Goal: Information Seeking & Learning: Learn about a topic

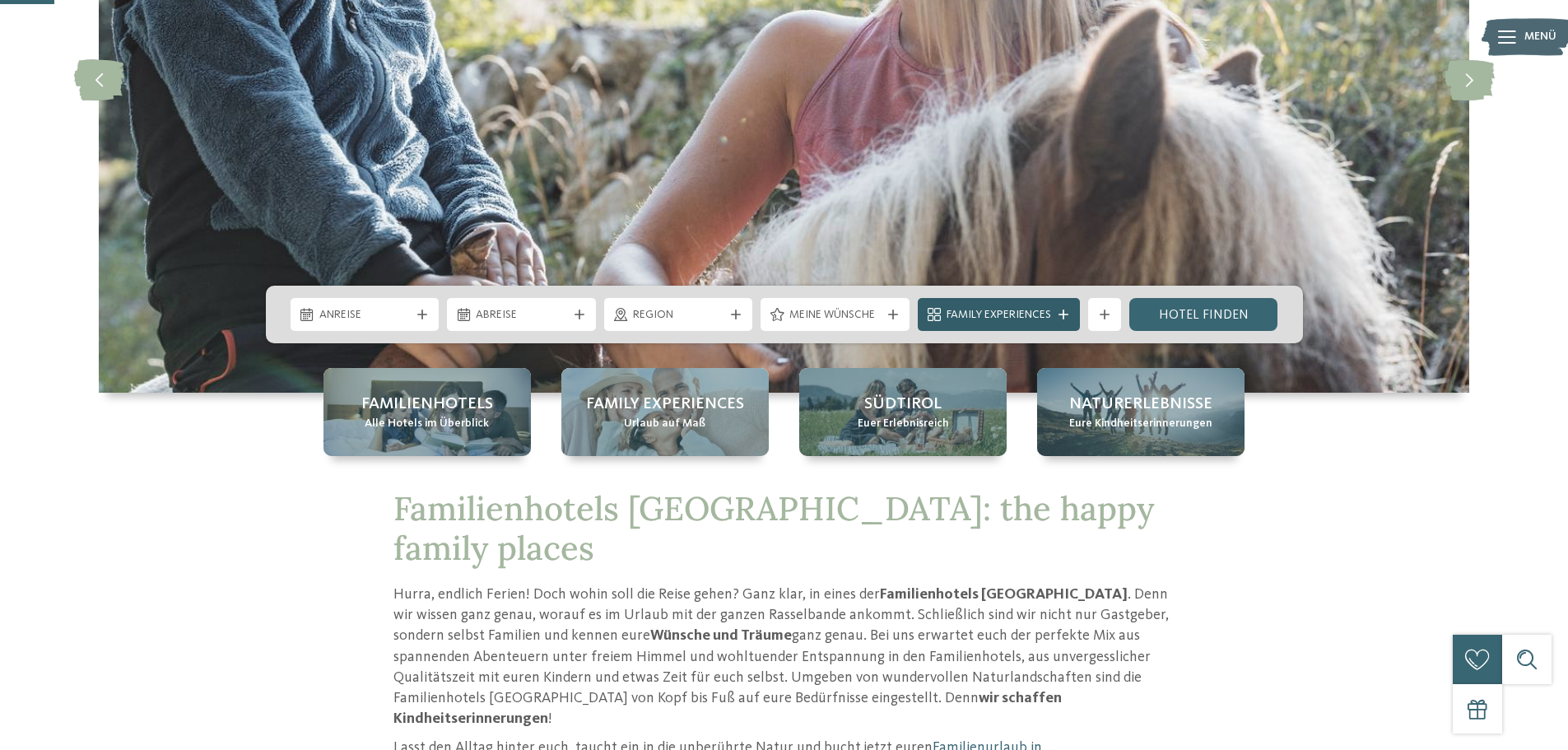
scroll to position [247, 0]
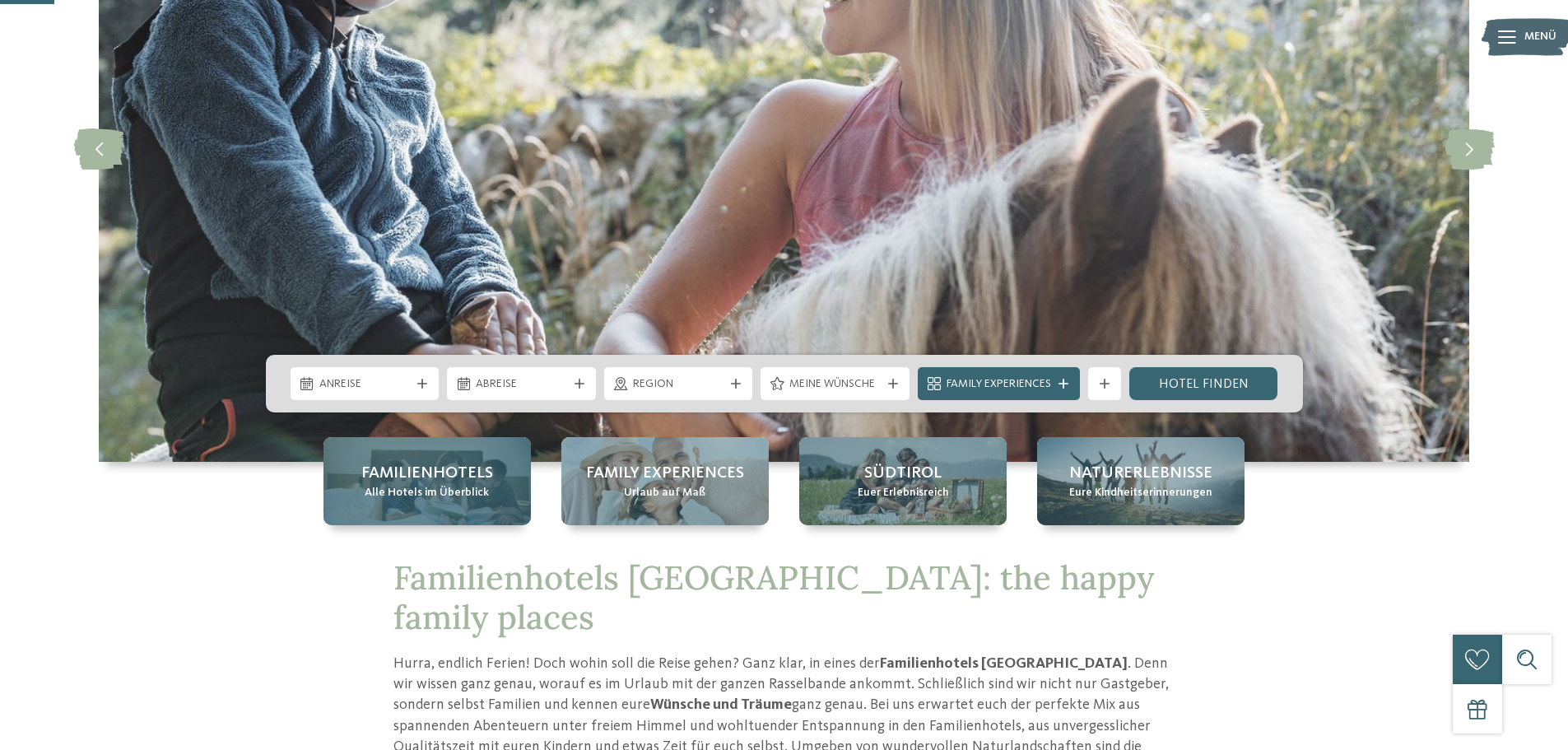
click at [473, 505] on div "Familienhotels Alle Hotels im Überblick" at bounding box center [427, 481] width 208 height 88
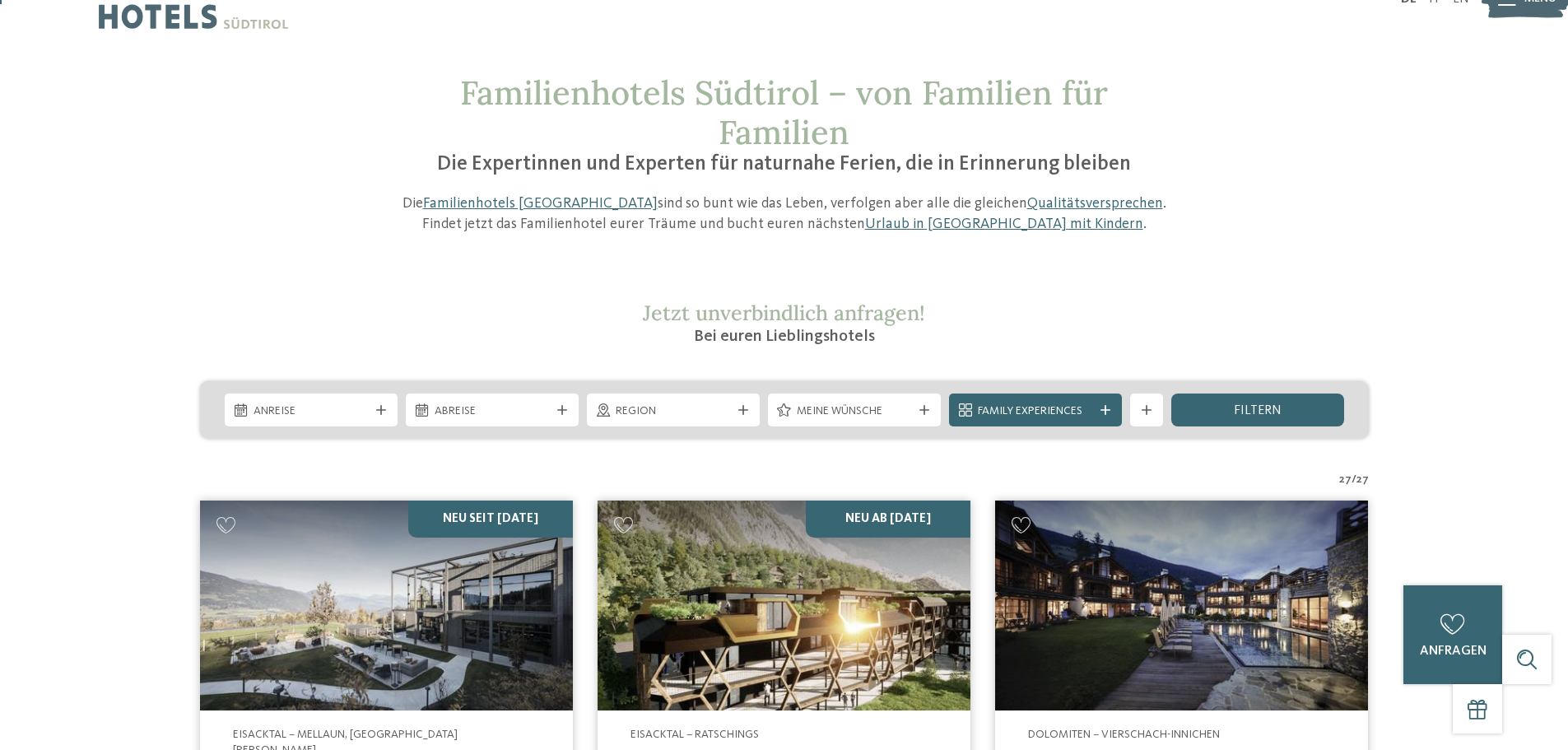
scroll to position [82, 0]
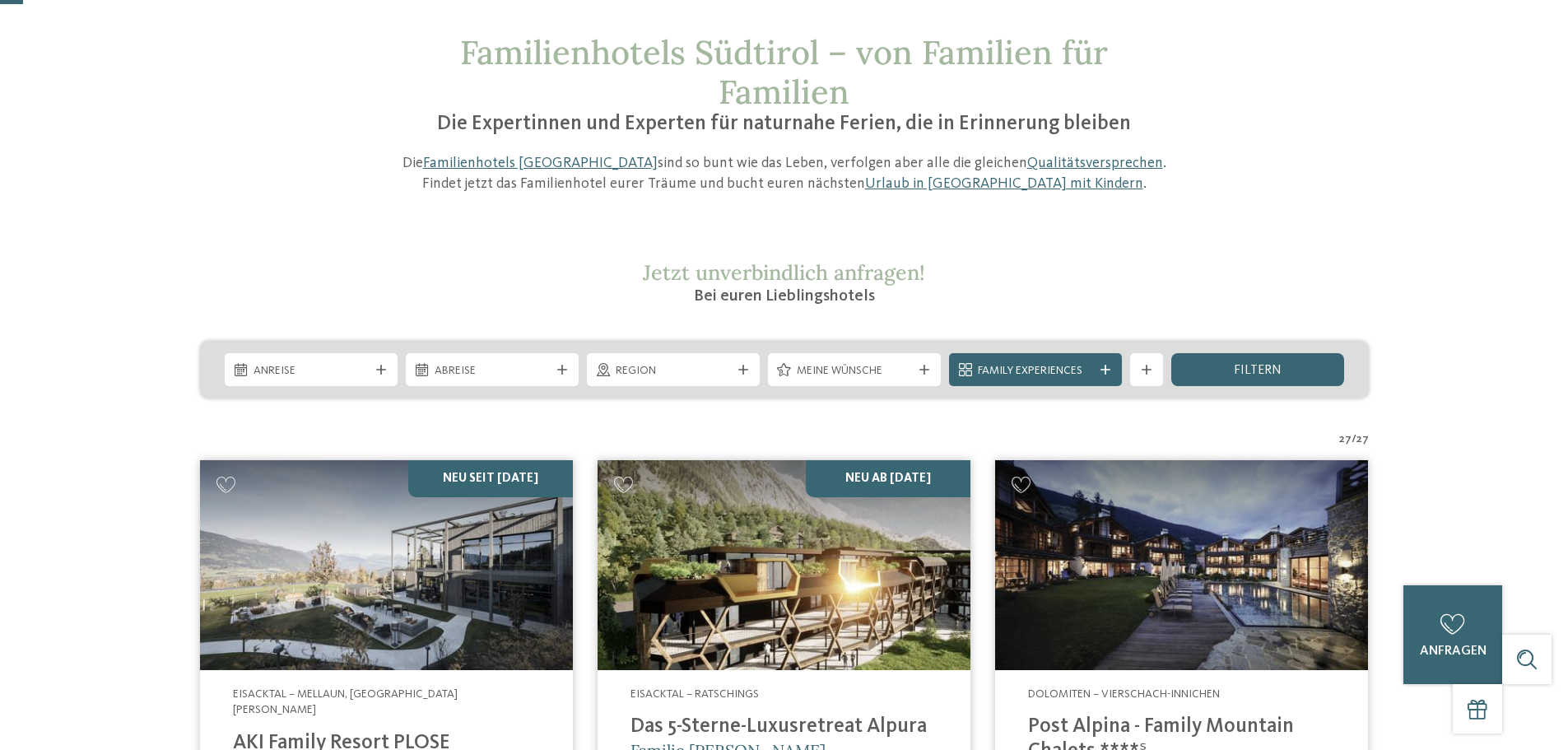
click at [803, 578] on img at bounding box center [784, 564] width 373 height 210
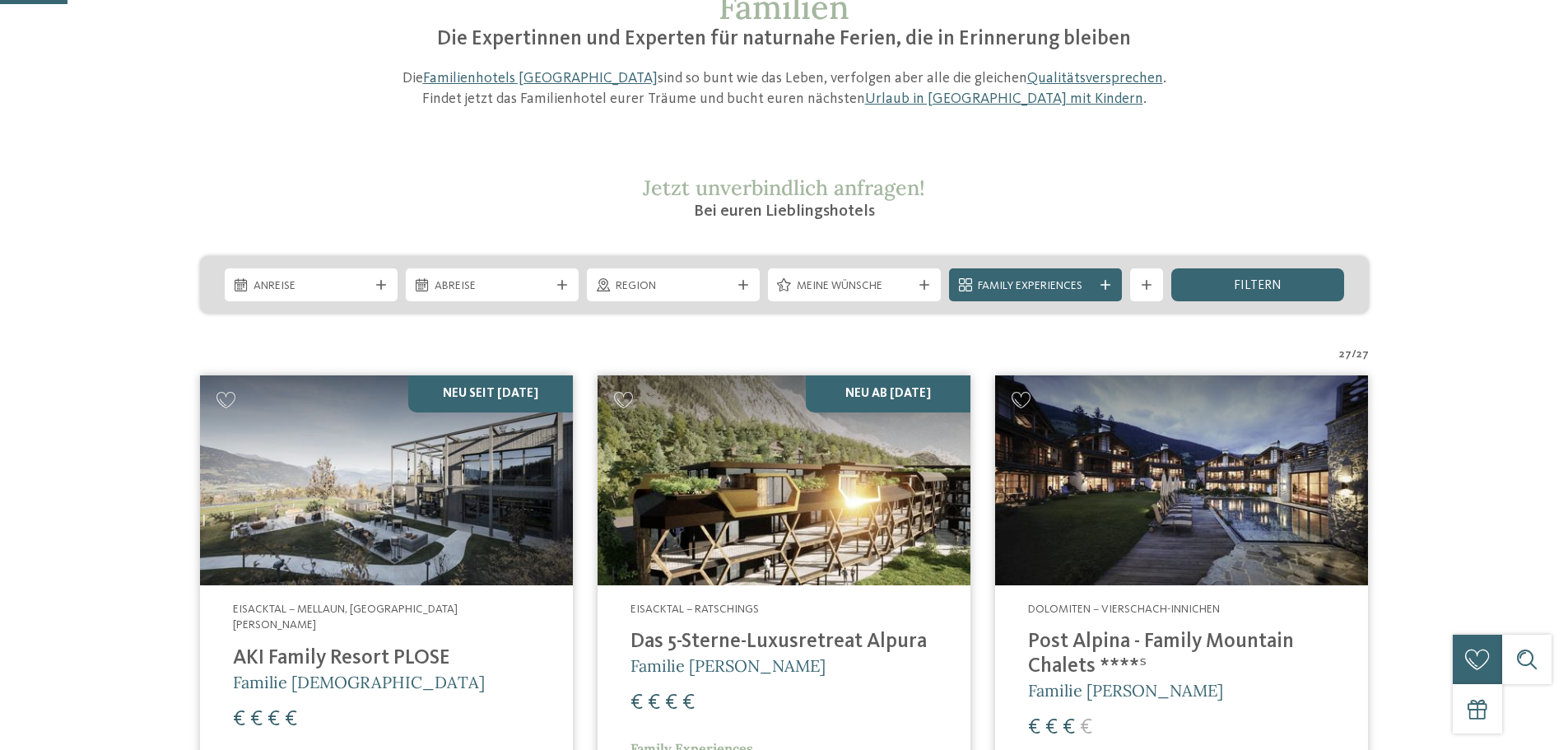
scroll to position [247, 0]
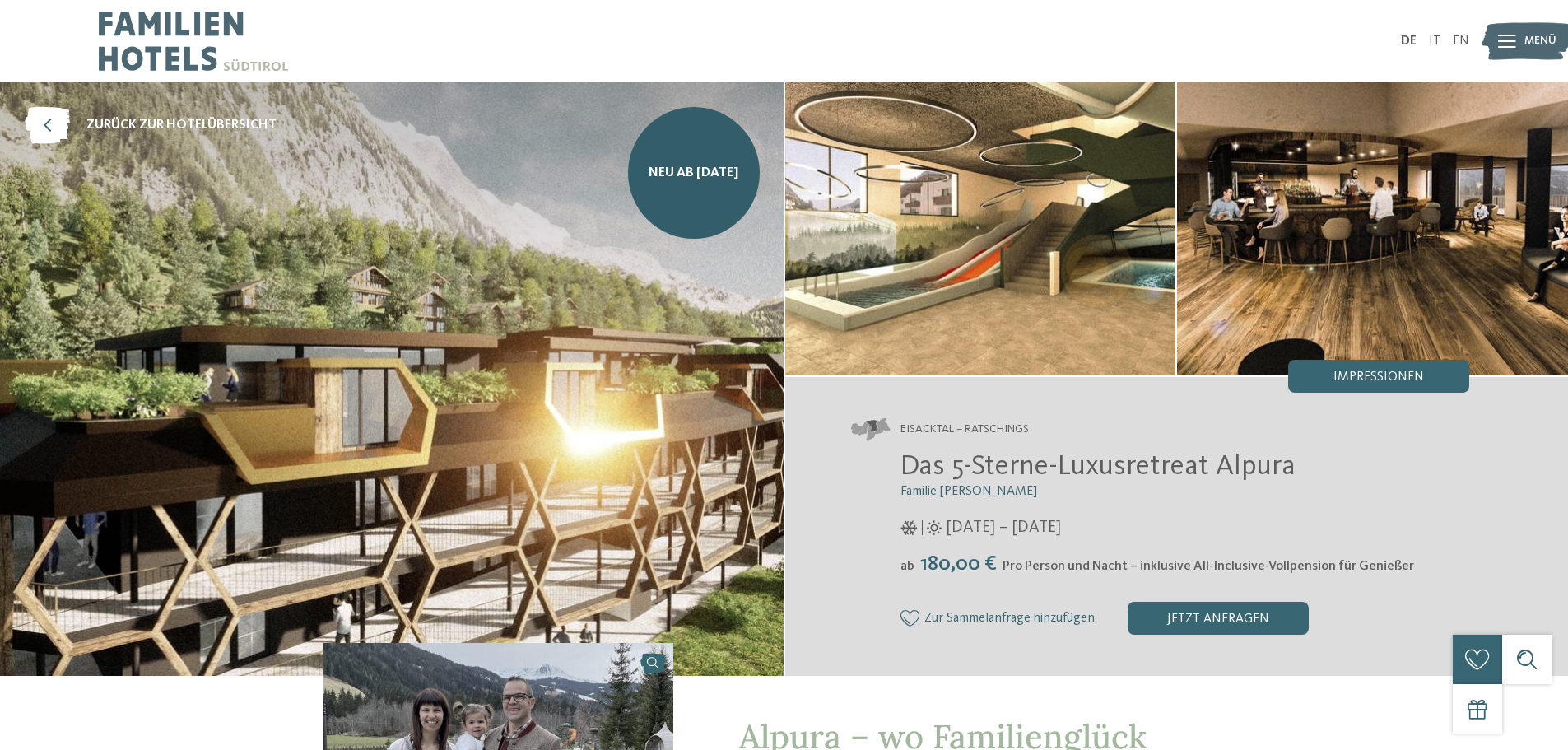
click at [699, 283] on img at bounding box center [392, 379] width 783 height 593
click at [65, 118] on icon at bounding box center [47, 126] width 45 height 37
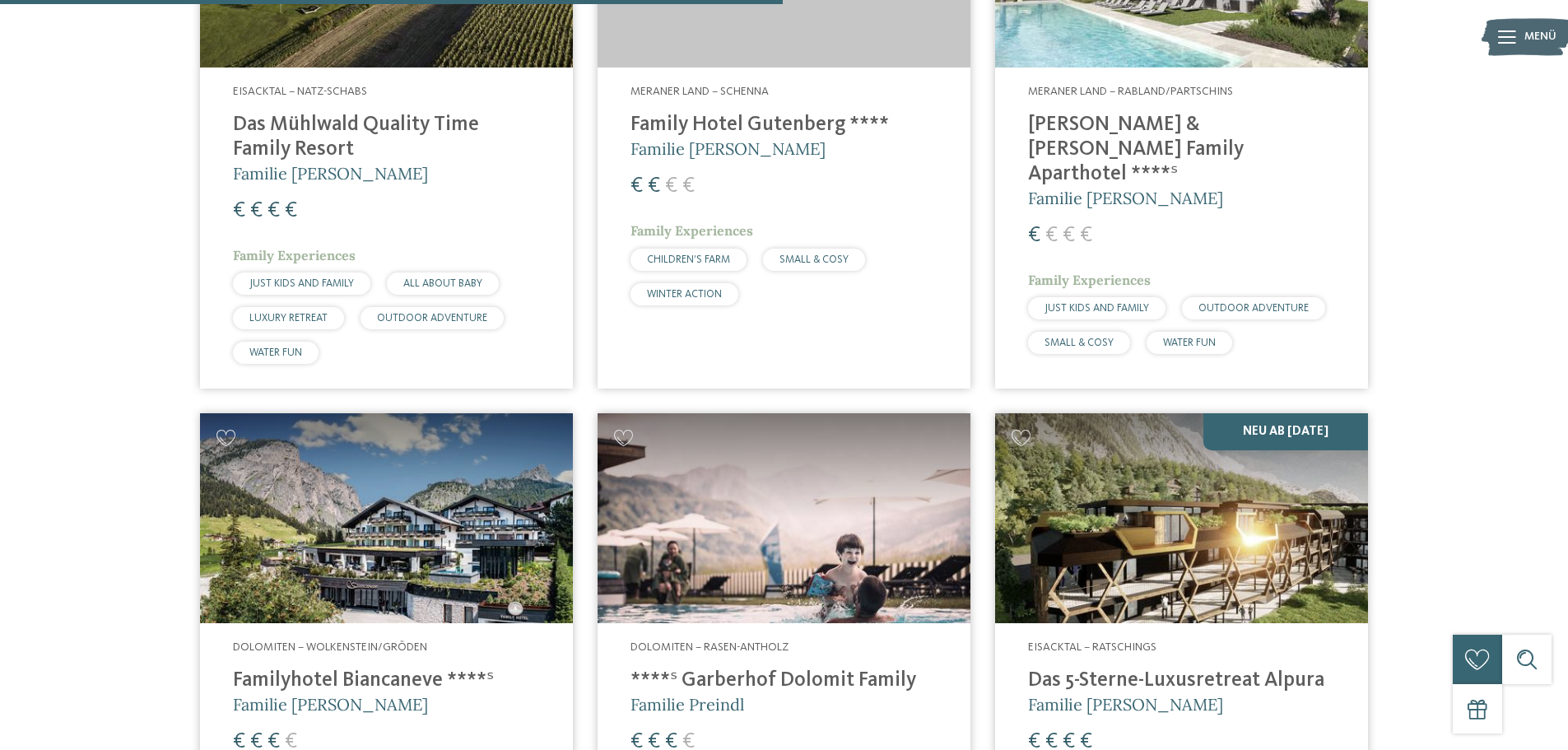
scroll to position [2800, 0]
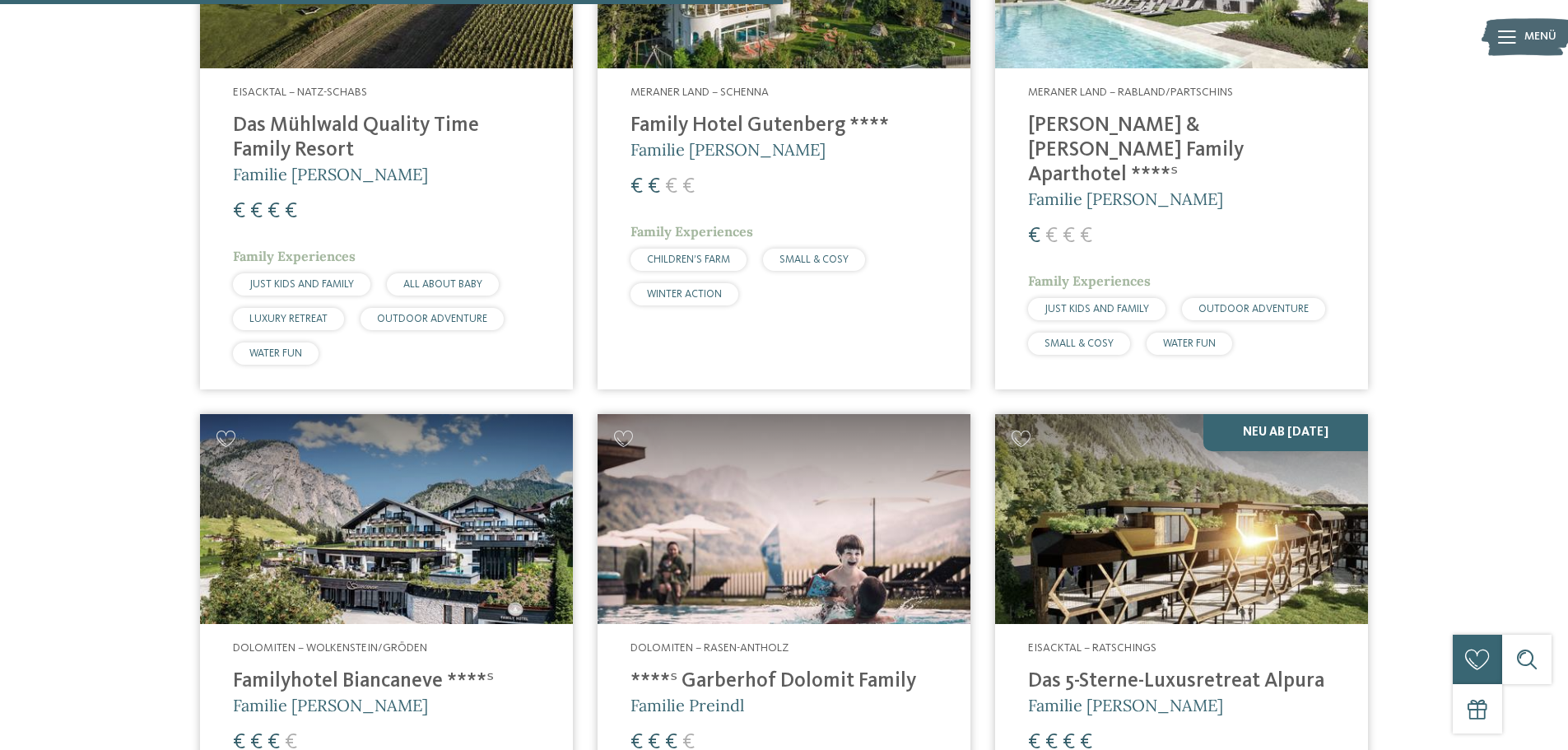
click at [1167, 504] on img at bounding box center [1182, 518] width 373 height 210
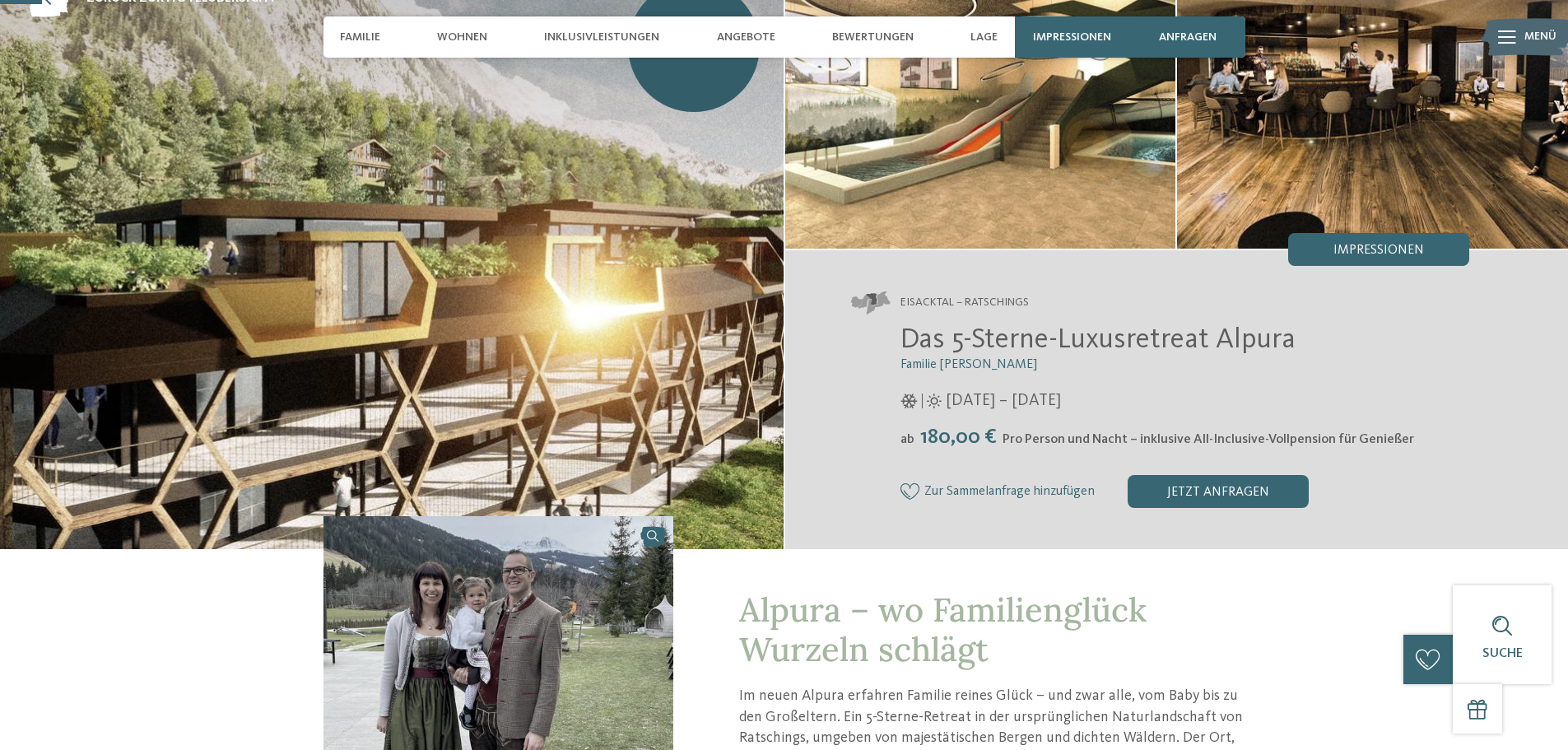
scroll to position [72, 0]
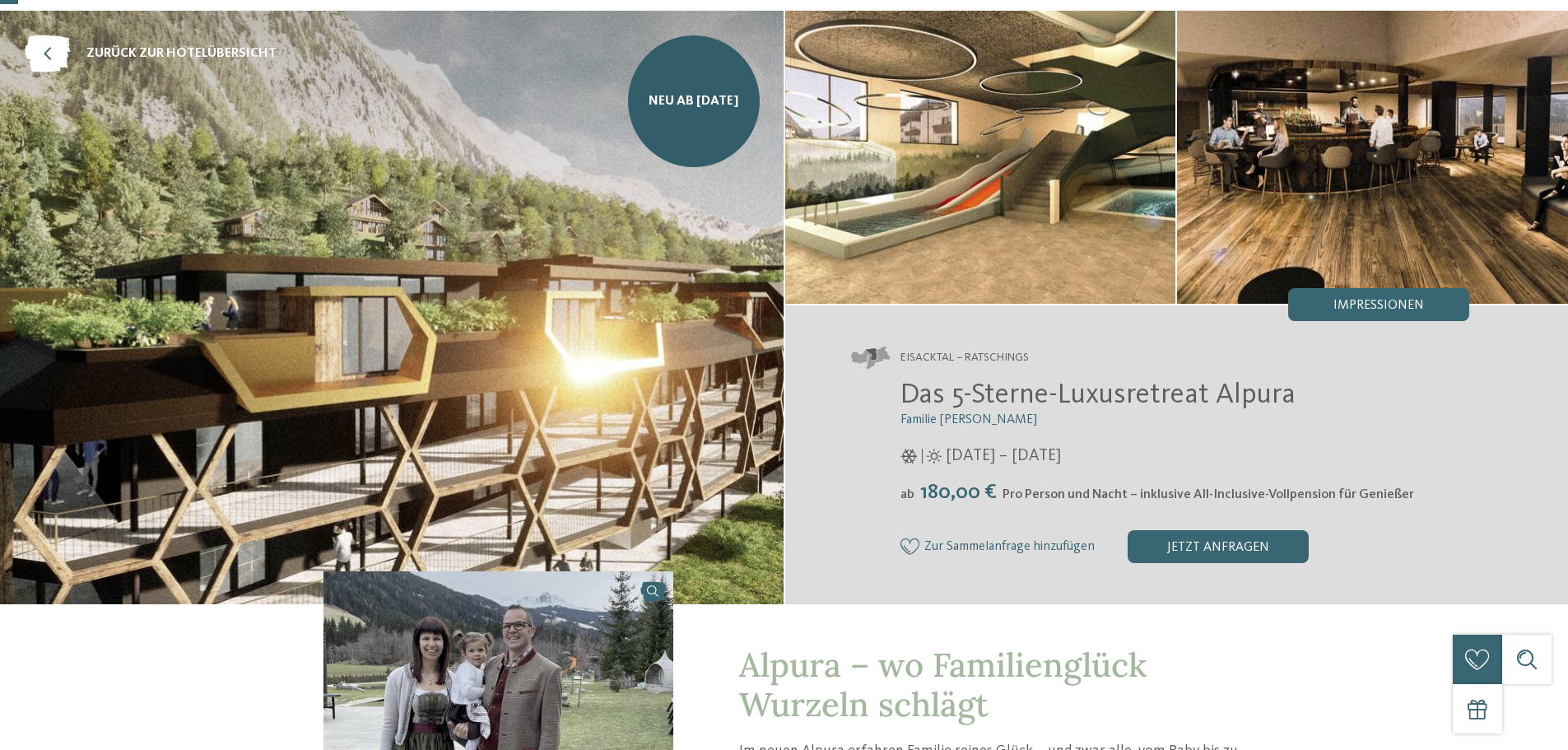
click at [616, 186] on img at bounding box center [392, 307] width 783 height 593
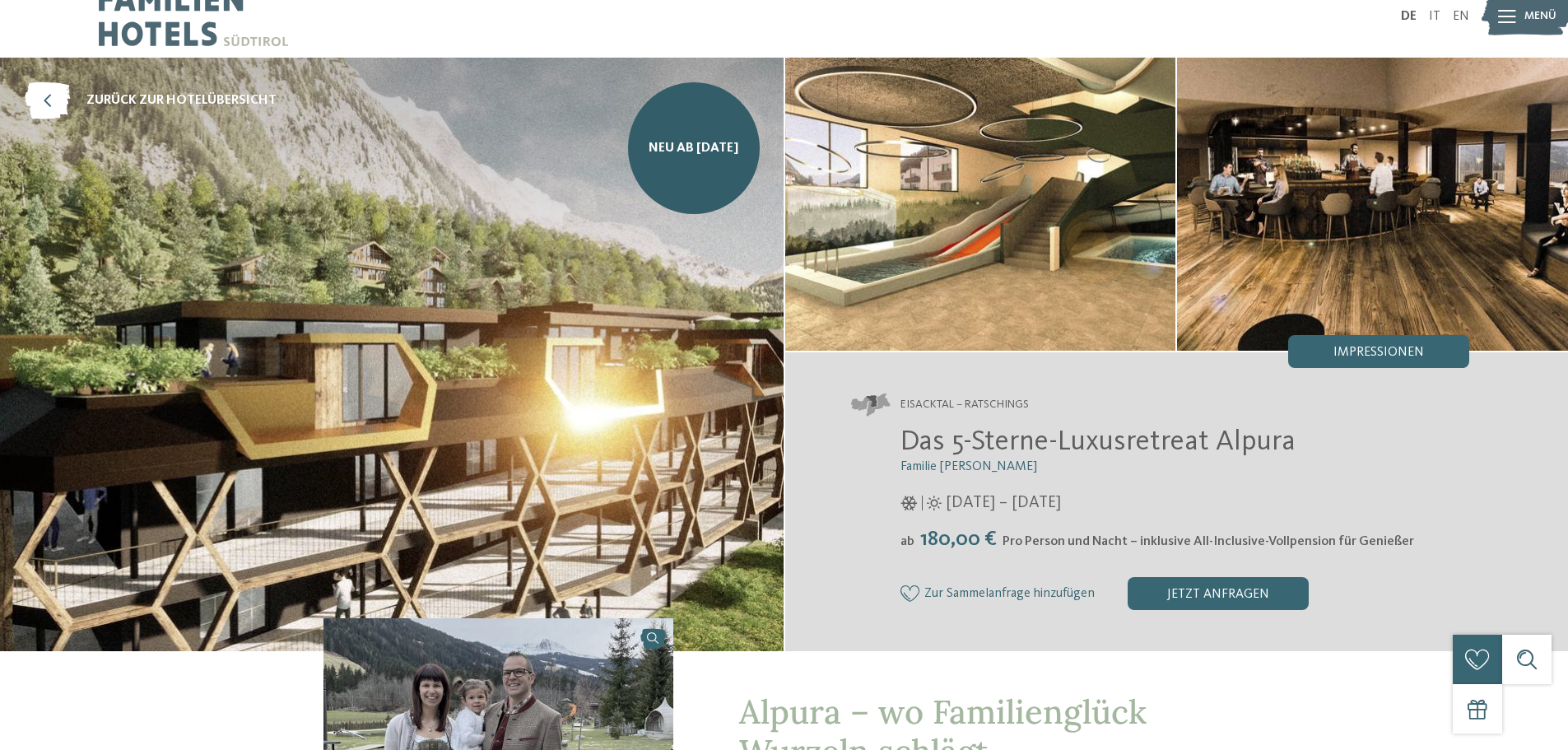
scroll to position [0, 0]
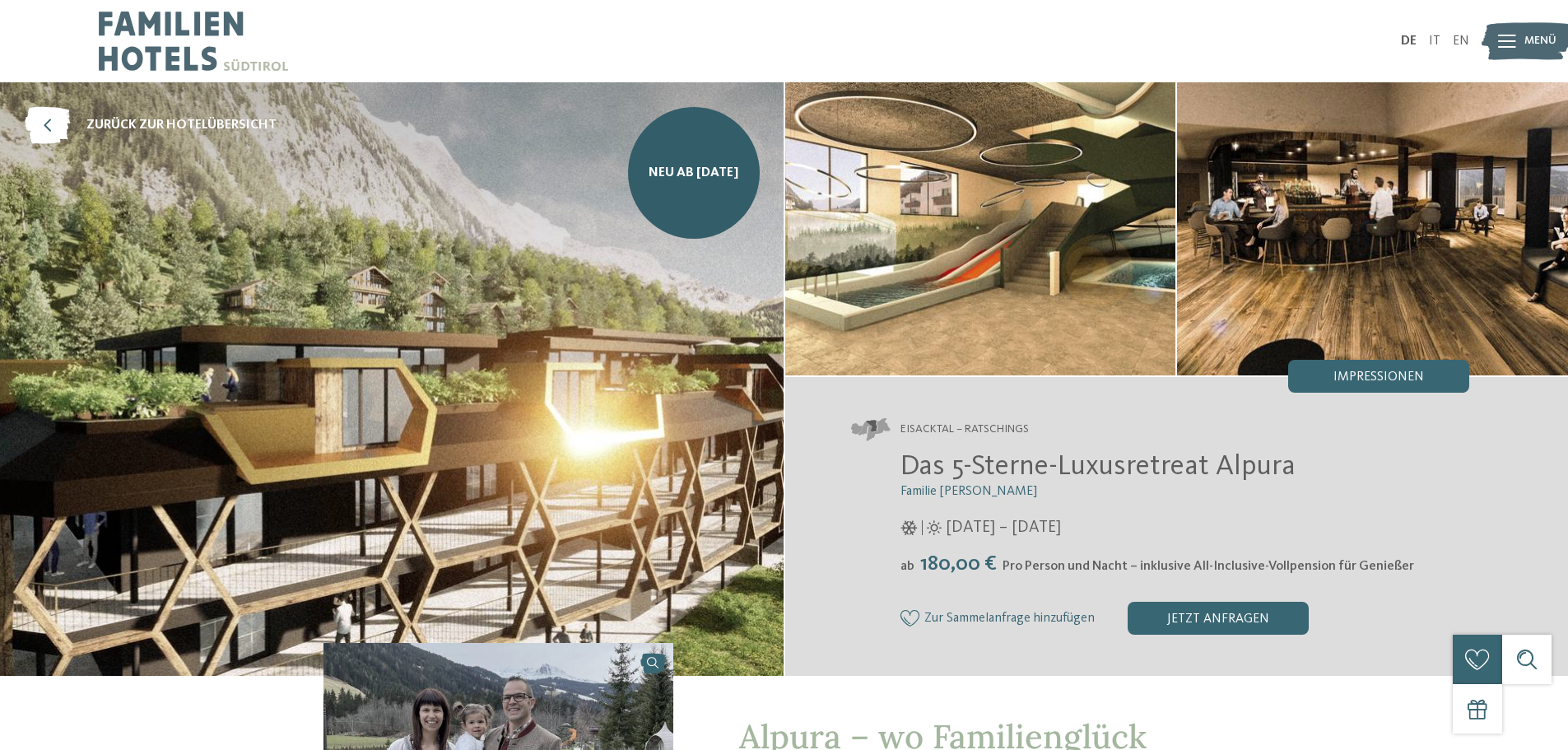
click at [982, 233] on img at bounding box center [980, 228] width 391 height 293
click at [613, 253] on img at bounding box center [392, 379] width 783 height 593
click at [1289, 219] on img at bounding box center [1372, 228] width 391 height 293
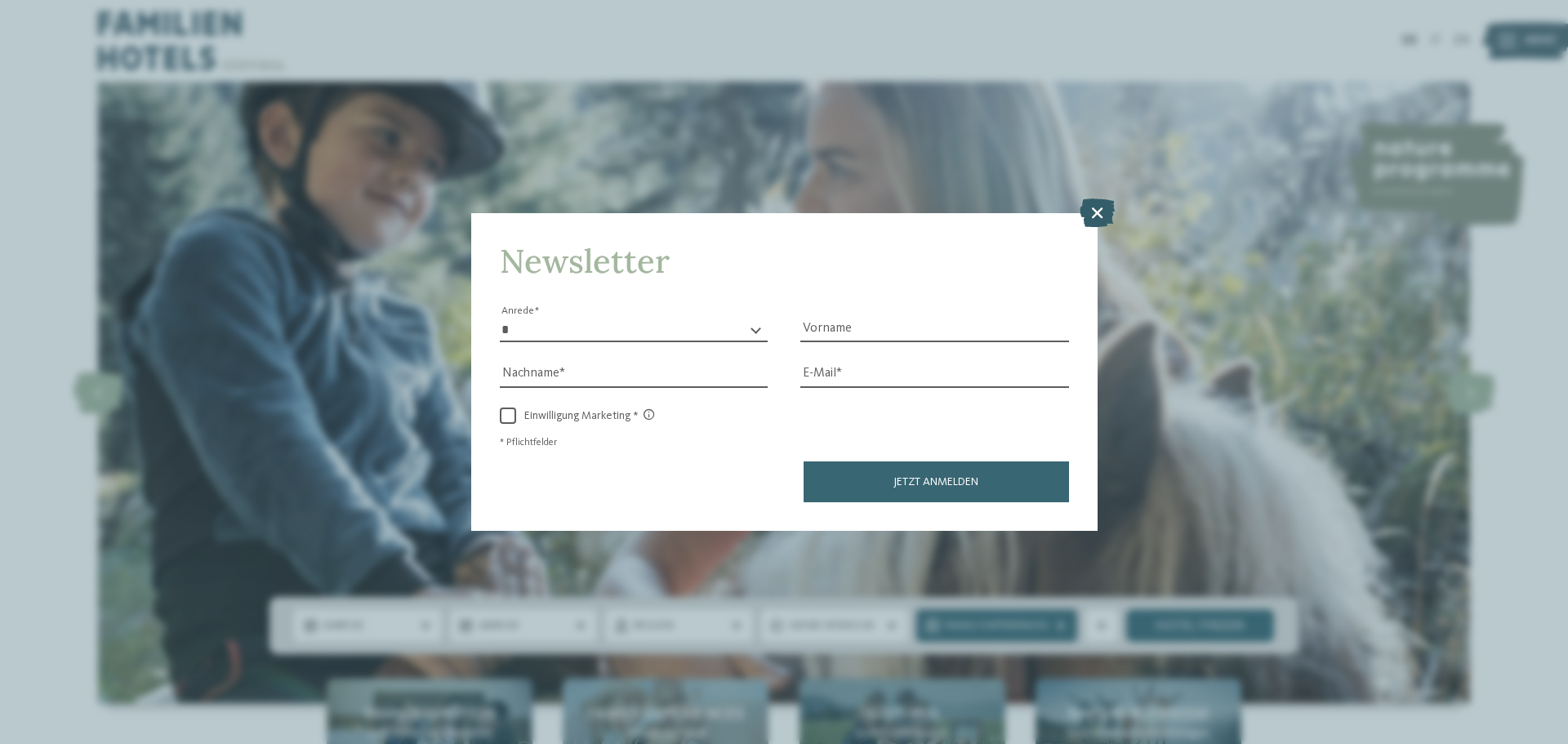
click at [1105, 208] on icon at bounding box center [1097, 212] width 35 height 29
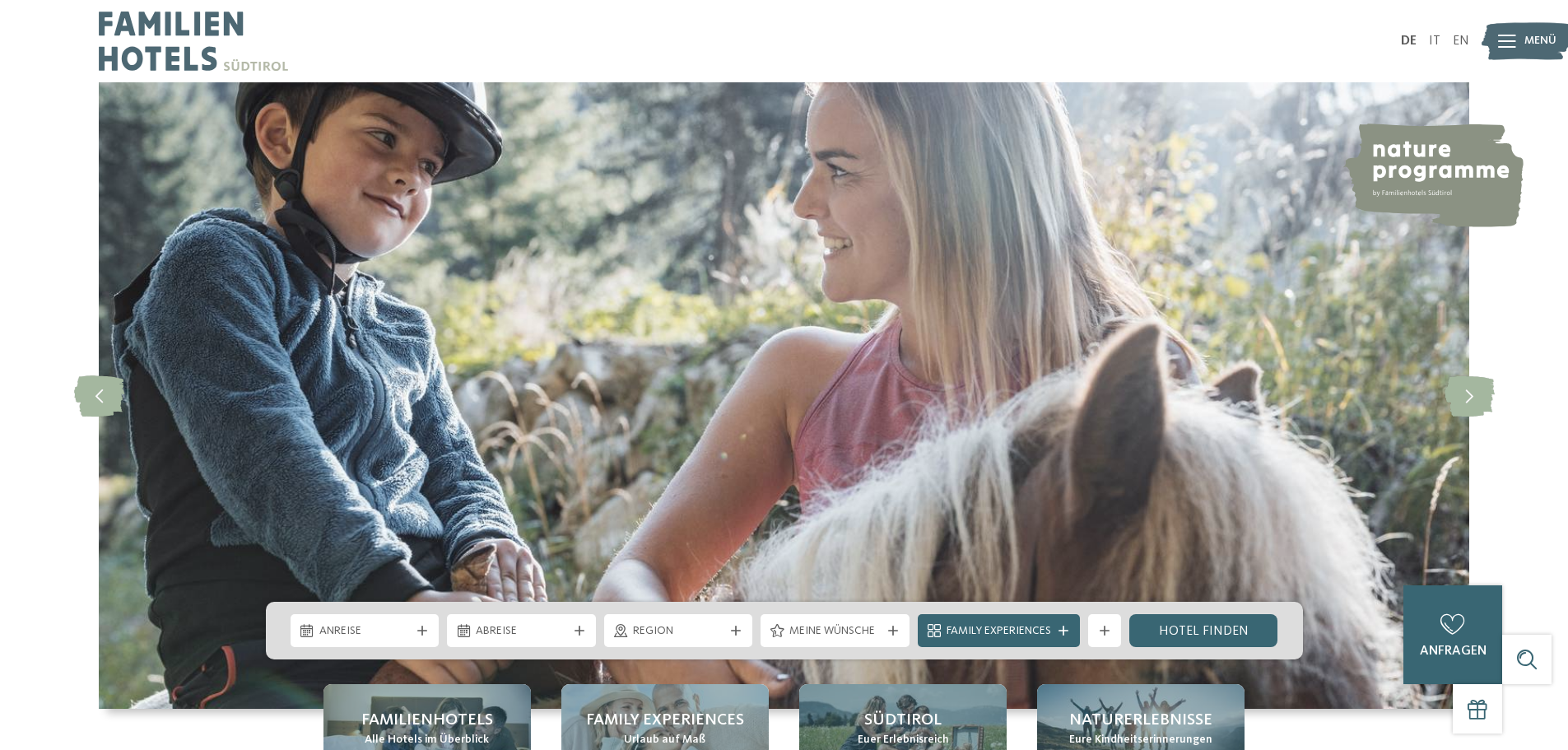
click at [1515, 41] on icon at bounding box center [1507, 41] width 18 height 13
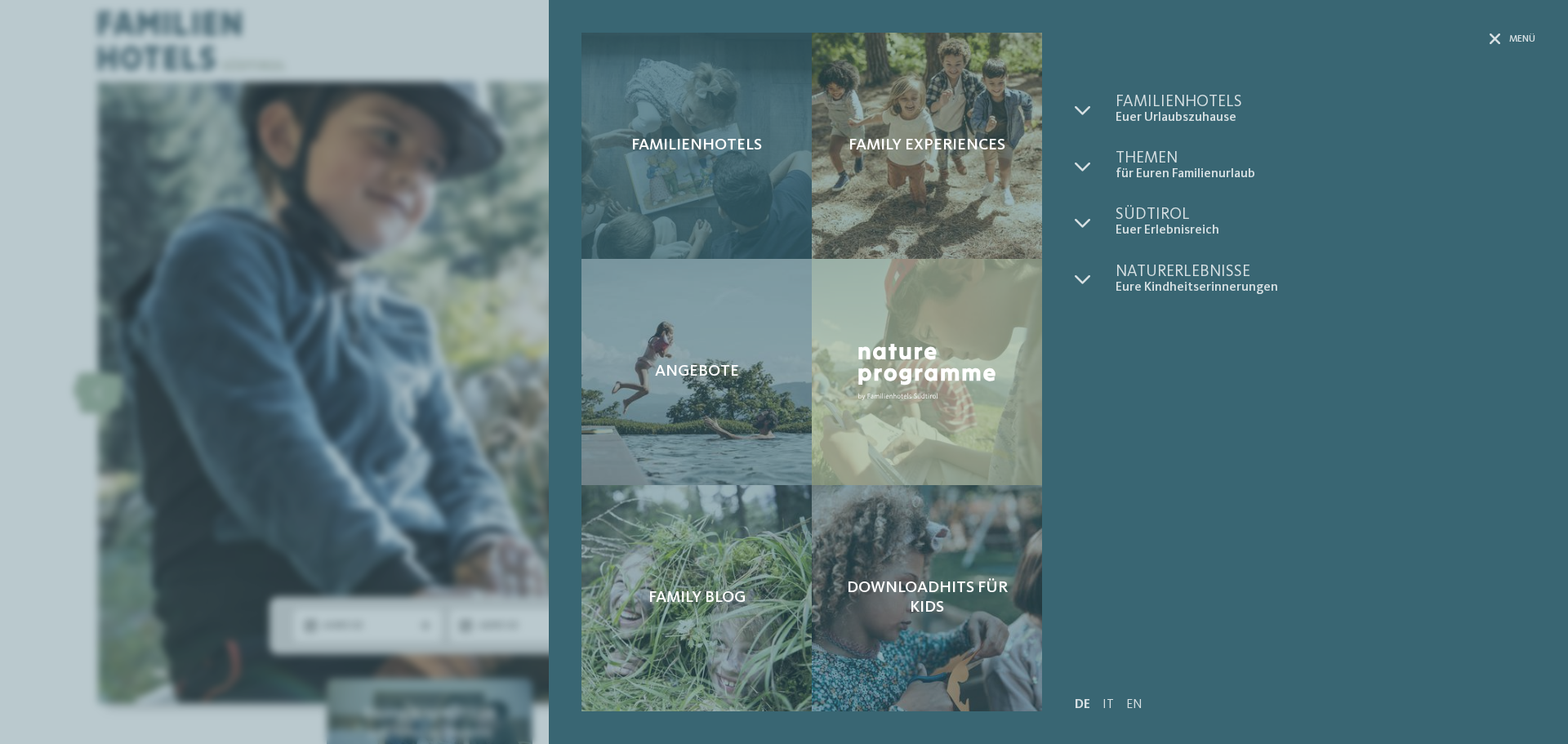
click at [763, 204] on div "Familienhotels" at bounding box center [696, 146] width 231 height 226
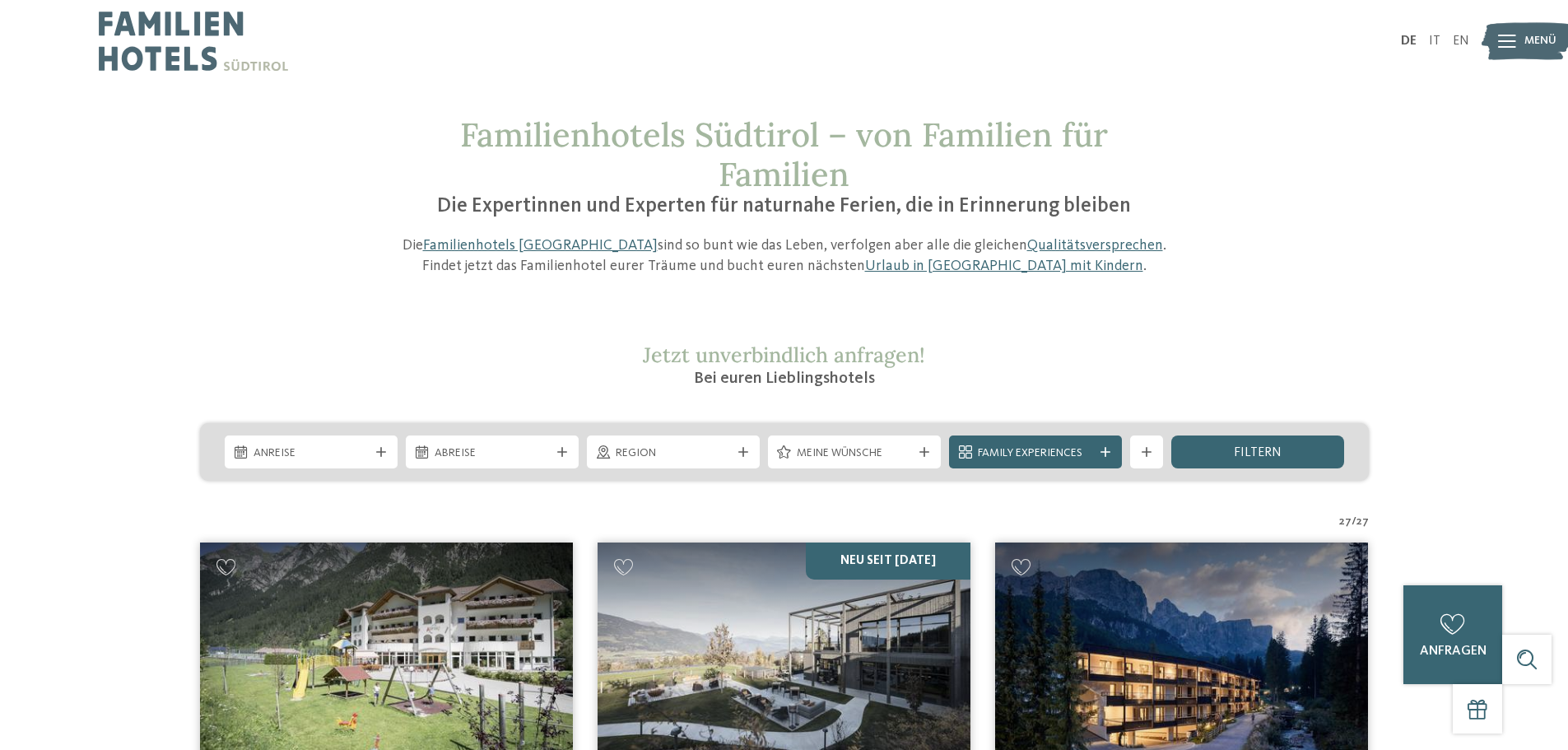
click at [1519, 33] on img at bounding box center [1526, 41] width 90 height 45
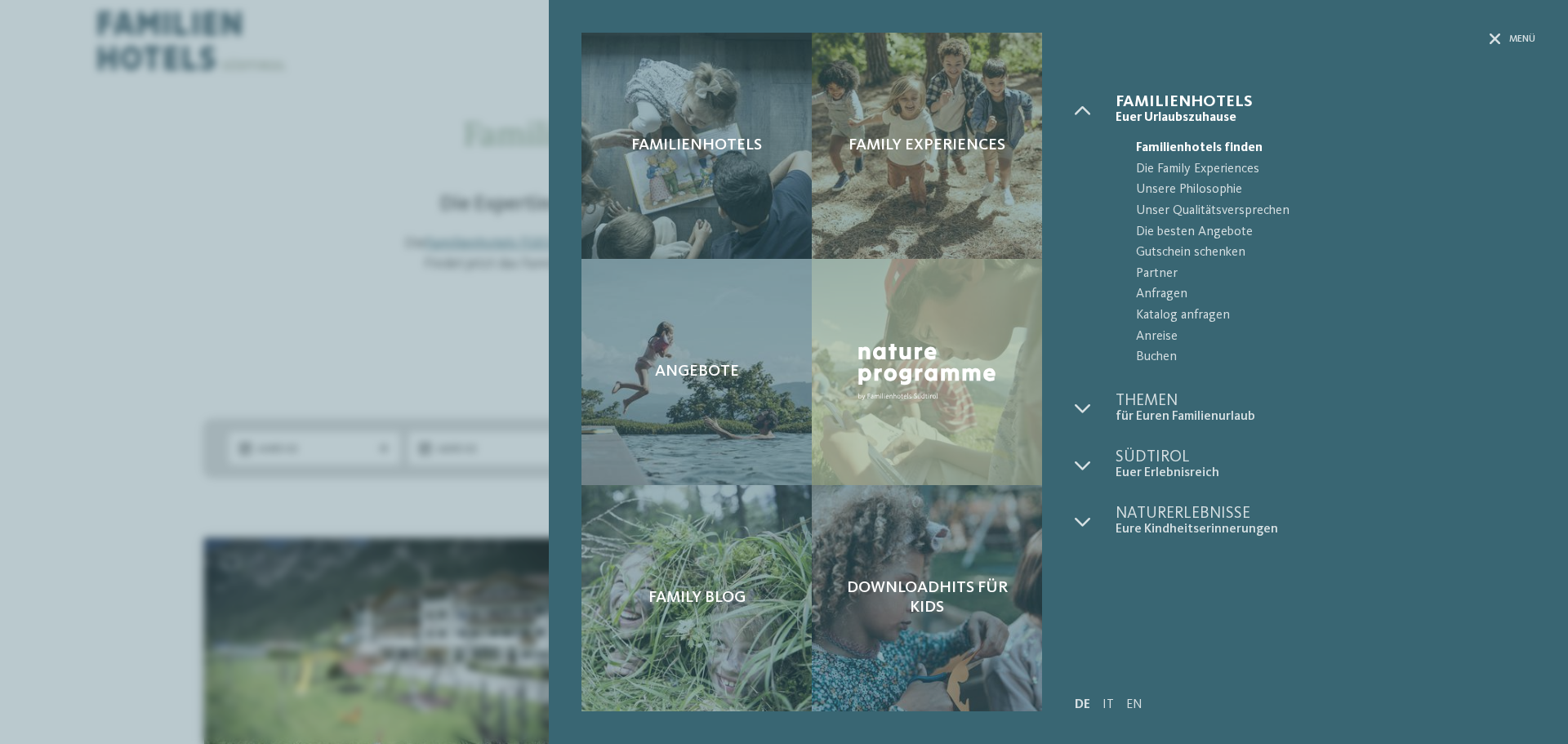
click at [99, 44] on div "Familienhotels Family Experiences Angebote" at bounding box center [784, 372] width 1568 height 744
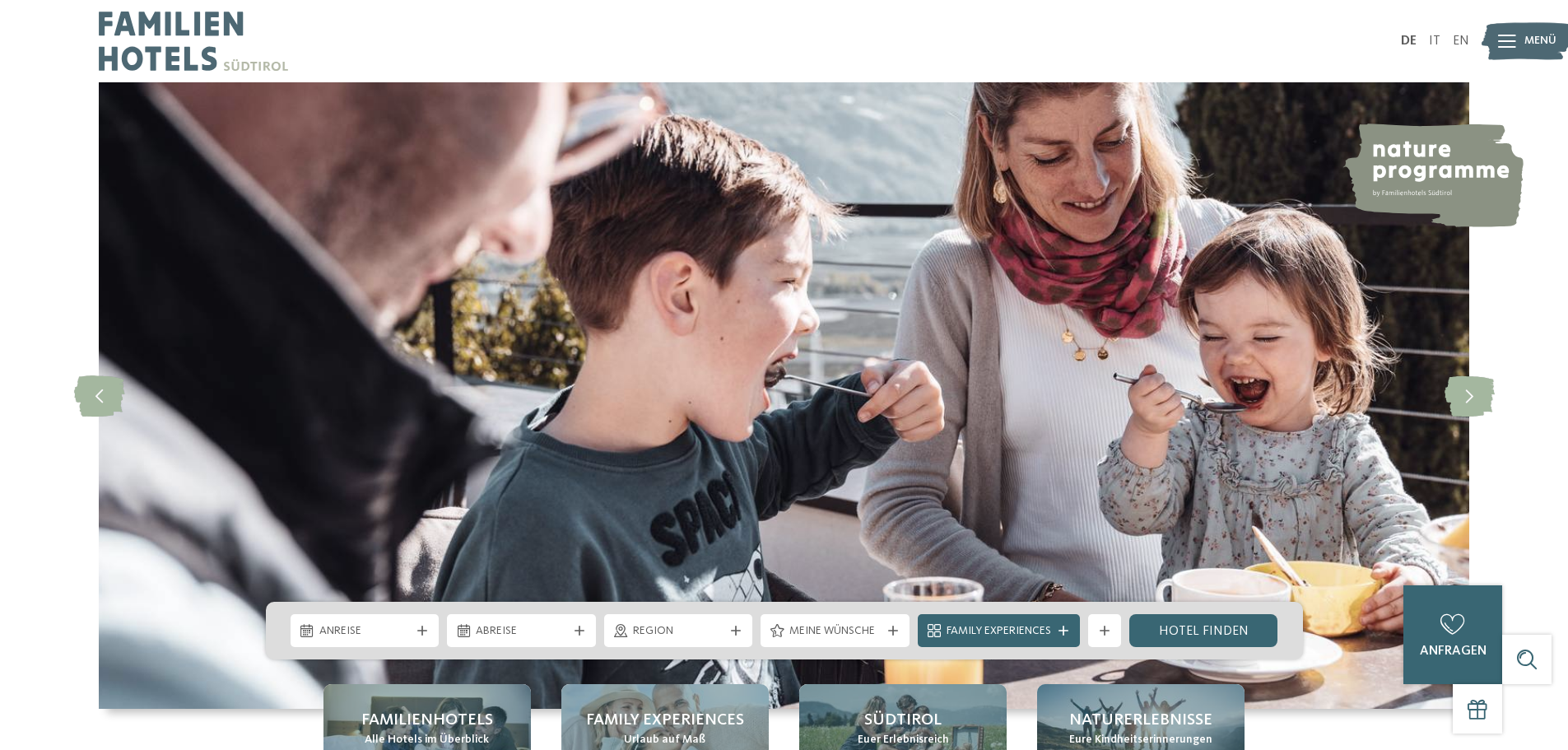
click at [1511, 35] on icon at bounding box center [1507, 41] width 18 height 13
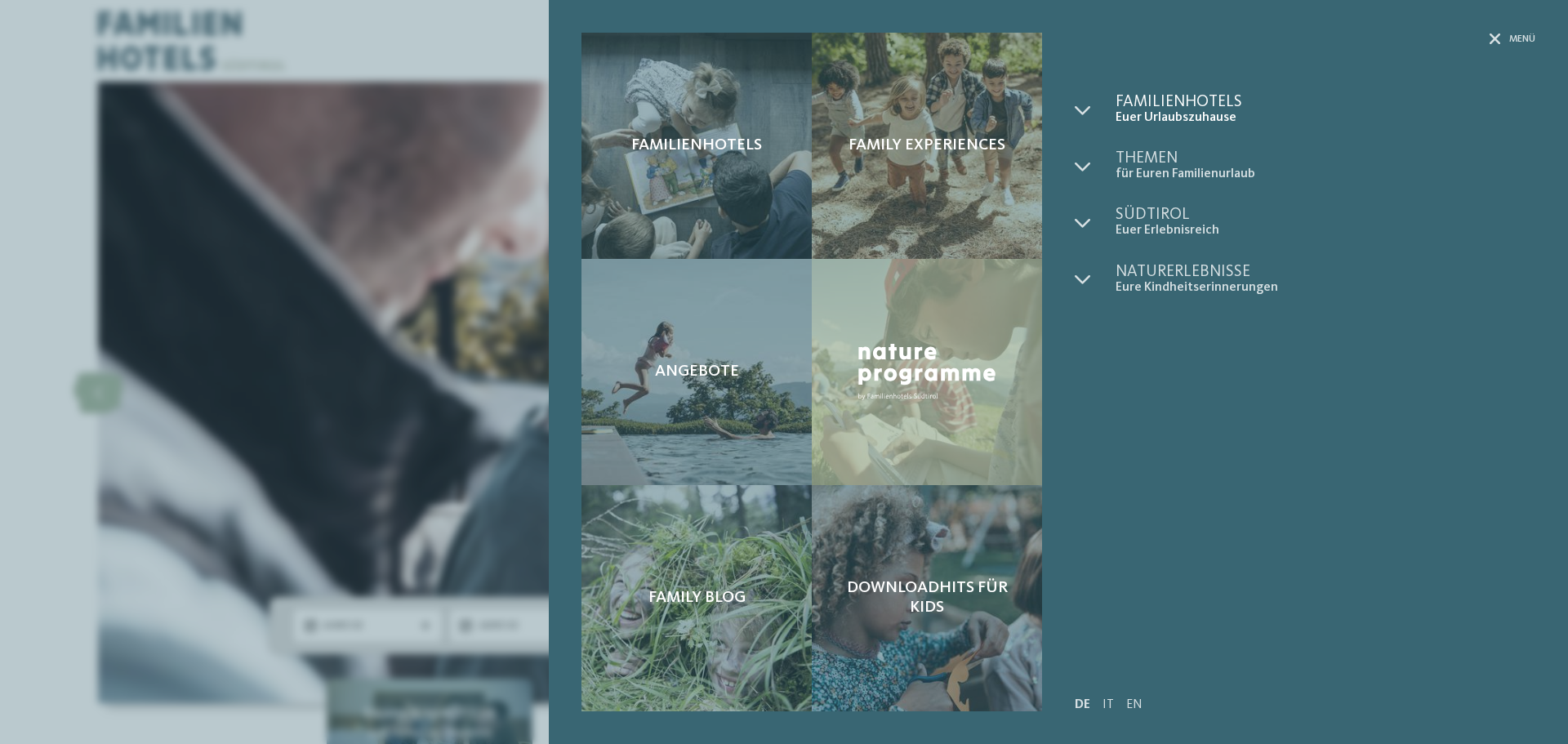
click at [1162, 111] on span "Euer Urlaubszuhause" at bounding box center [1325, 118] width 420 height 16
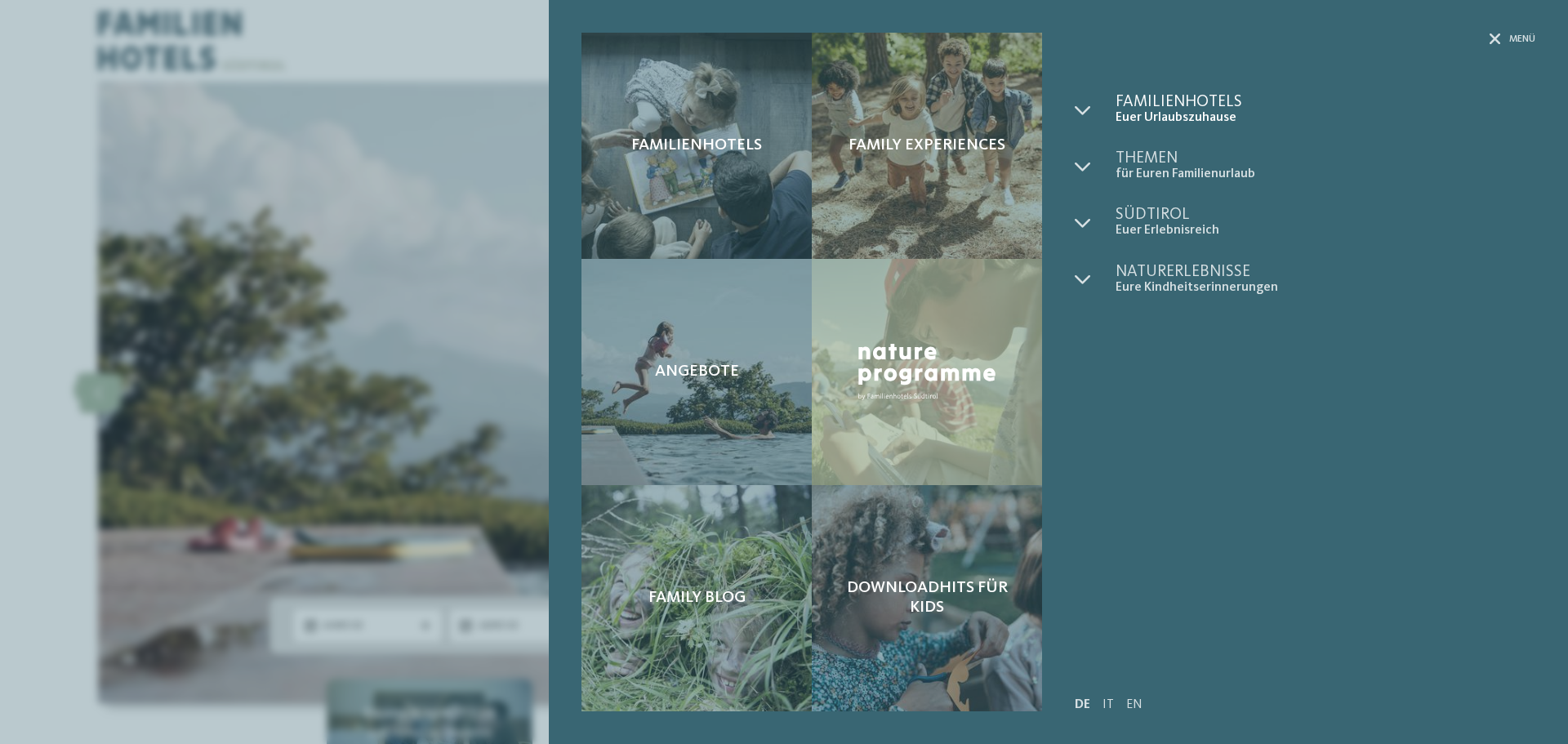
click at [1123, 112] on span "Euer Urlaubszuhause" at bounding box center [1325, 118] width 420 height 16
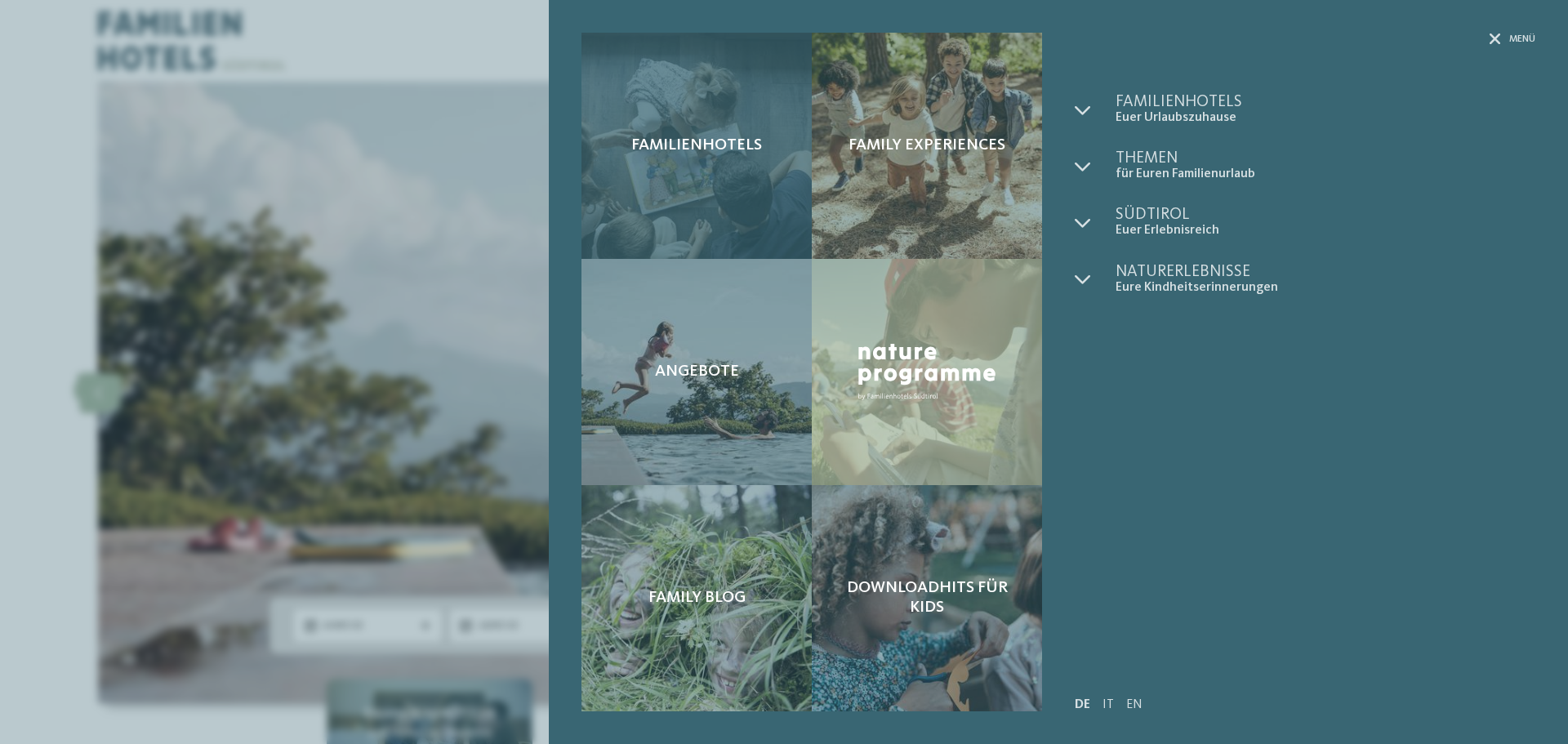
click at [710, 125] on div "Familienhotels" at bounding box center [696, 146] width 231 height 226
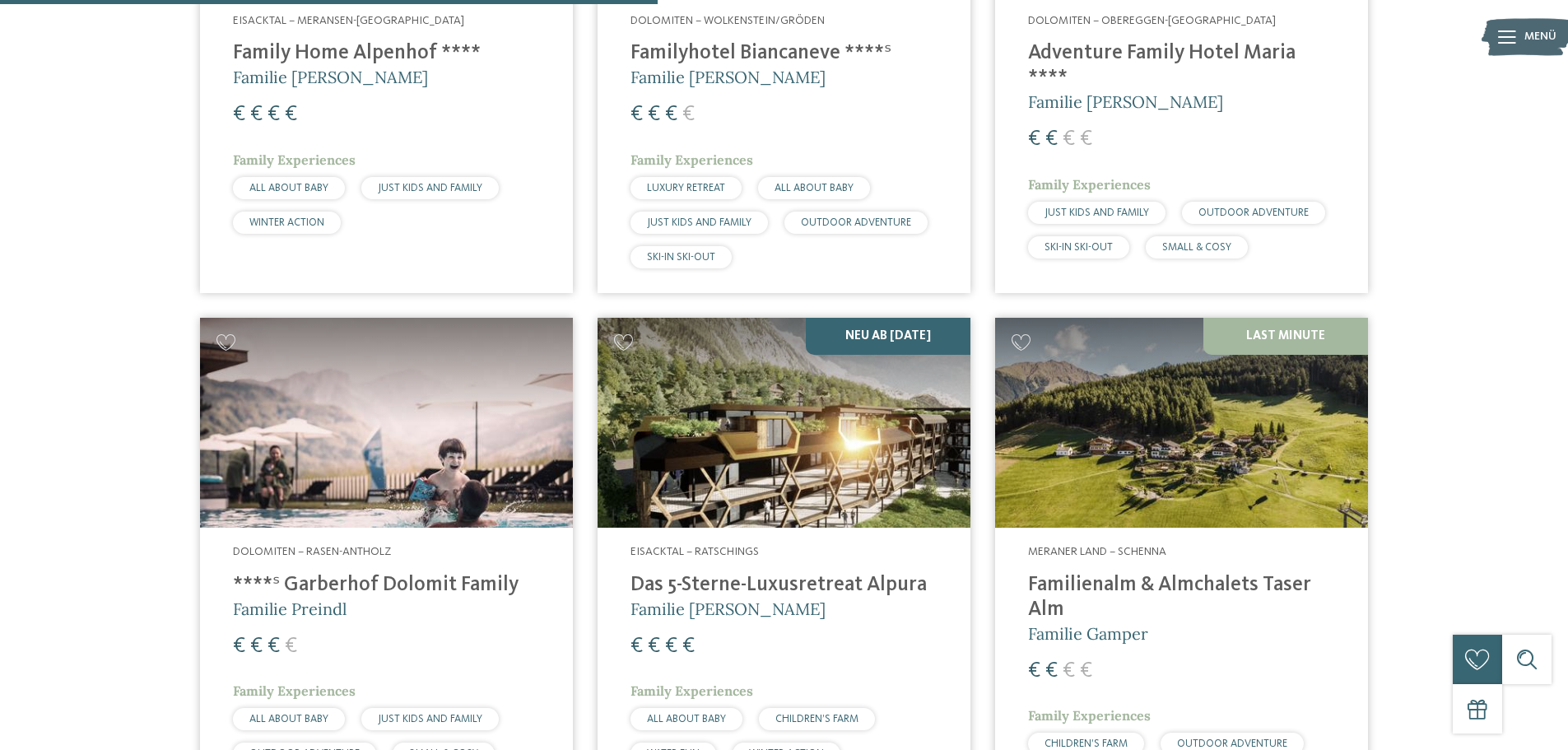
scroll to position [2388, 0]
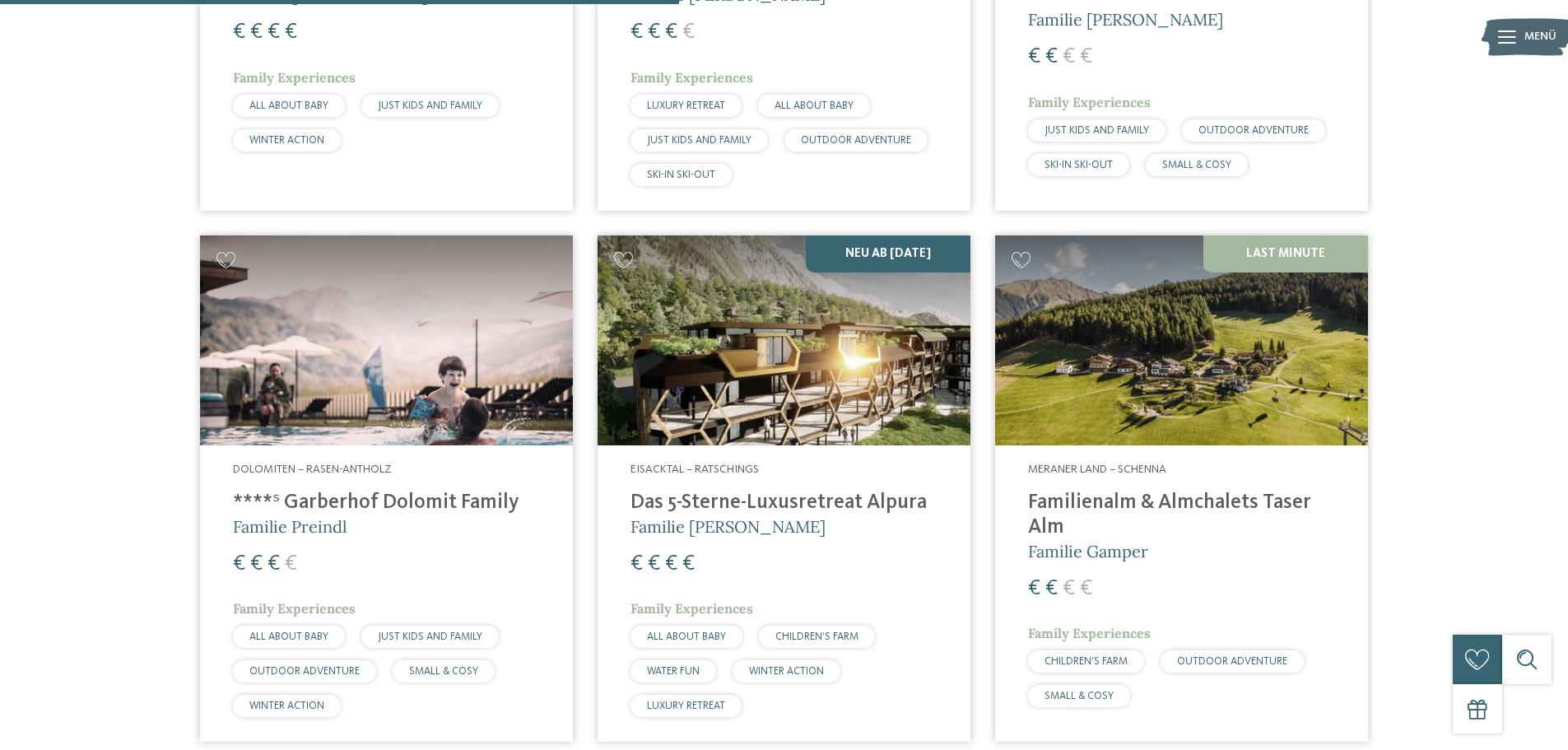
click at [818, 354] on img at bounding box center [784, 340] width 373 height 210
click at [833, 380] on img at bounding box center [784, 340] width 373 height 210
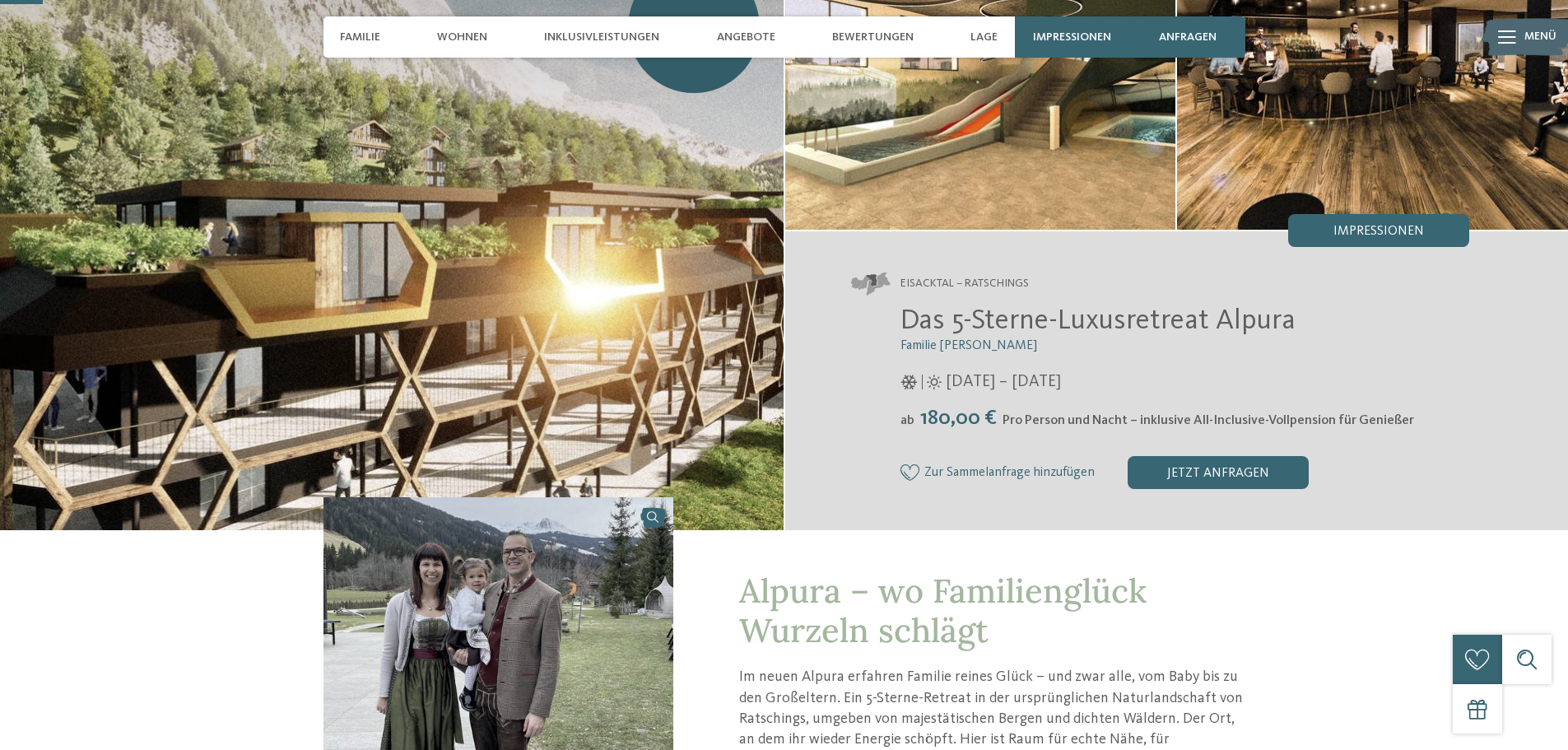
scroll to position [165, 0]
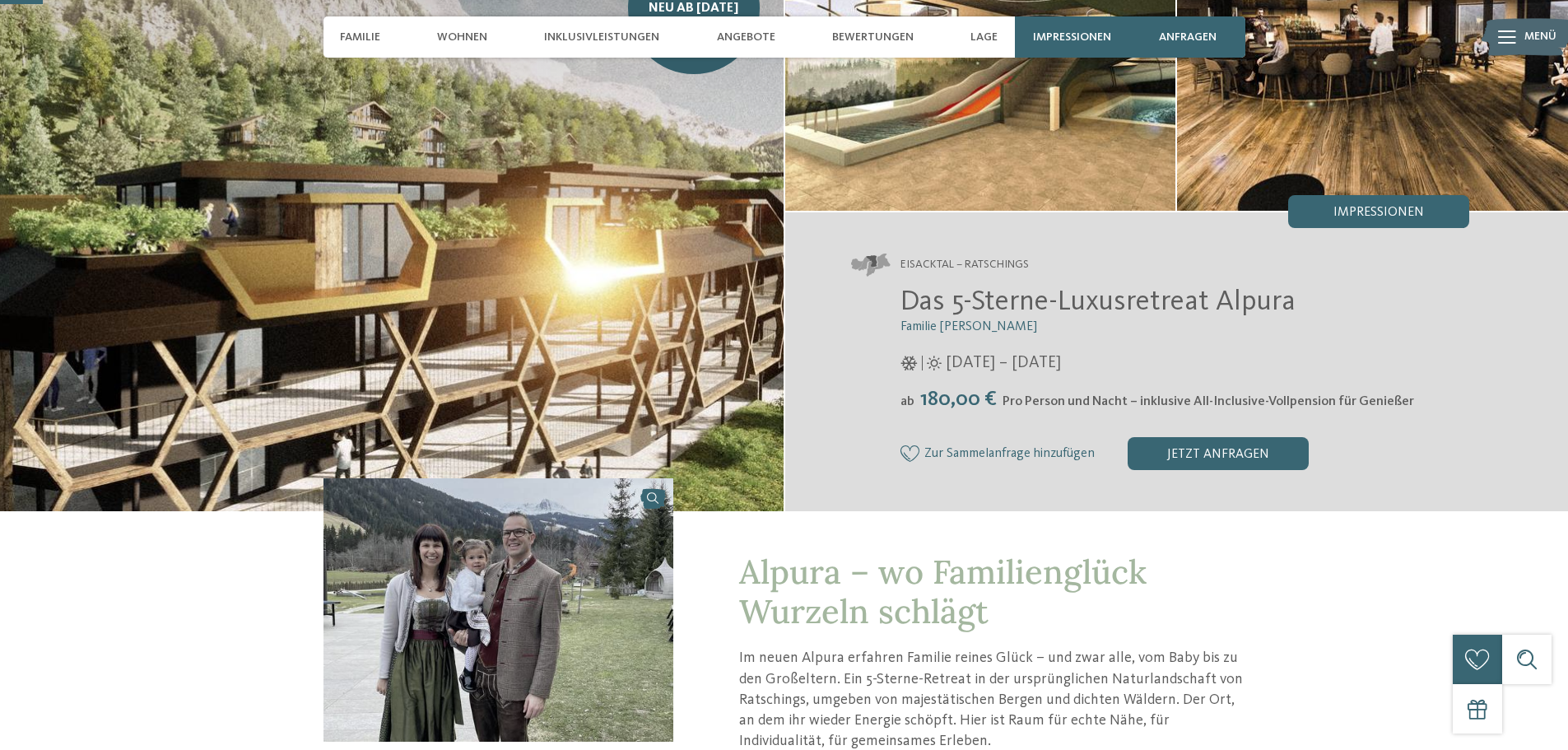
click at [536, 261] on img at bounding box center [392, 214] width 783 height 593
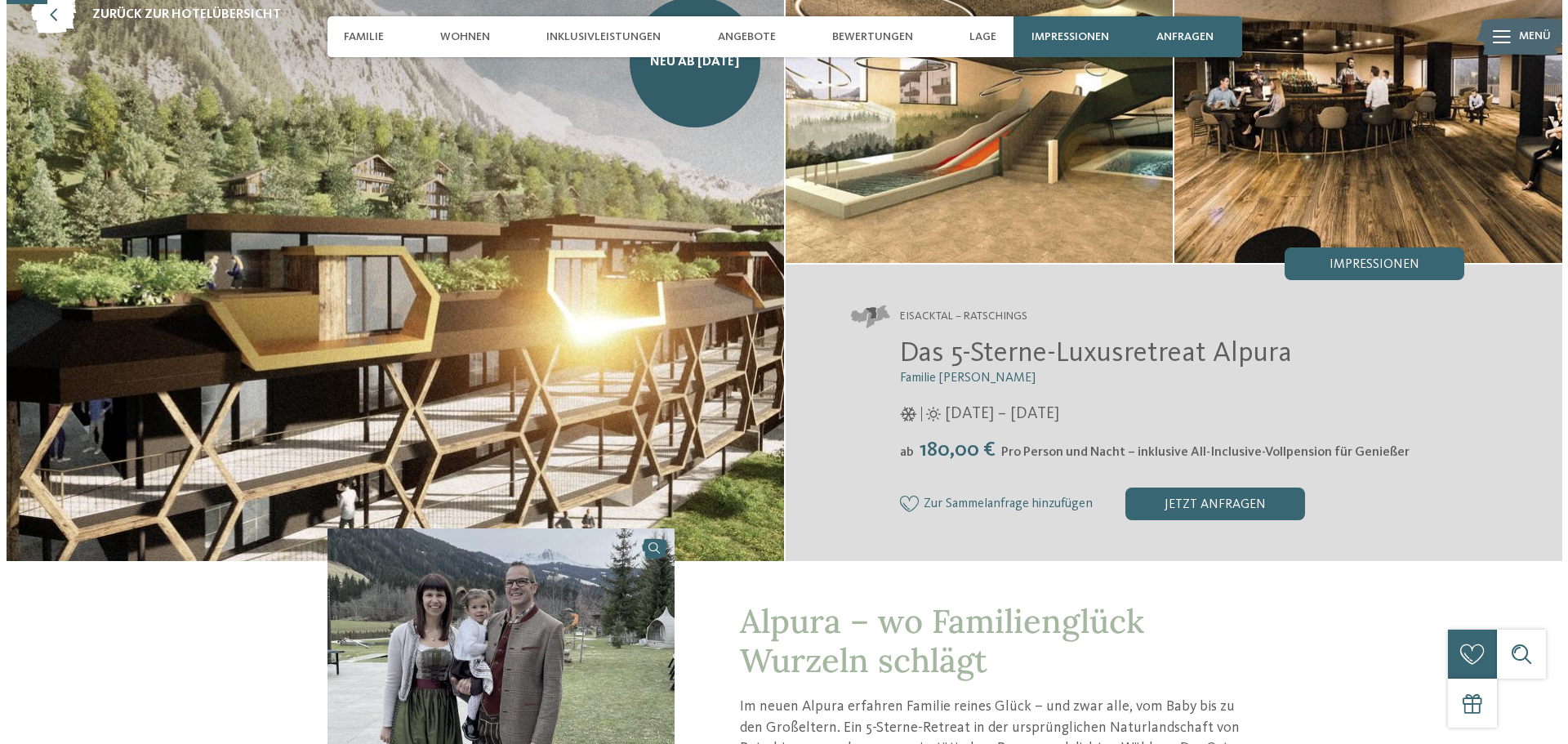
scroll to position [0, 0]
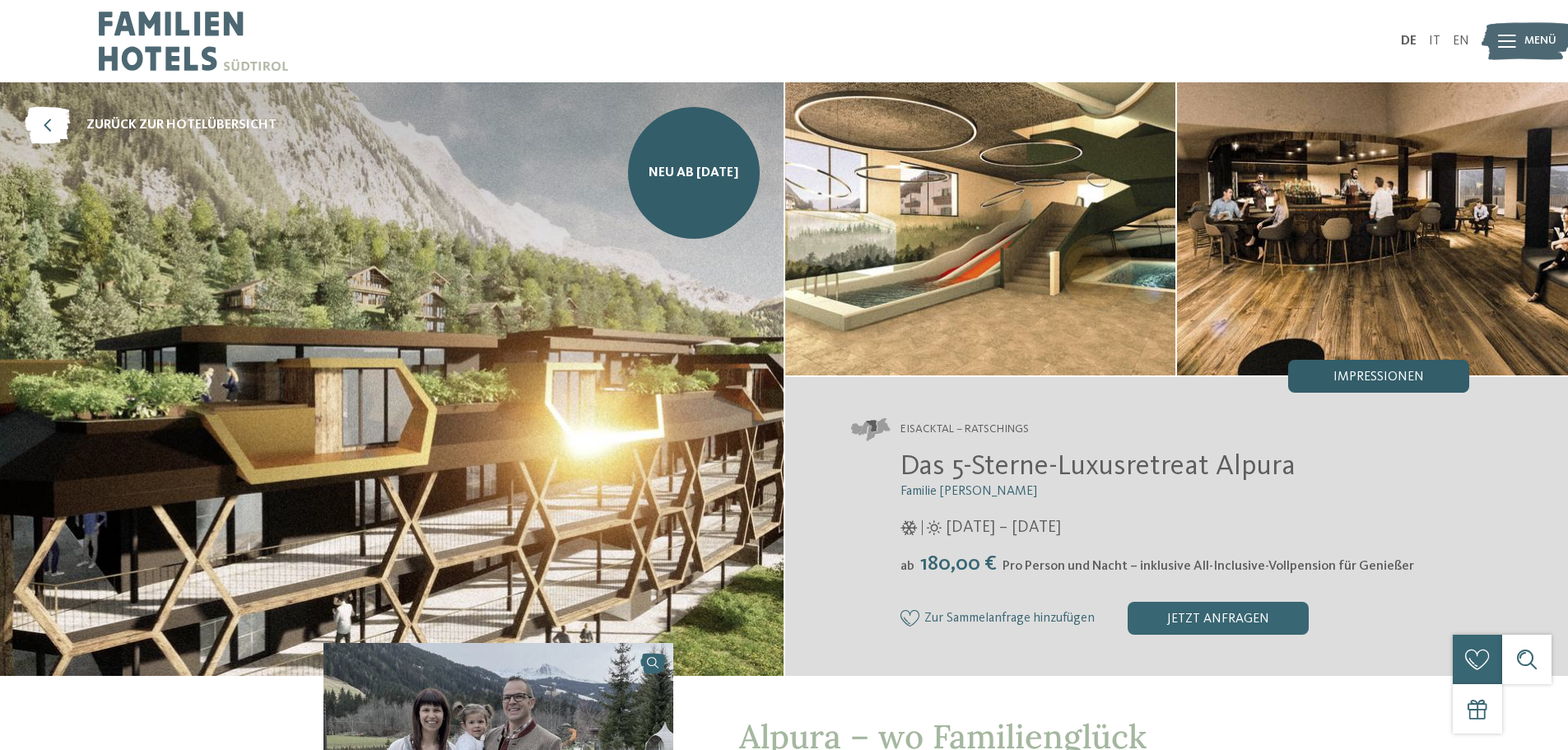
click at [1382, 364] on div "Impressionen" at bounding box center [1378, 376] width 181 height 33
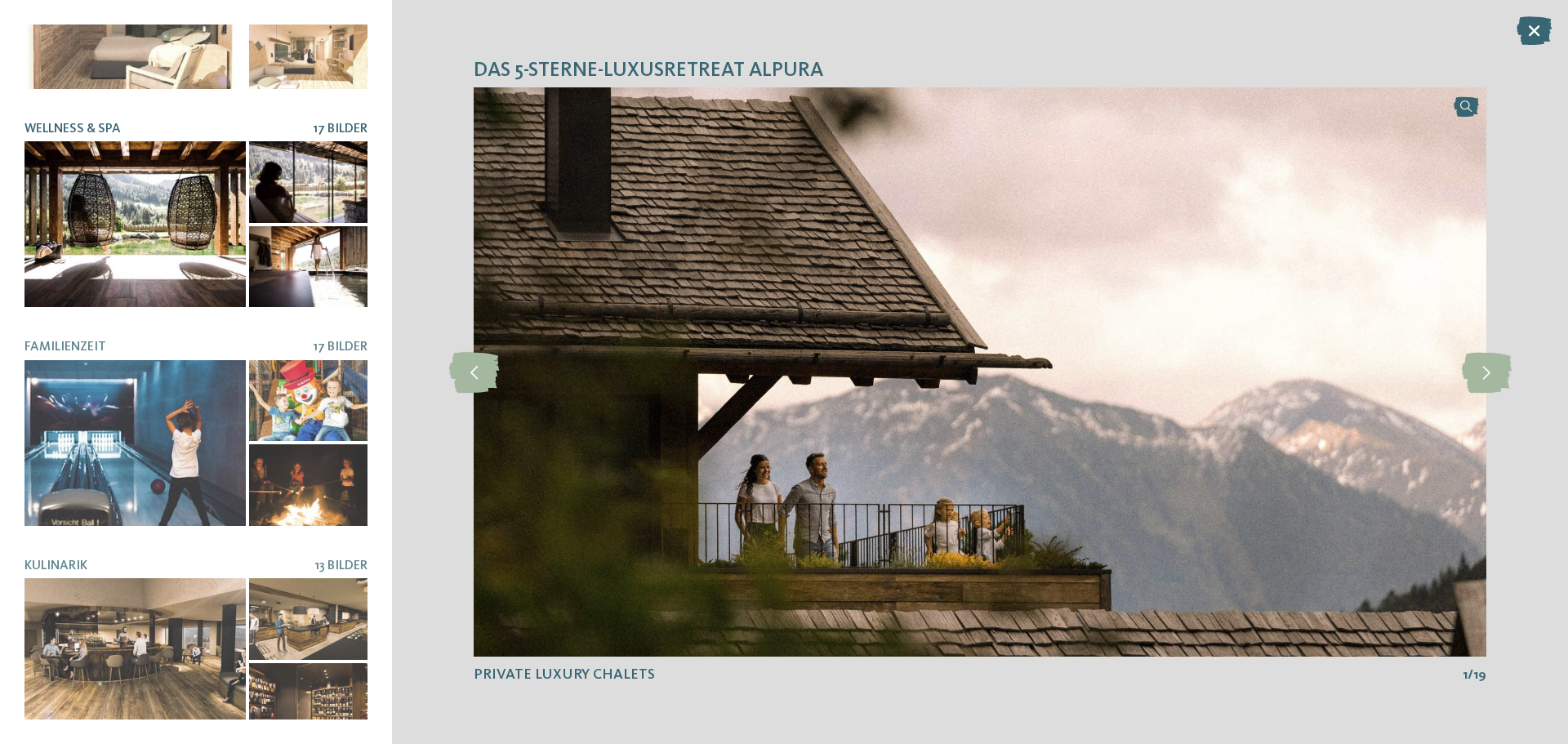
scroll to position [345, 0]
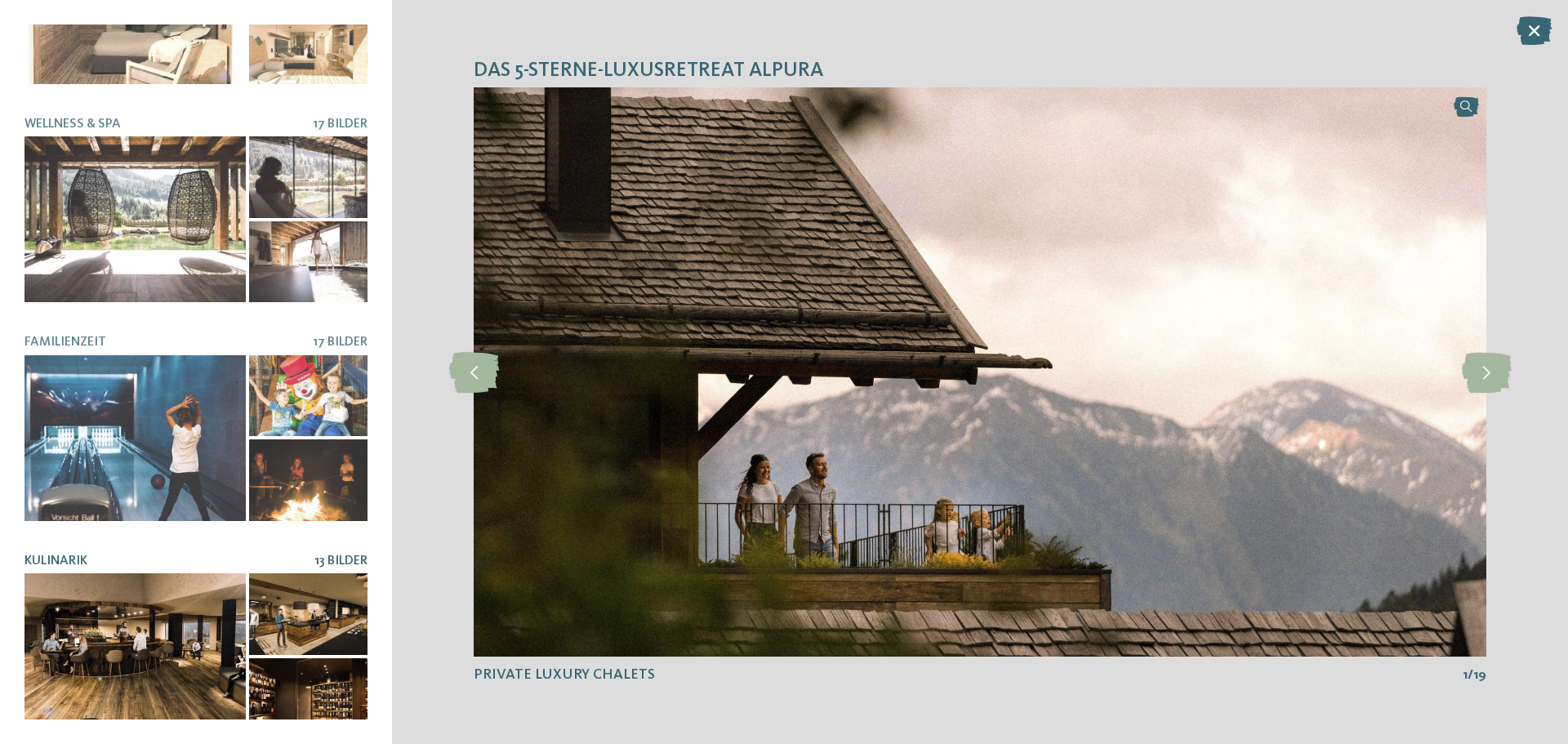
drag, startPoint x: 189, startPoint y: 631, endPoint x: 180, endPoint y: 634, distance: 9.5
click at [180, 634] on div at bounding box center [135, 656] width 221 height 166
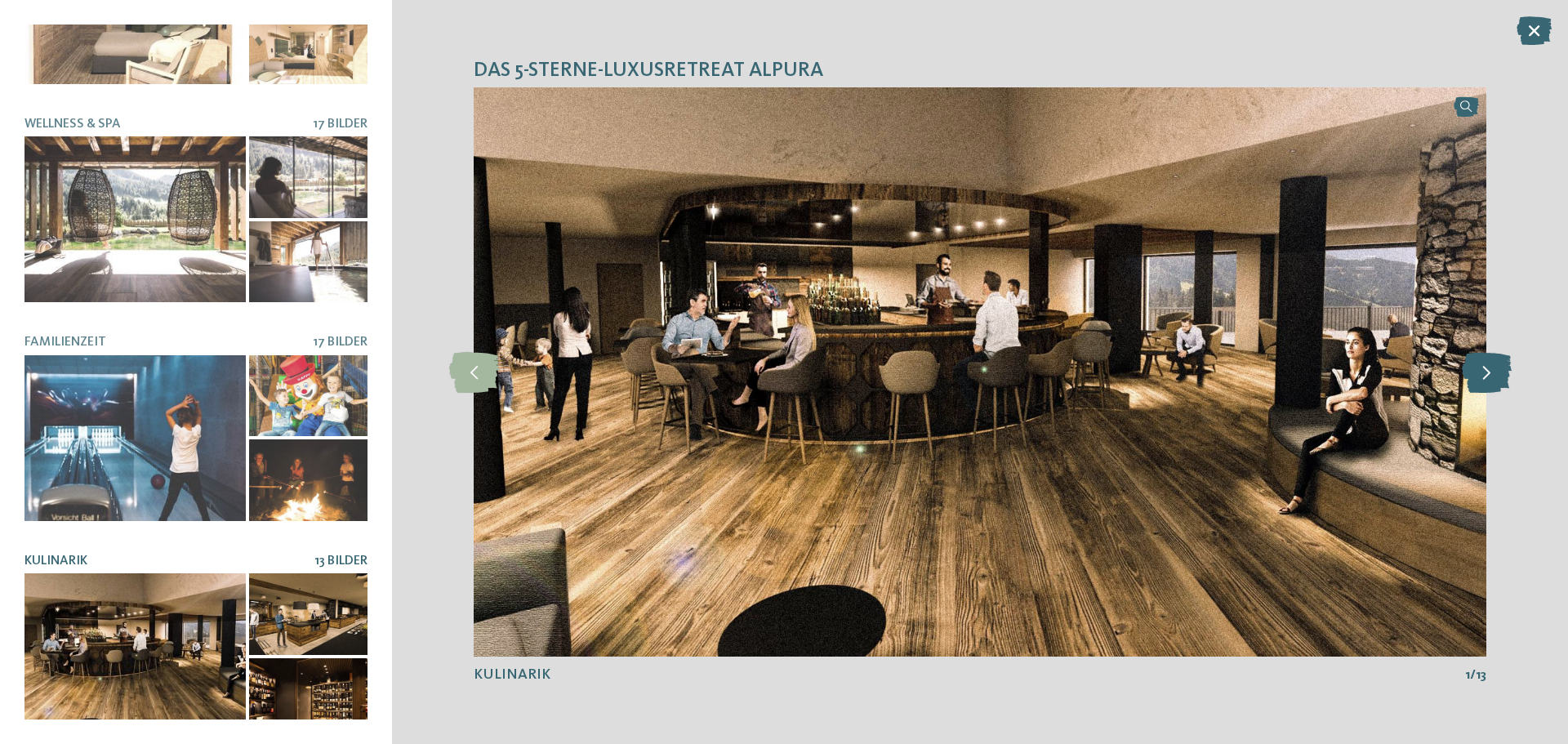
click at [1500, 368] on icon at bounding box center [1486, 372] width 50 height 41
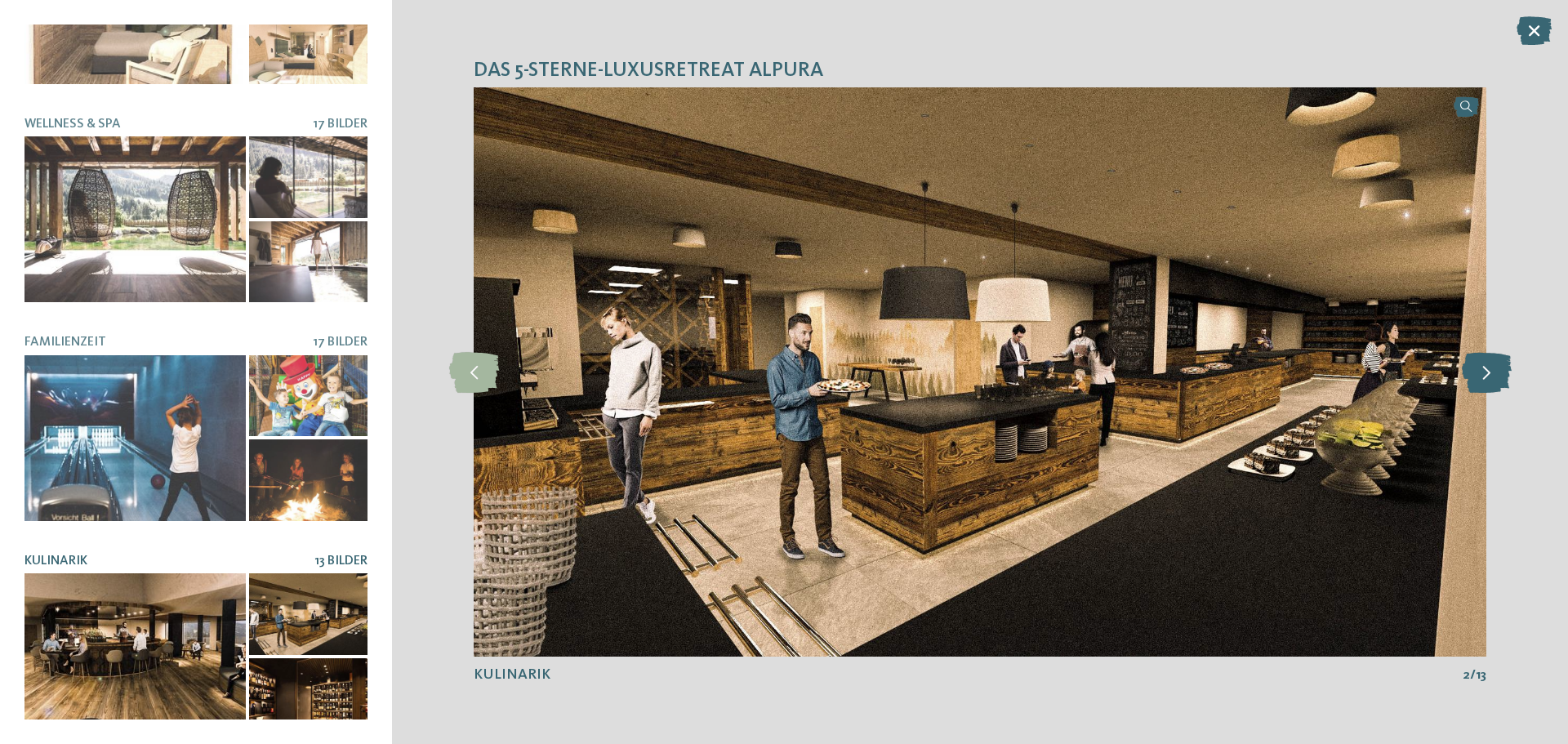
click at [1500, 368] on icon at bounding box center [1486, 372] width 50 height 41
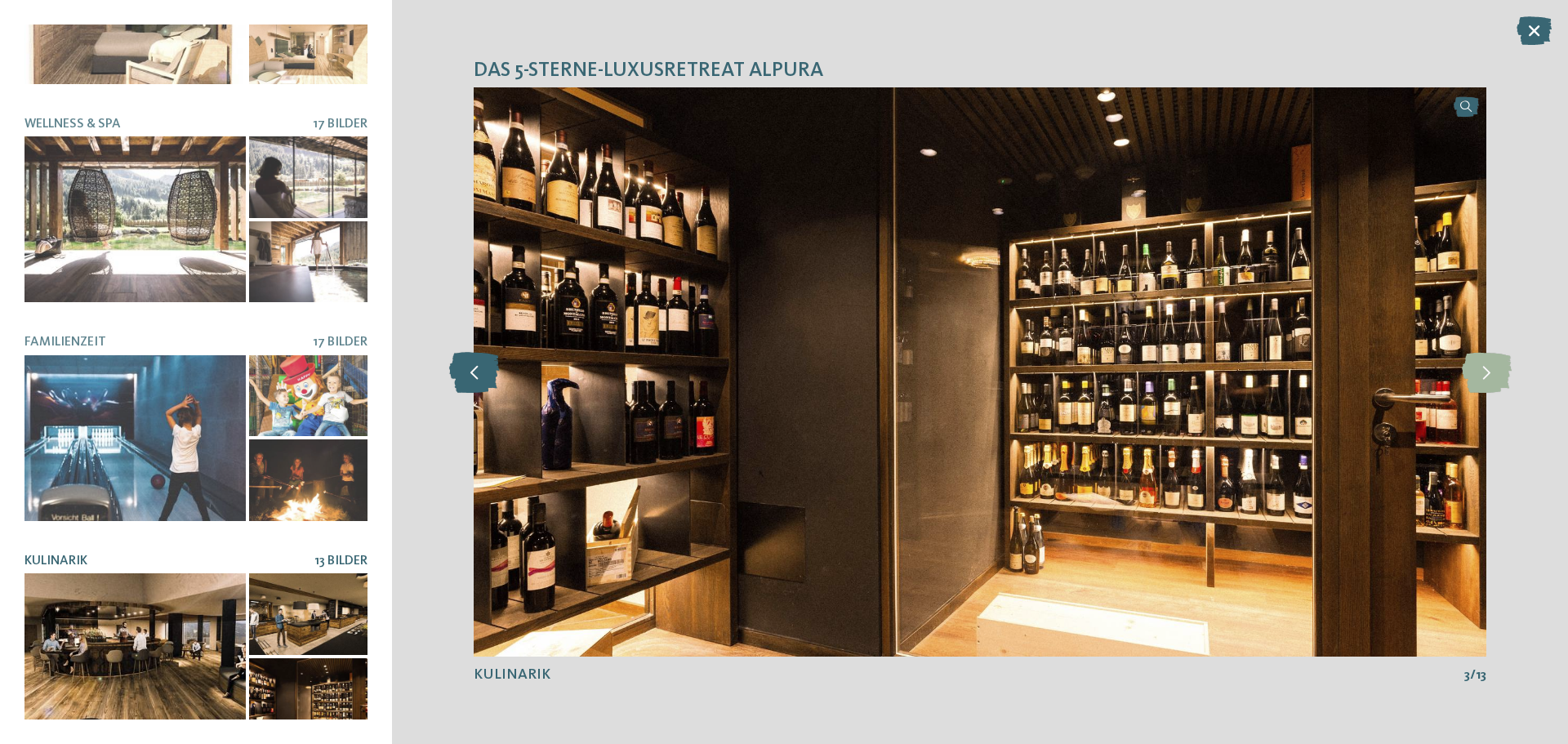
click at [466, 369] on icon at bounding box center [474, 372] width 50 height 41
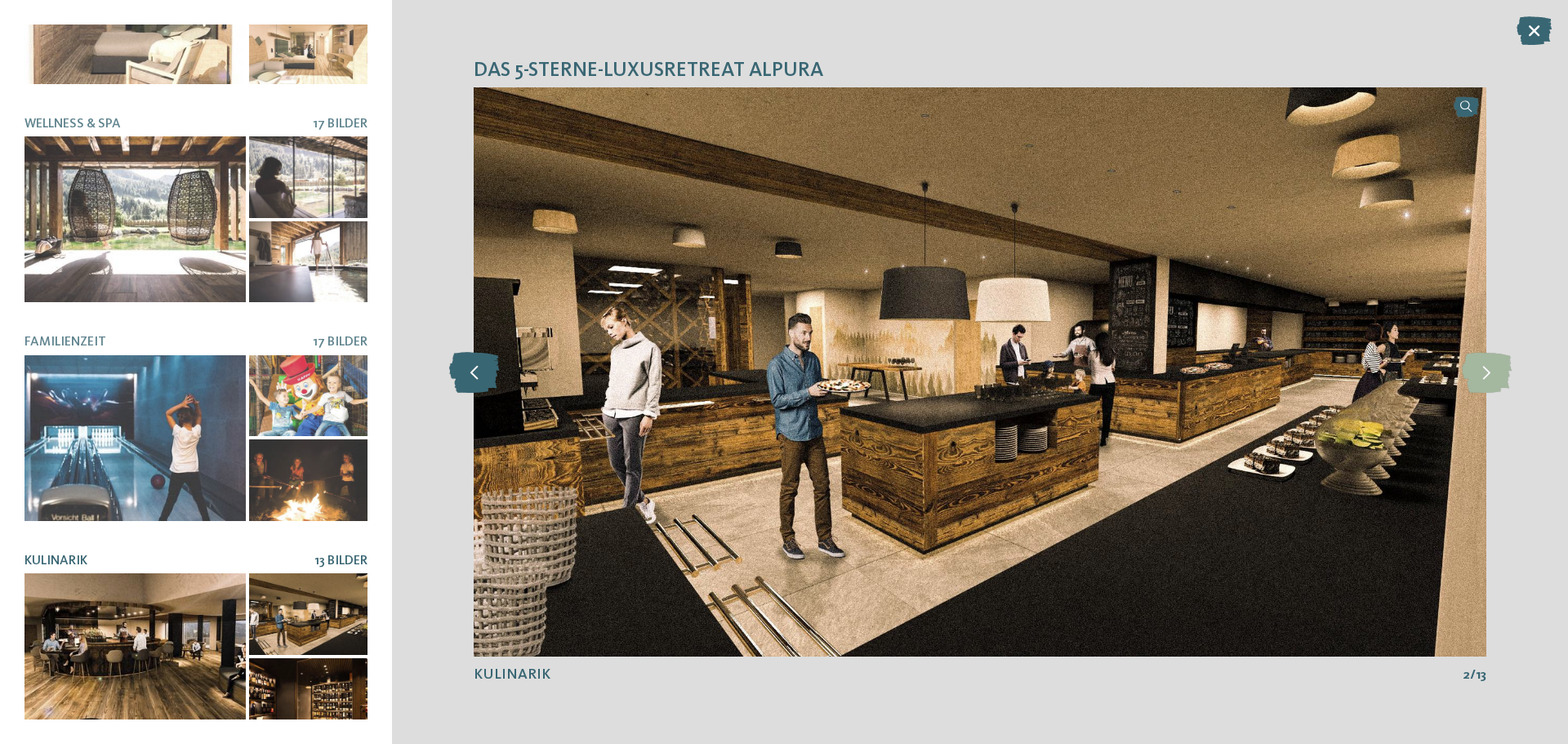
click at [467, 381] on icon at bounding box center [474, 372] width 50 height 41
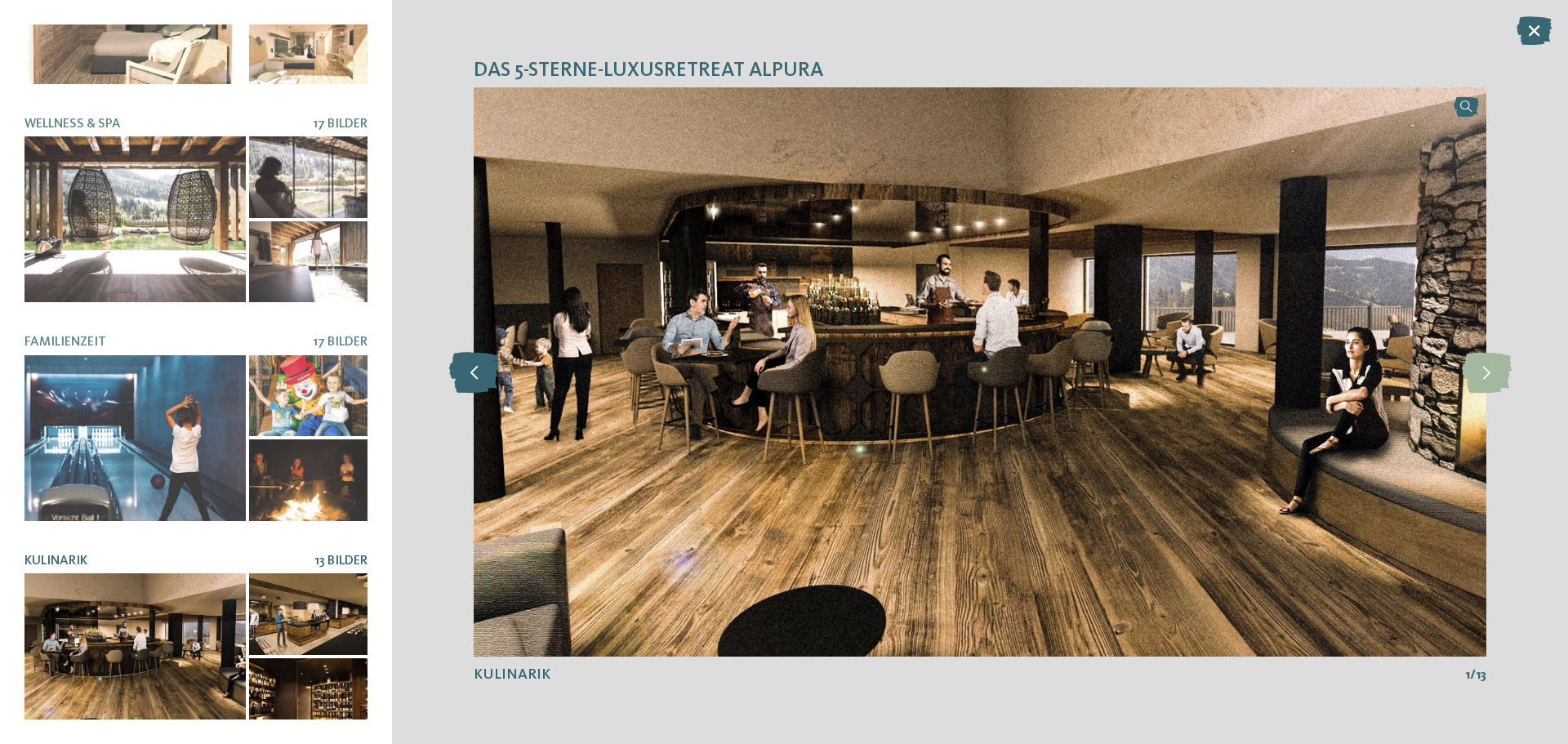
click at [468, 386] on icon at bounding box center [474, 372] width 50 height 41
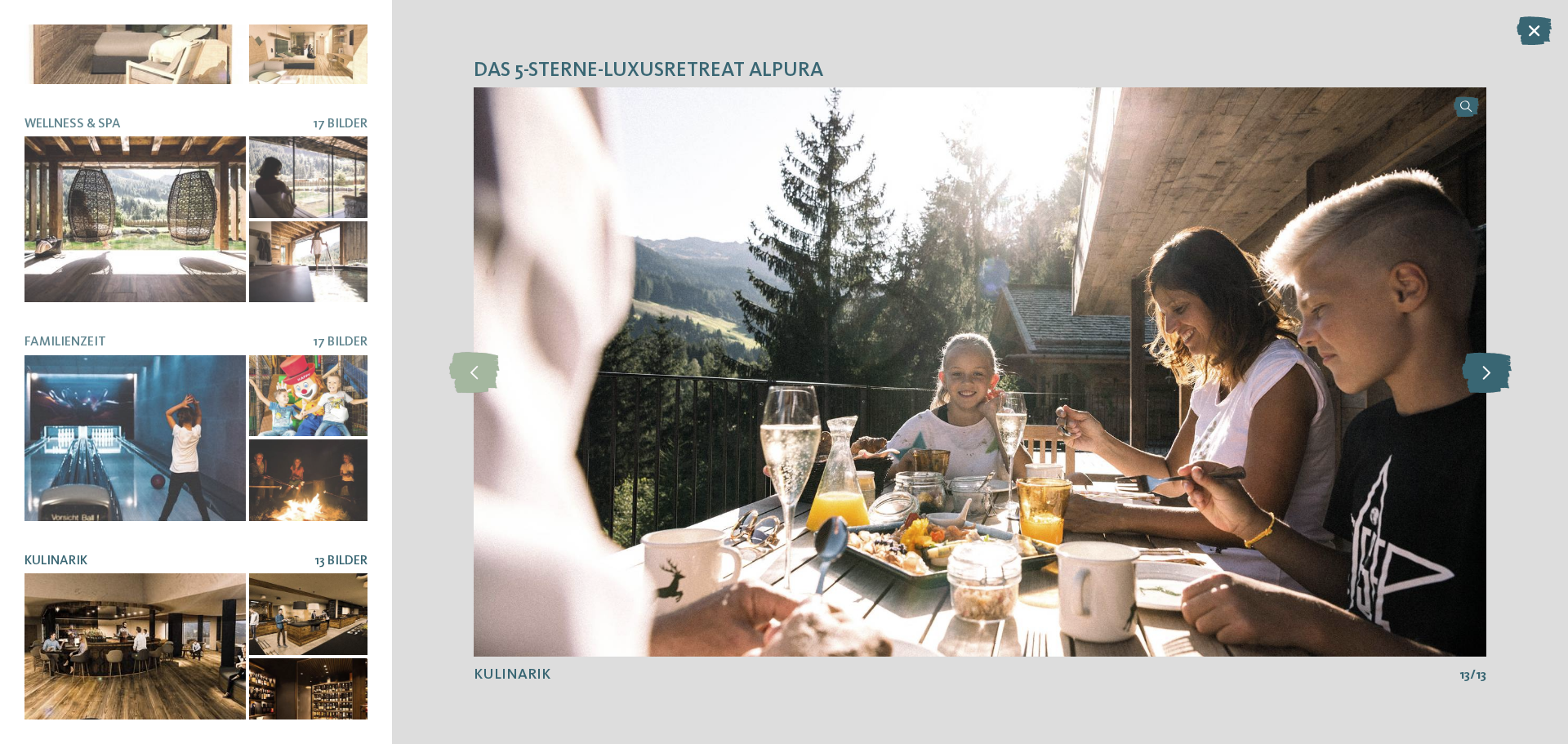
click at [1472, 370] on icon at bounding box center [1486, 372] width 50 height 41
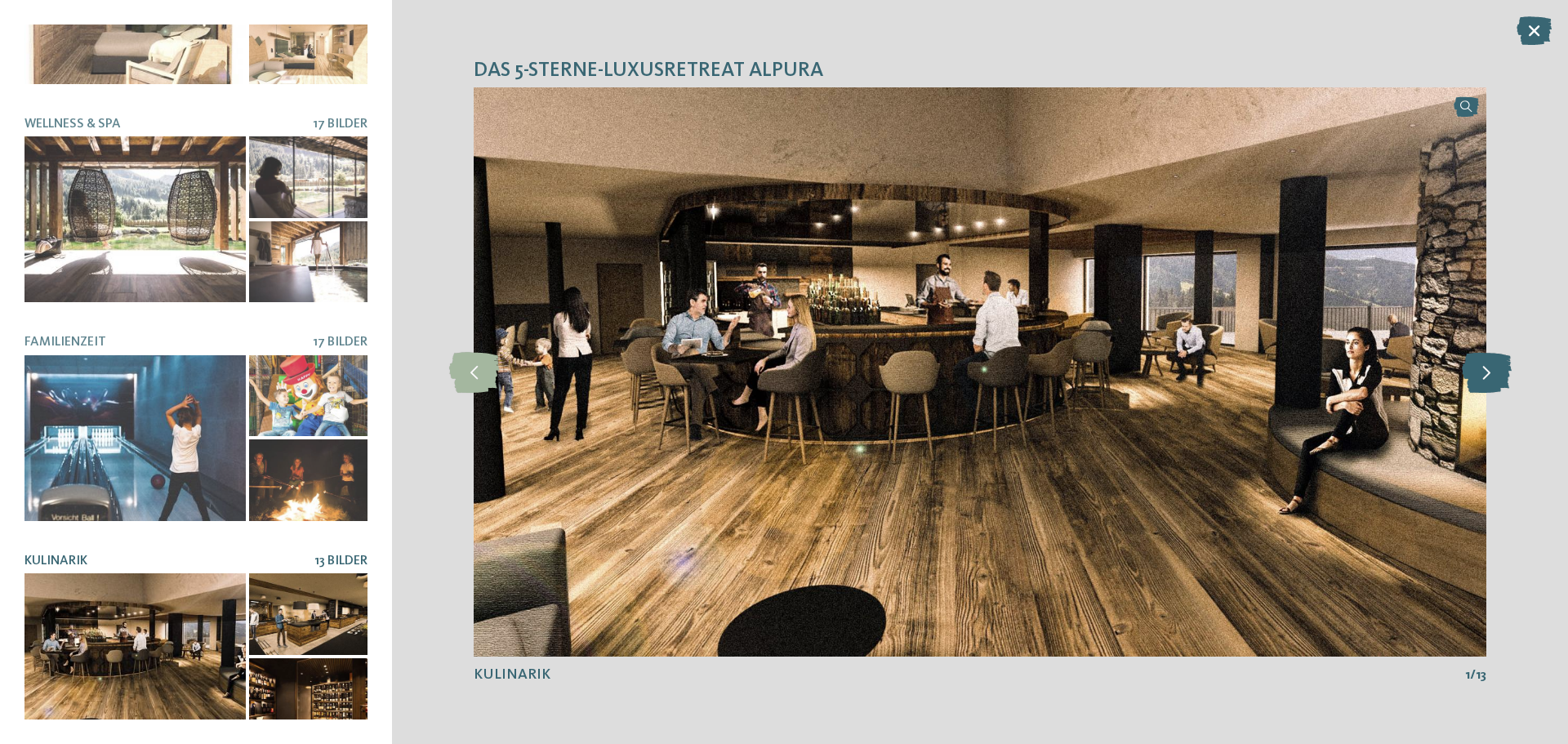
click at [1472, 370] on icon at bounding box center [1486, 372] width 50 height 41
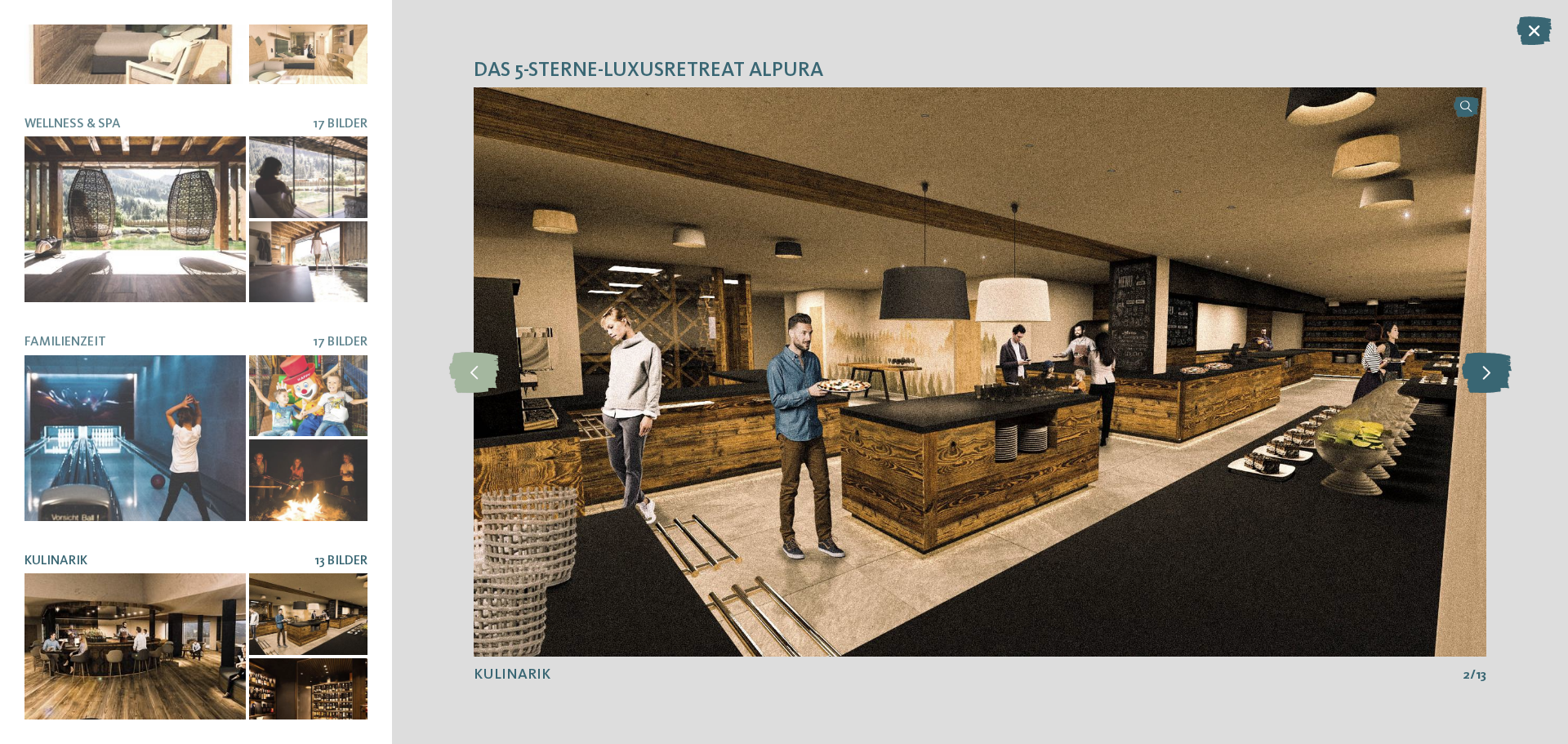
click at [1472, 370] on icon at bounding box center [1486, 372] width 50 height 41
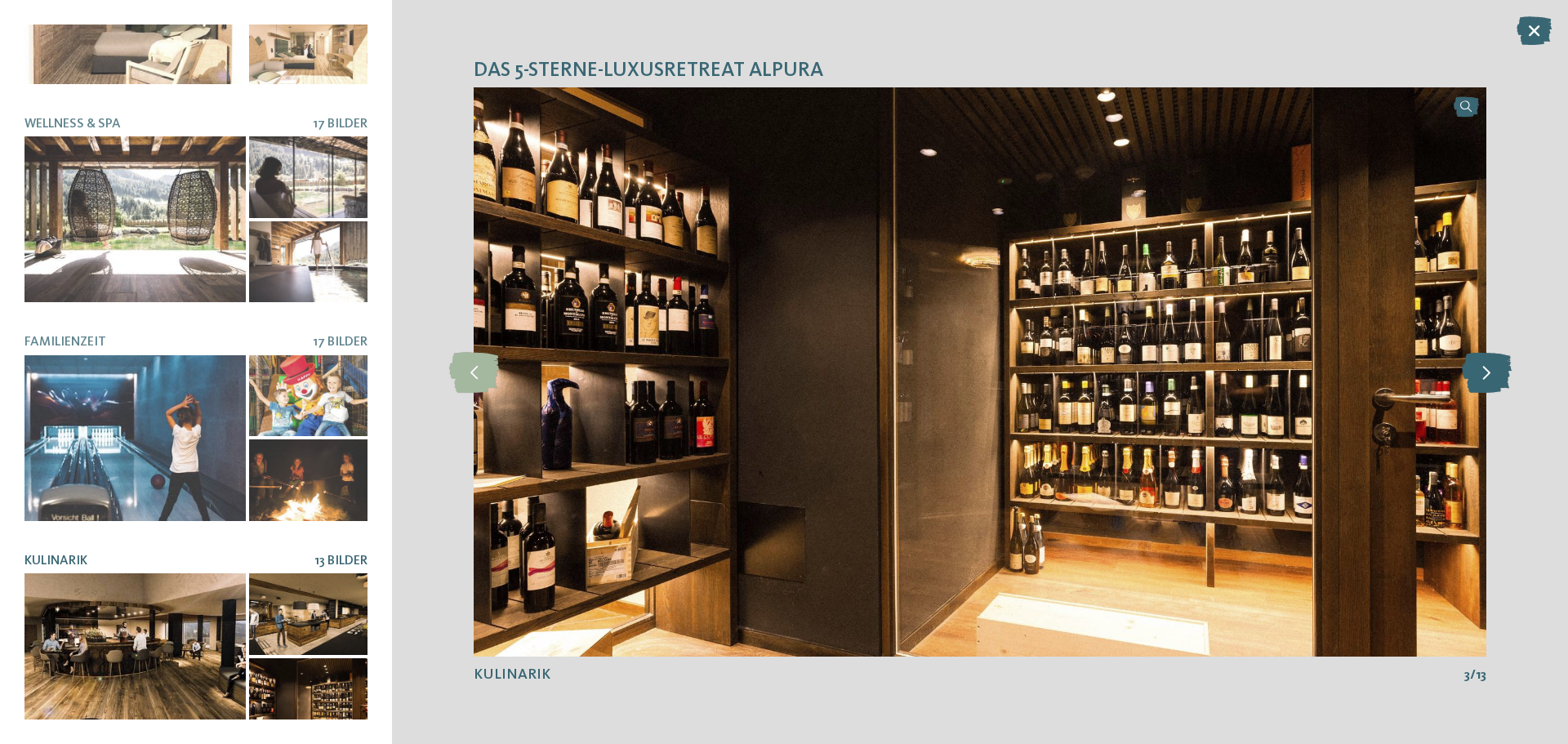
click at [1472, 370] on icon at bounding box center [1486, 372] width 50 height 41
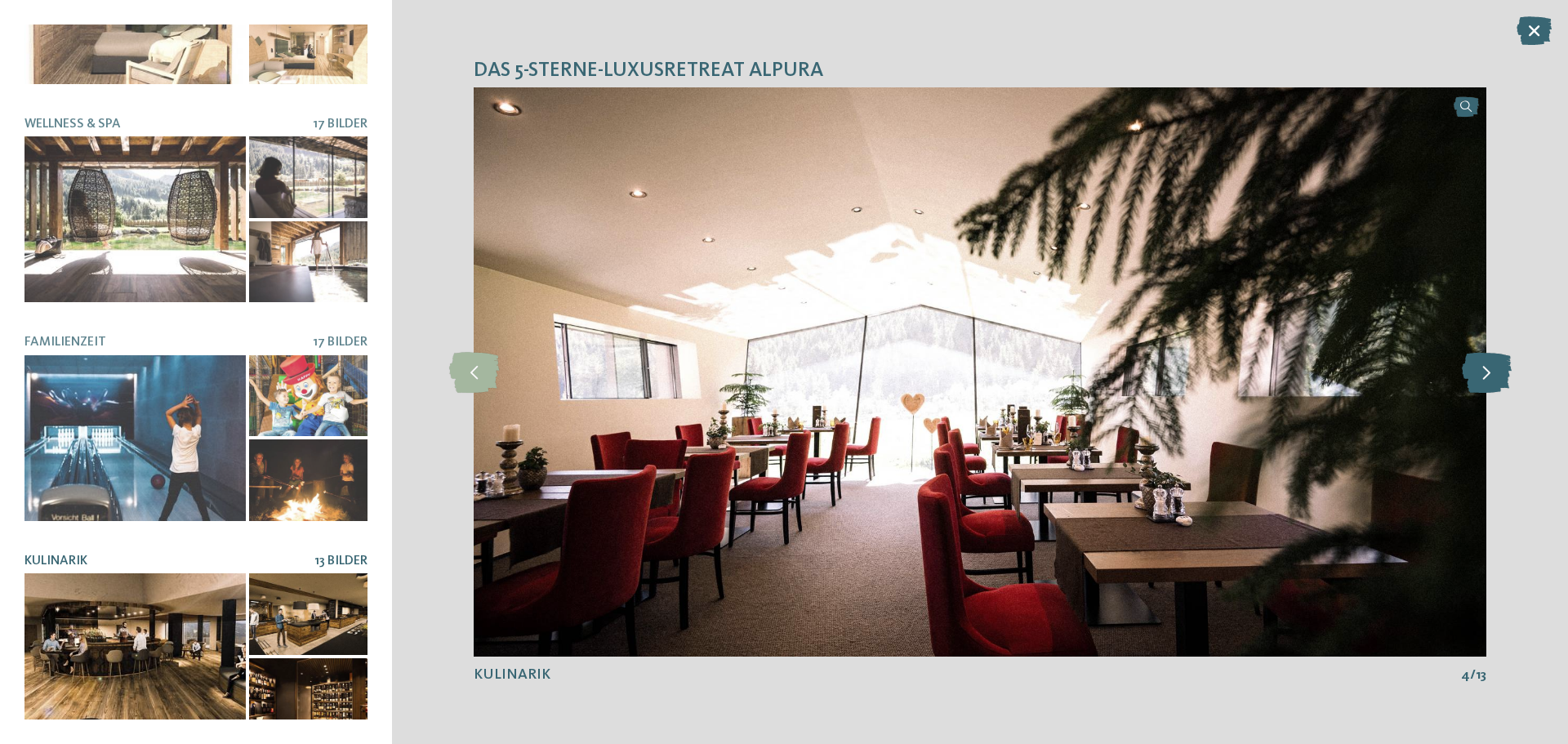
click at [1472, 370] on icon at bounding box center [1486, 372] width 50 height 41
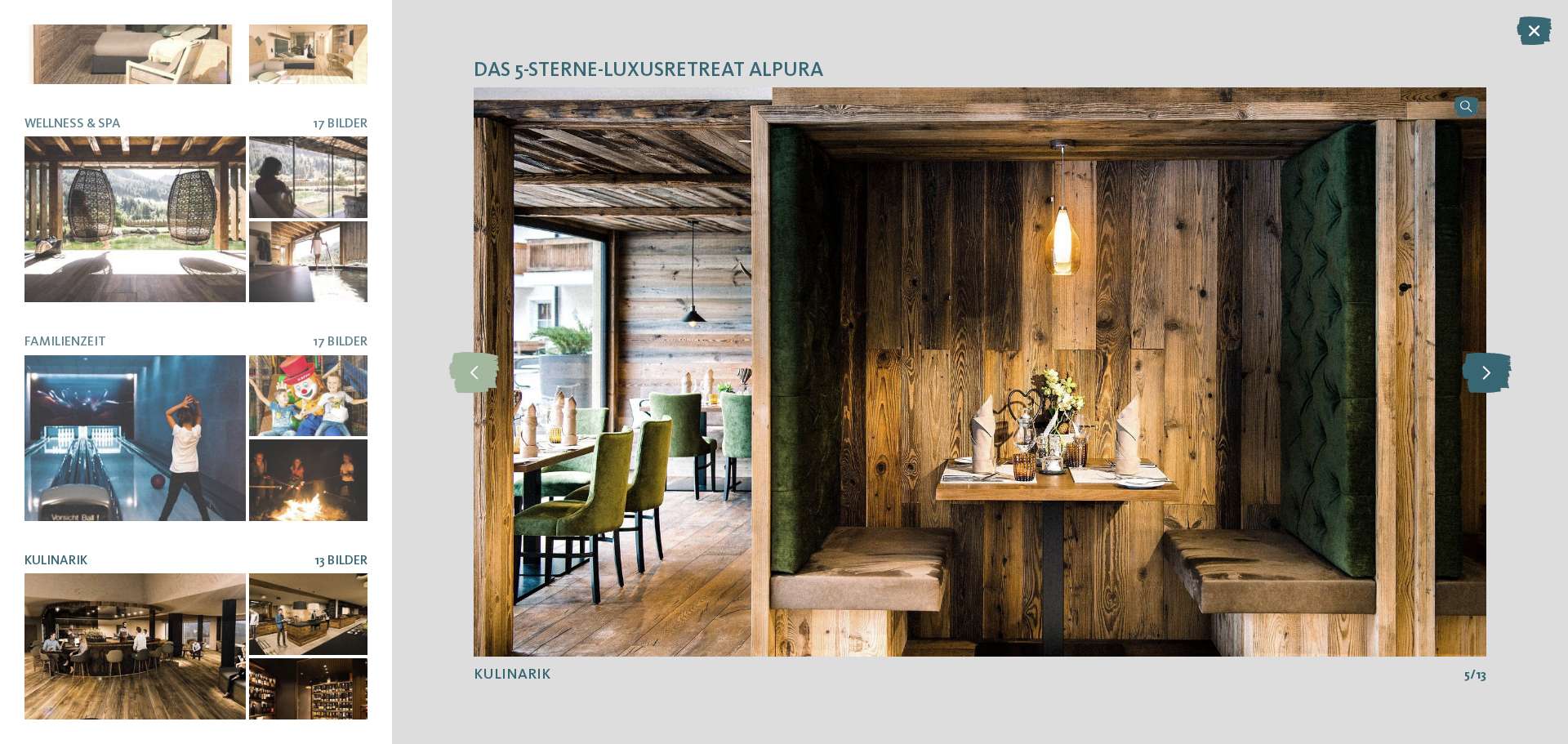
click at [1472, 370] on icon at bounding box center [1486, 372] width 50 height 41
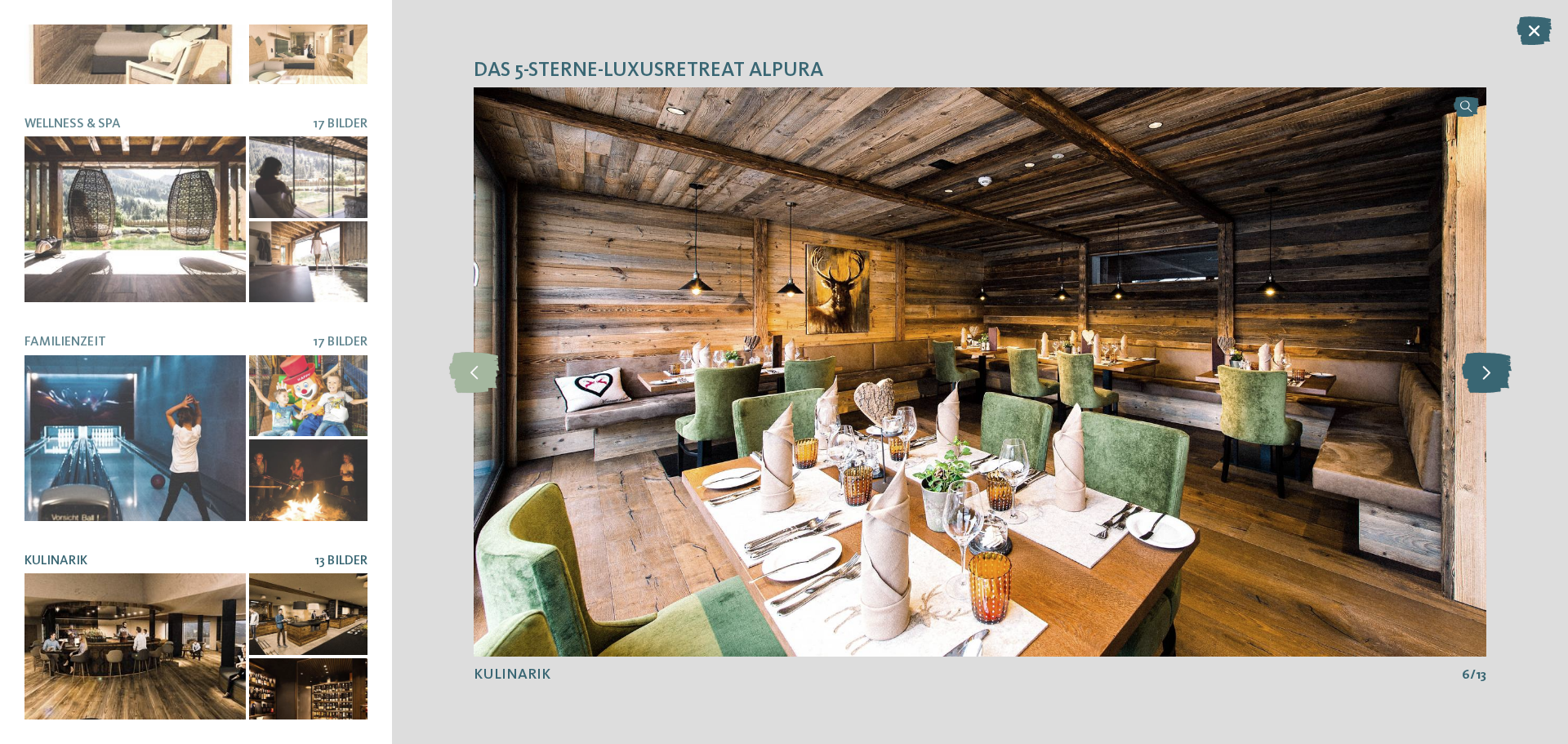
click at [1472, 370] on icon at bounding box center [1486, 372] width 50 height 41
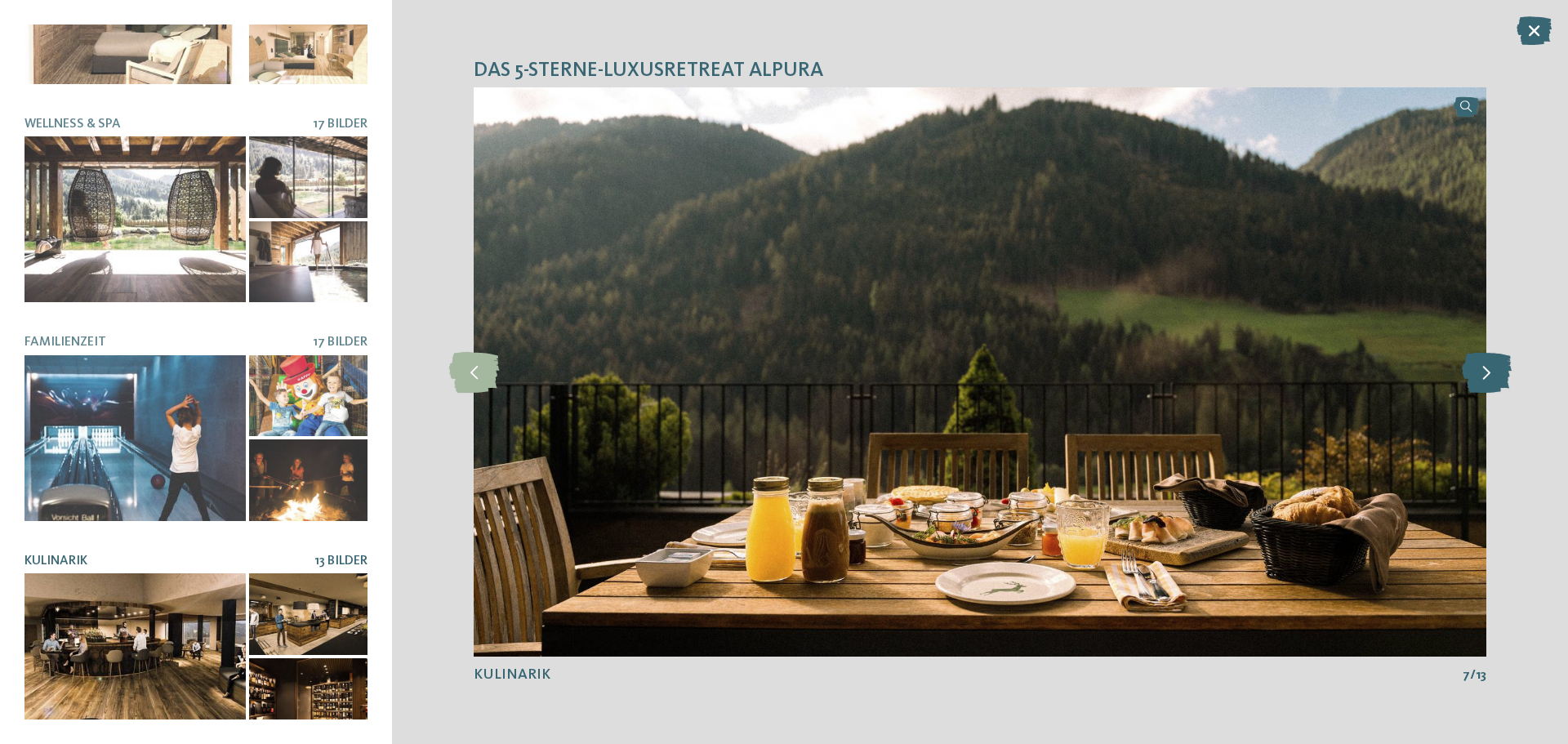
click at [1472, 370] on icon at bounding box center [1486, 372] width 50 height 41
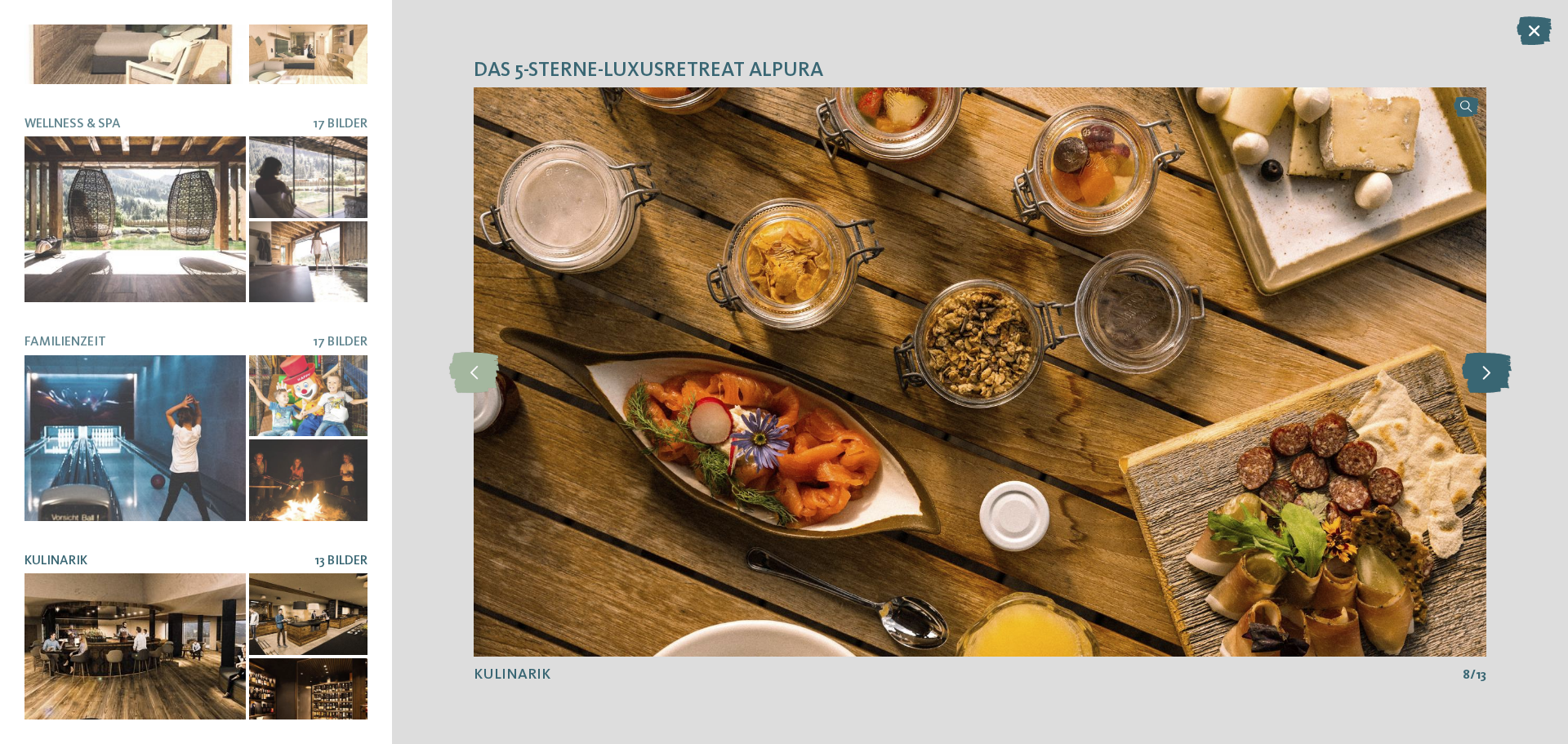
click at [1472, 370] on icon at bounding box center [1486, 372] width 50 height 41
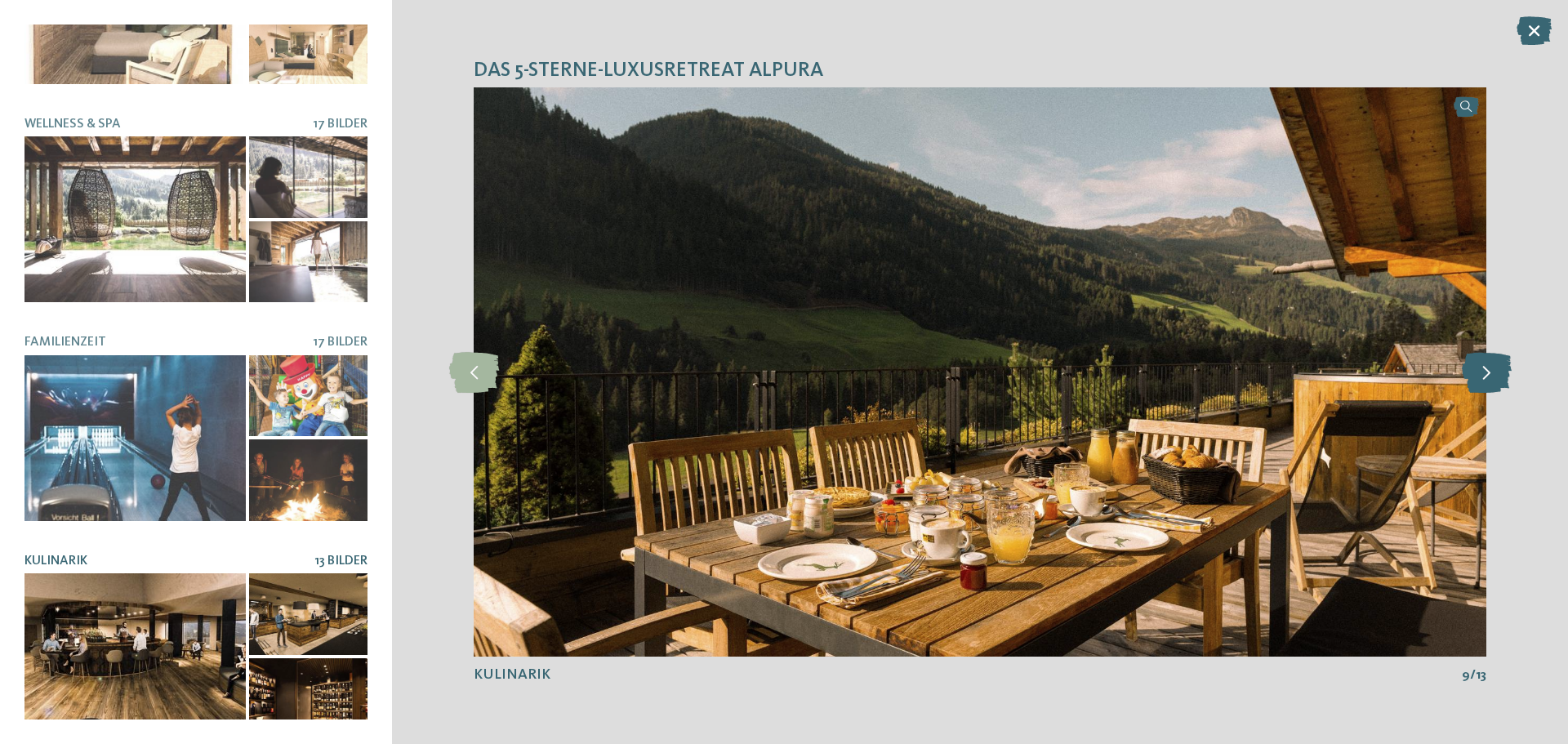
click at [1472, 370] on icon at bounding box center [1486, 372] width 50 height 41
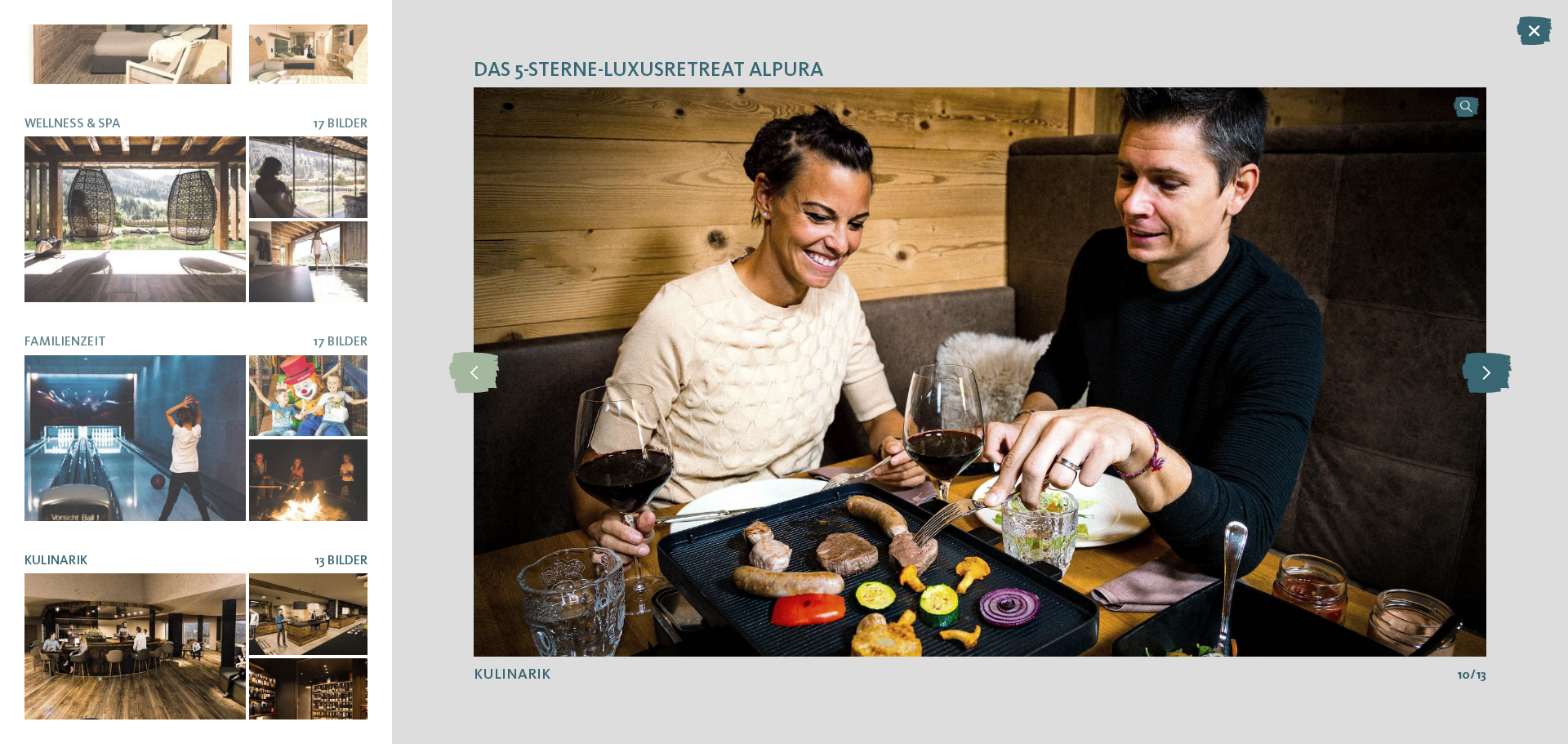
click at [1472, 370] on icon at bounding box center [1486, 372] width 50 height 41
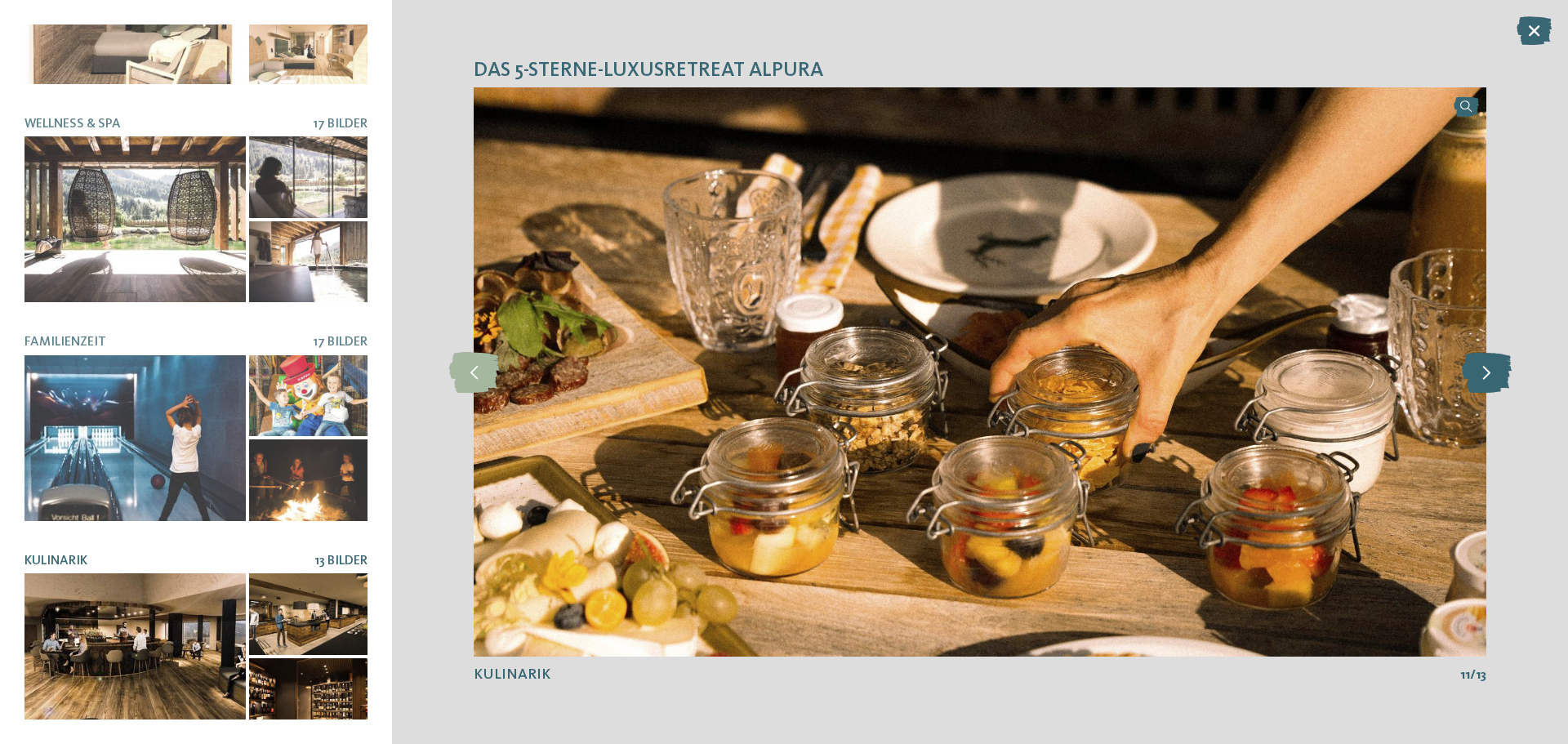
click at [1472, 370] on icon at bounding box center [1486, 372] width 50 height 41
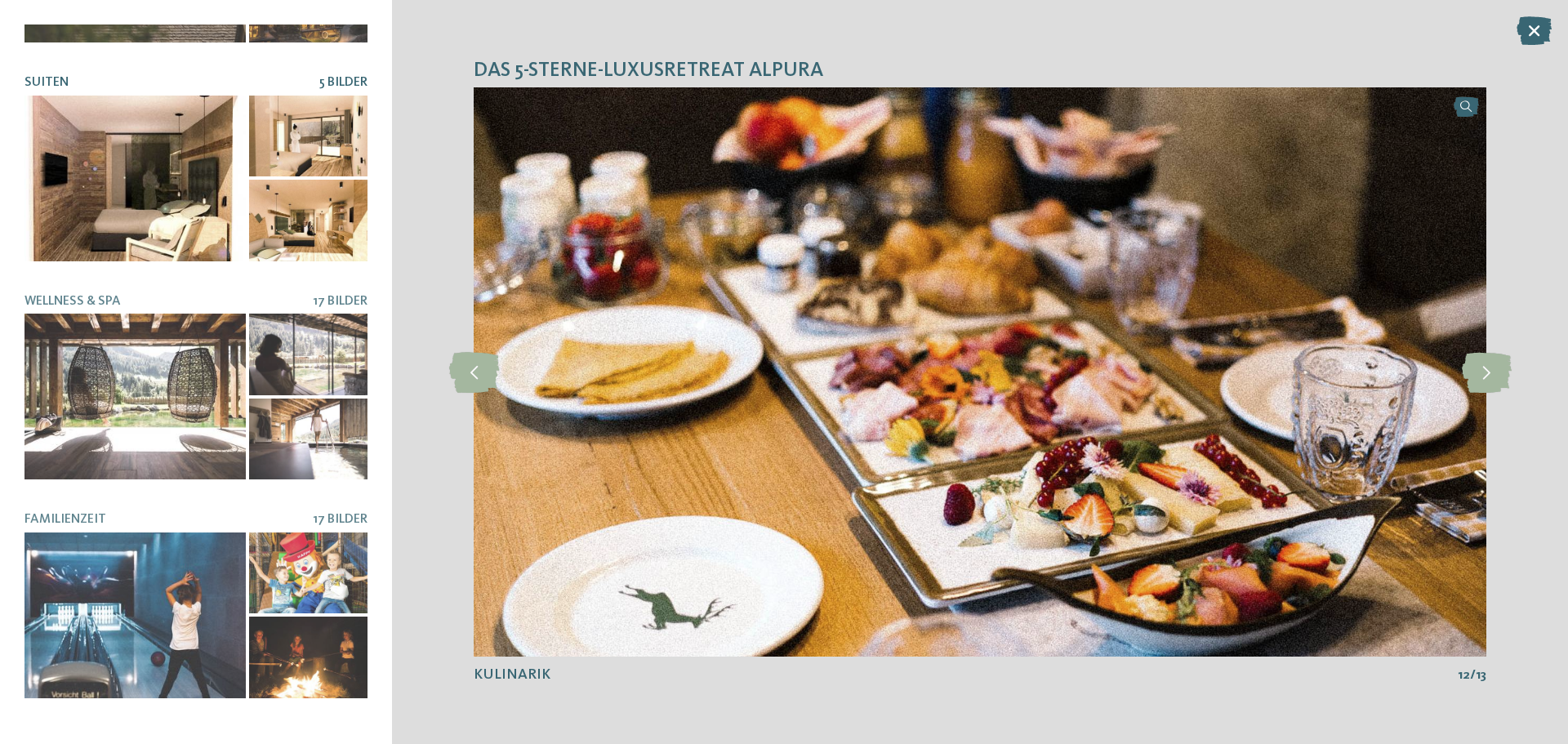
scroll to position [0, 0]
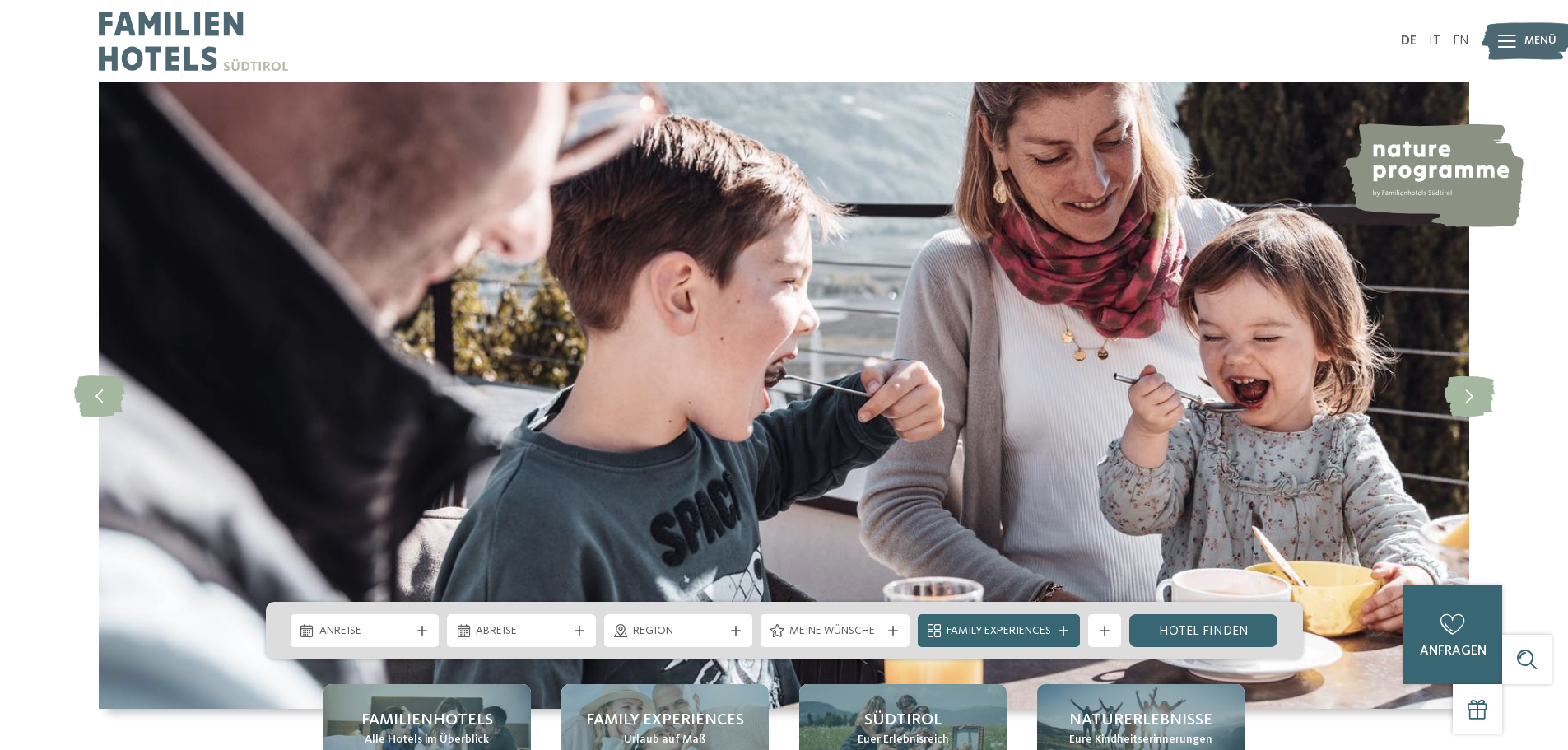
click at [1502, 41] on icon at bounding box center [1507, 41] width 18 height 13
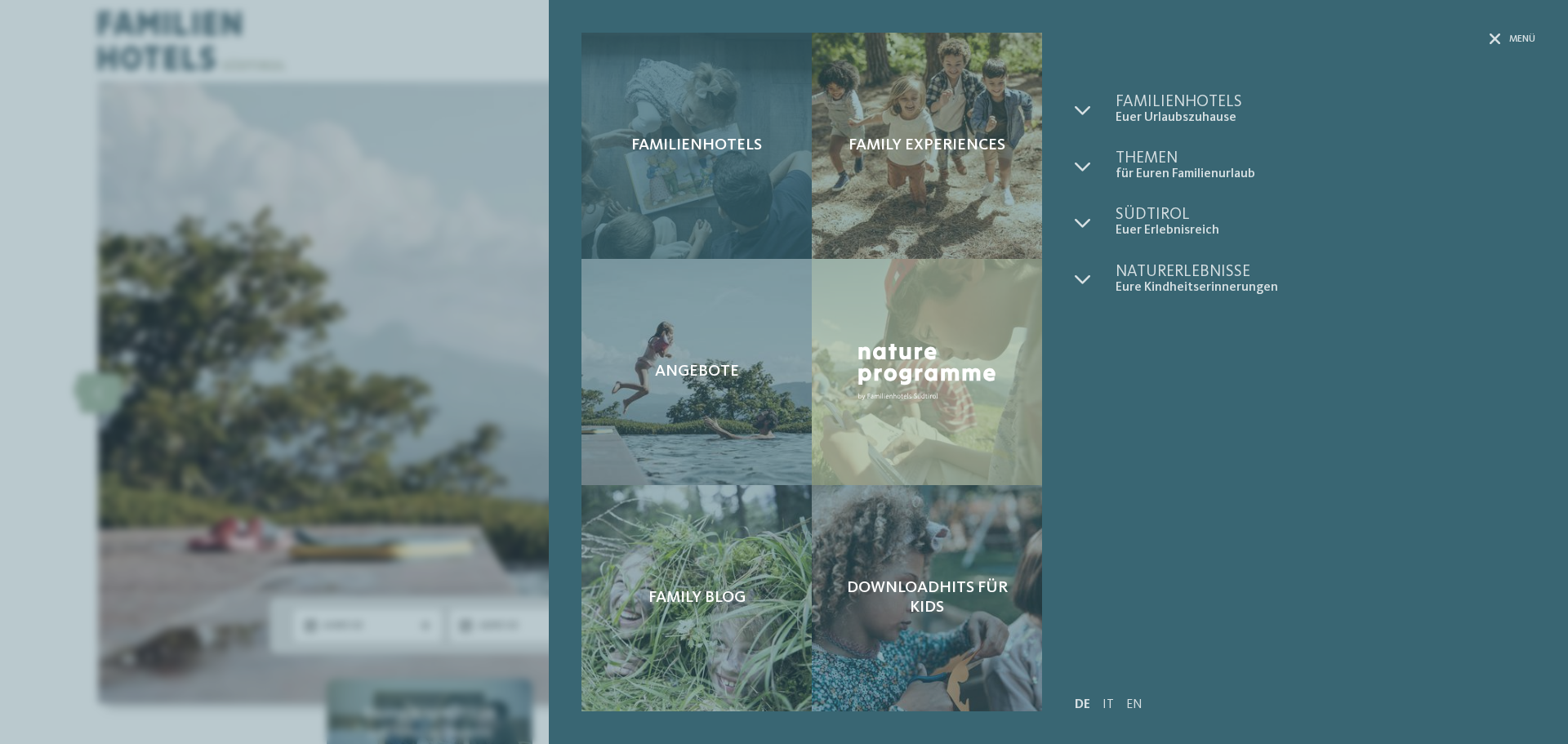
click at [705, 182] on div "Familienhotels" at bounding box center [696, 146] width 231 height 226
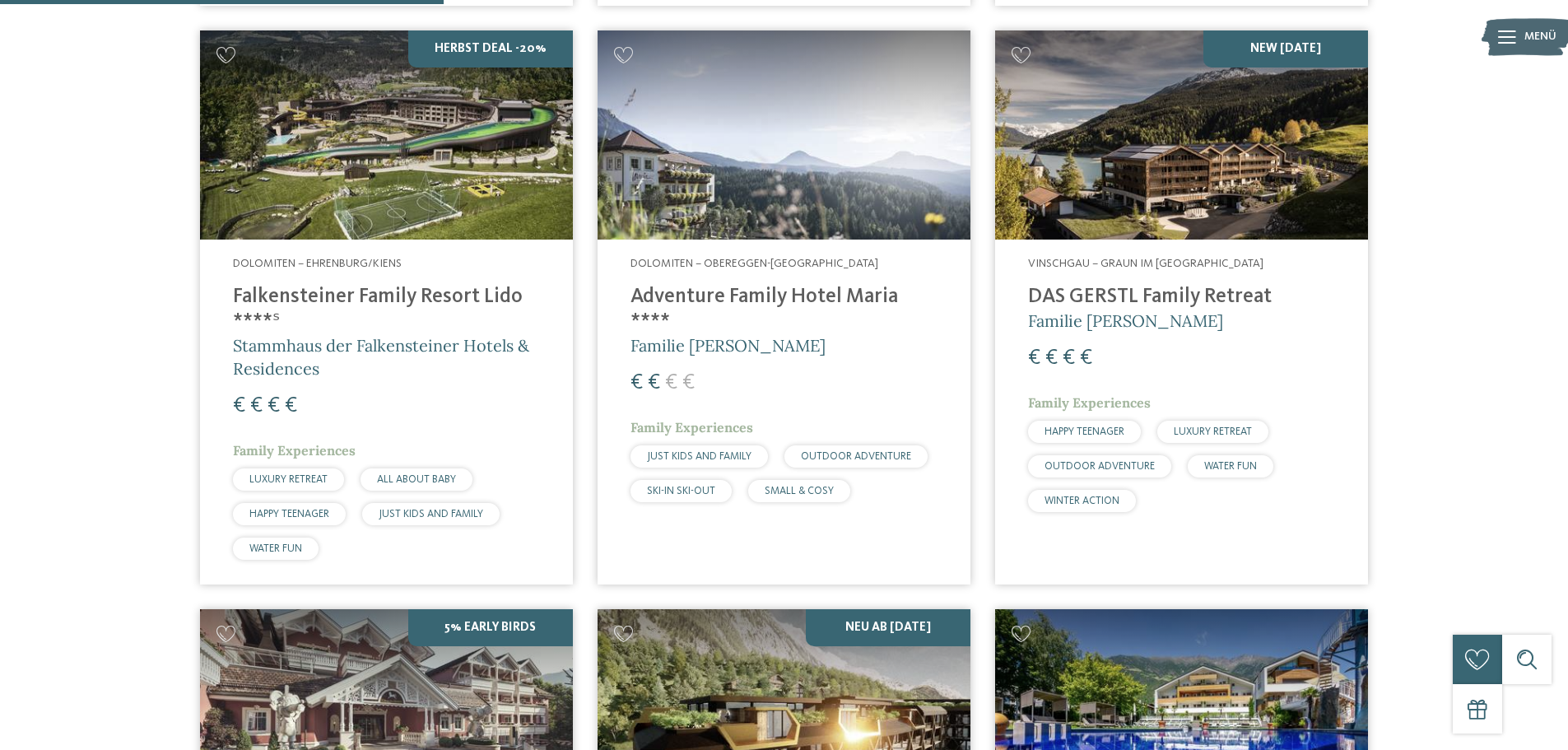
scroll to position [1977, 0]
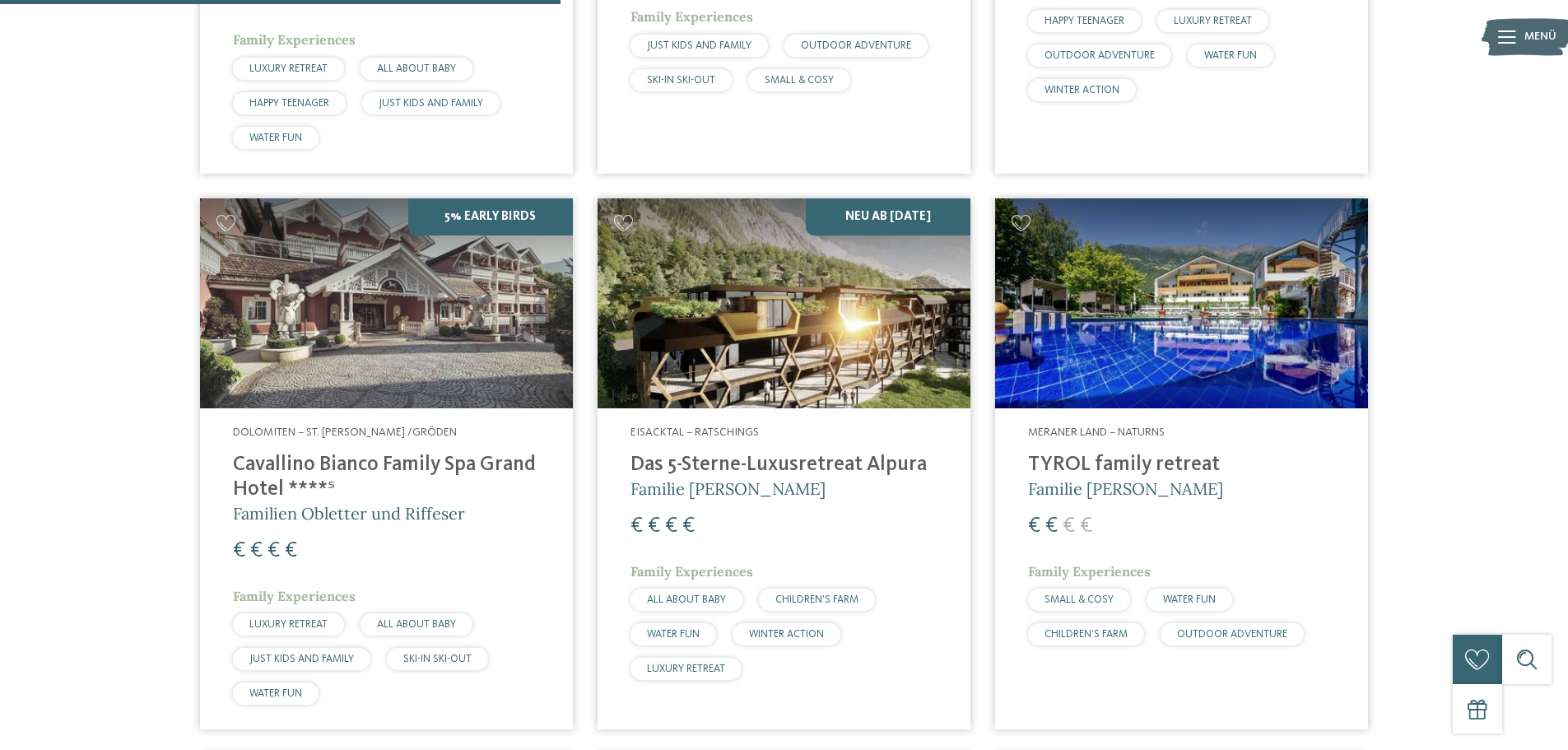
click at [854, 288] on img at bounding box center [784, 302] width 373 height 210
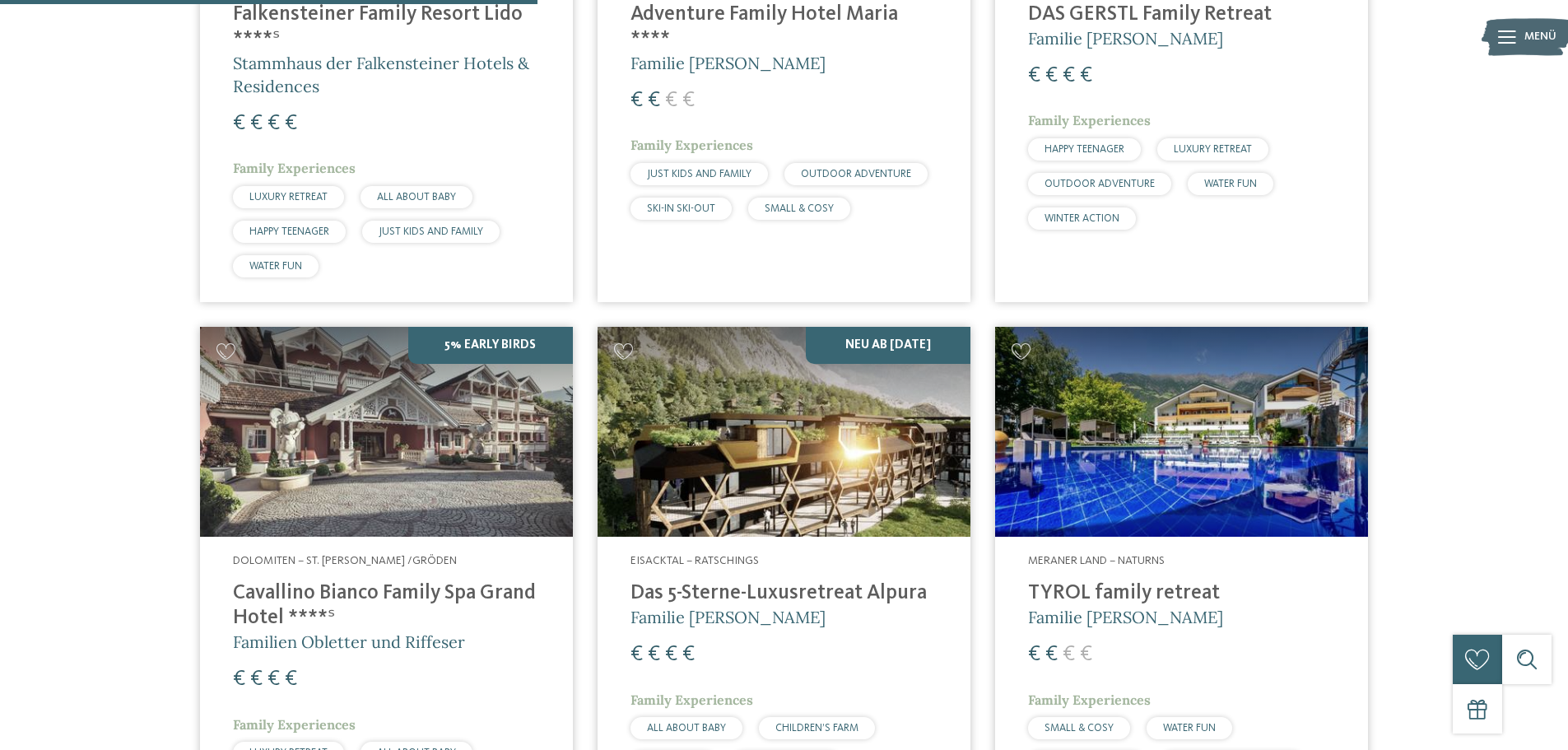
scroll to position [1894, 0]
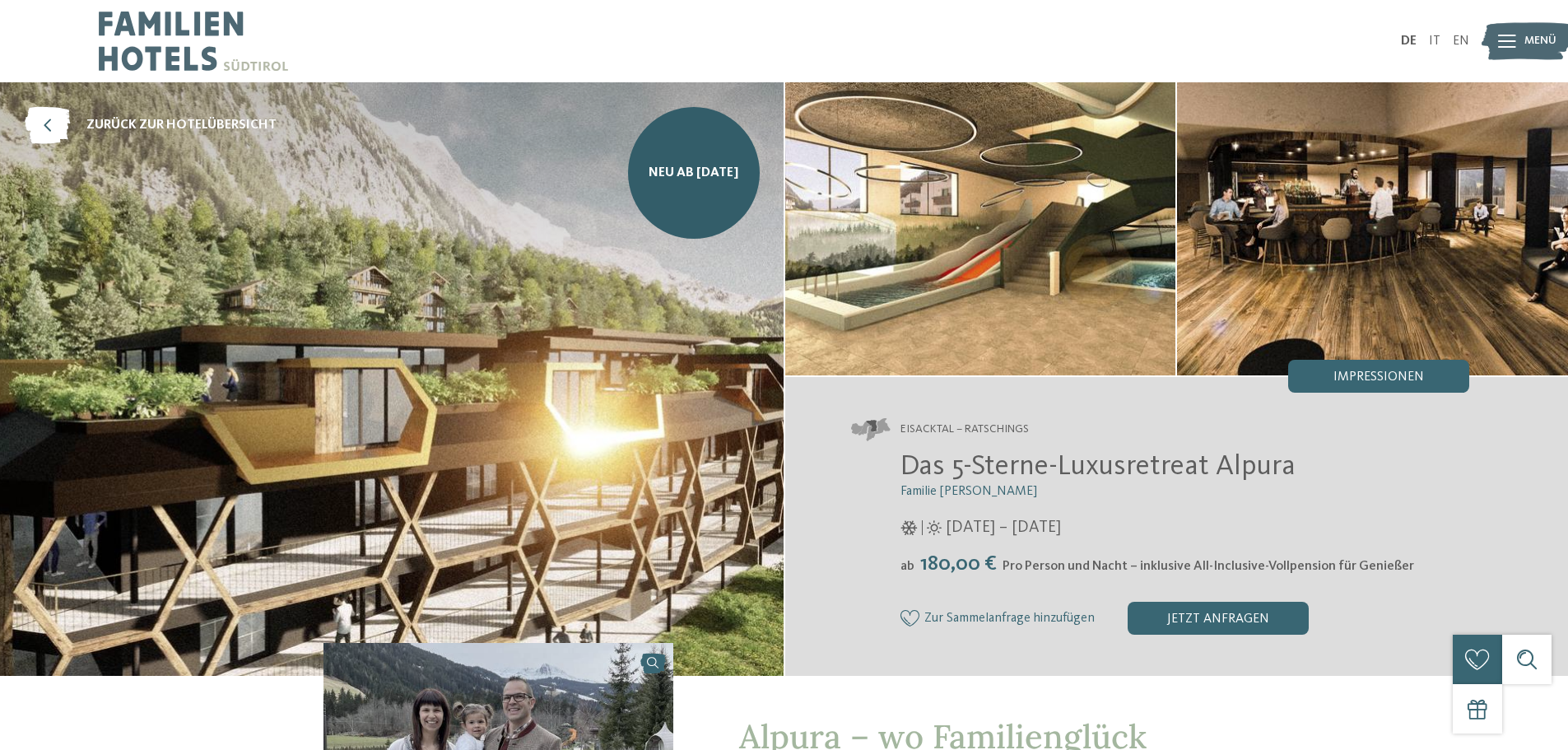
click at [552, 277] on img at bounding box center [392, 379] width 783 height 593
click at [580, 413] on img at bounding box center [392, 379] width 783 height 593
click at [1375, 365] on div "Impressionen" at bounding box center [1378, 376] width 181 height 33
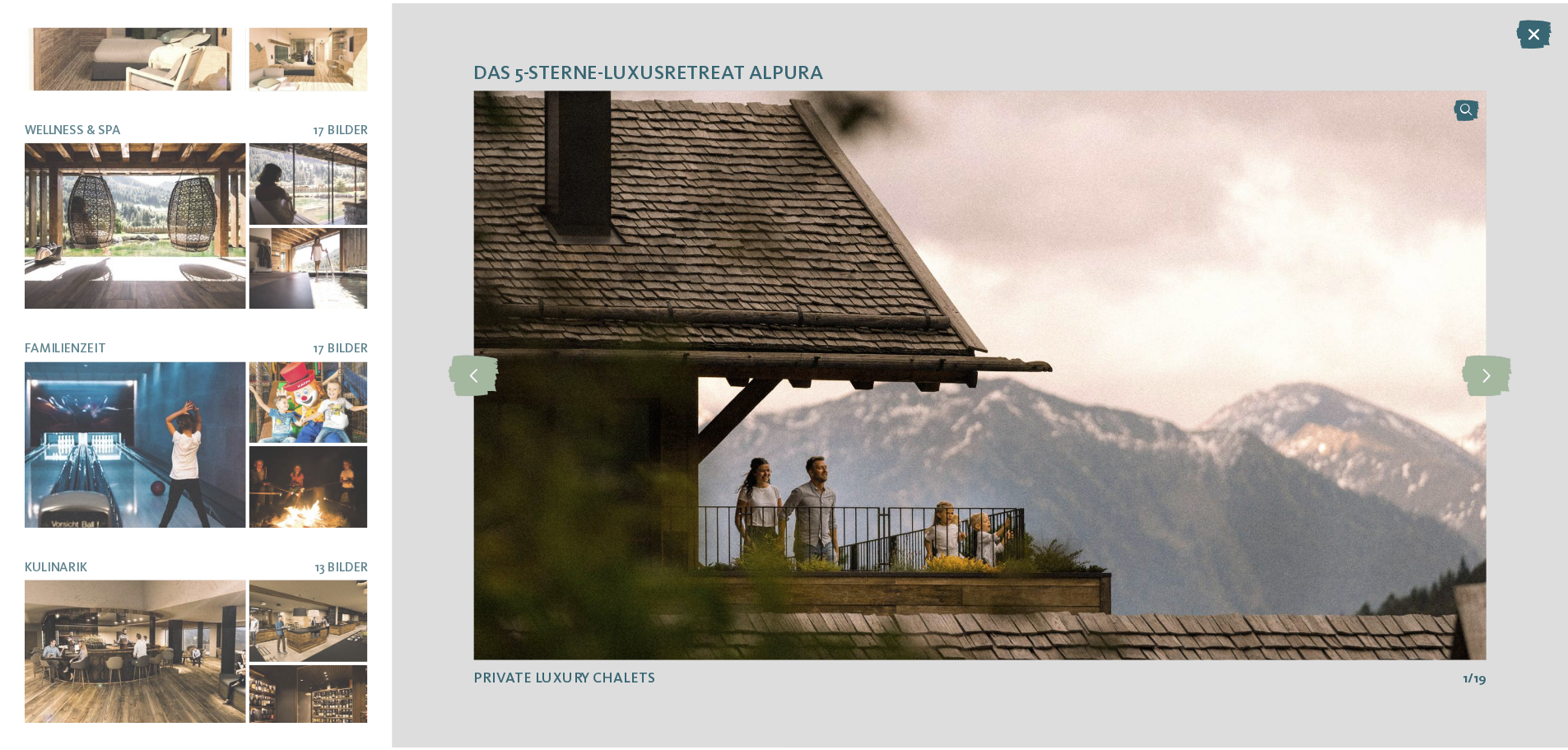
scroll to position [348, 0]
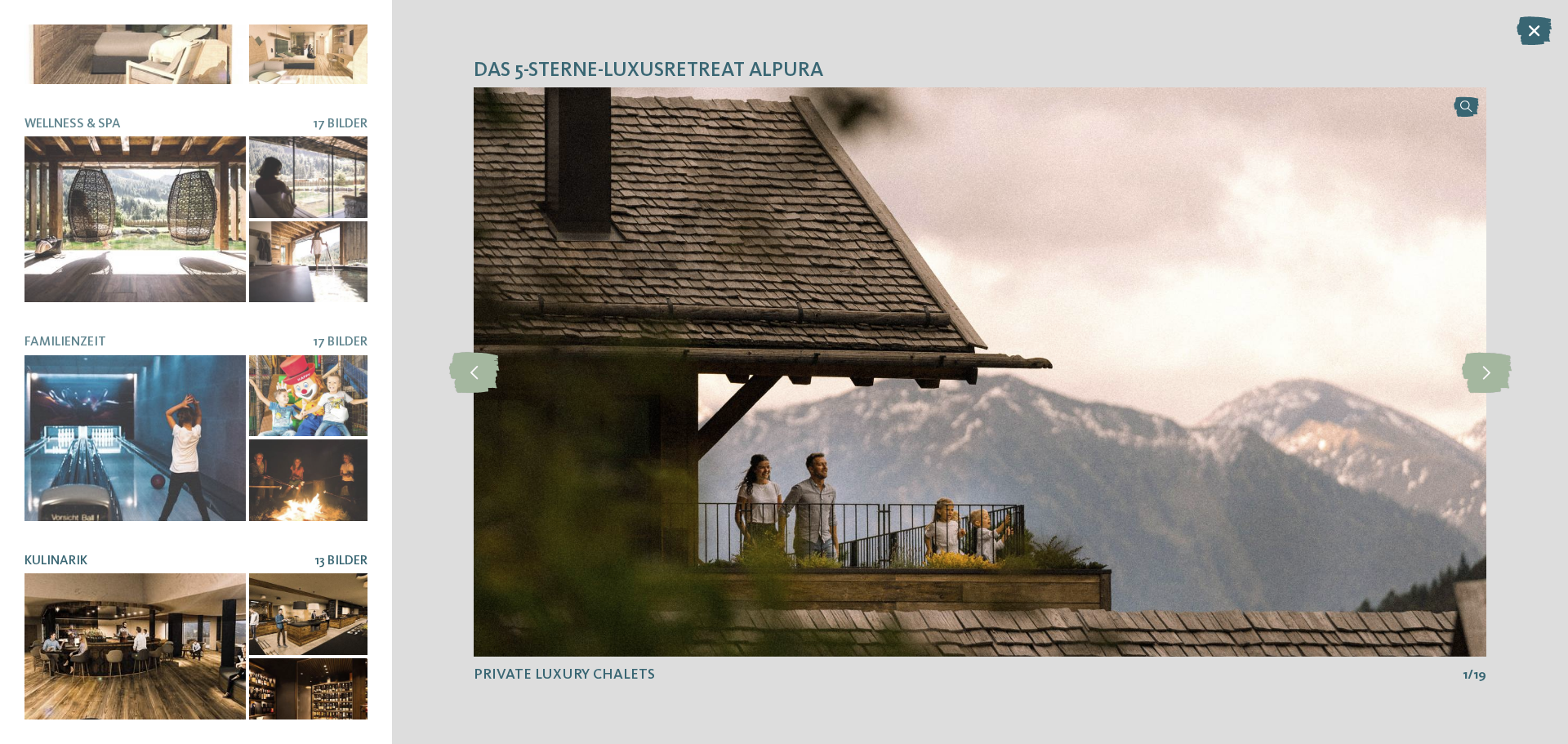
click at [140, 584] on div at bounding box center [135, 656] width 221 height 166
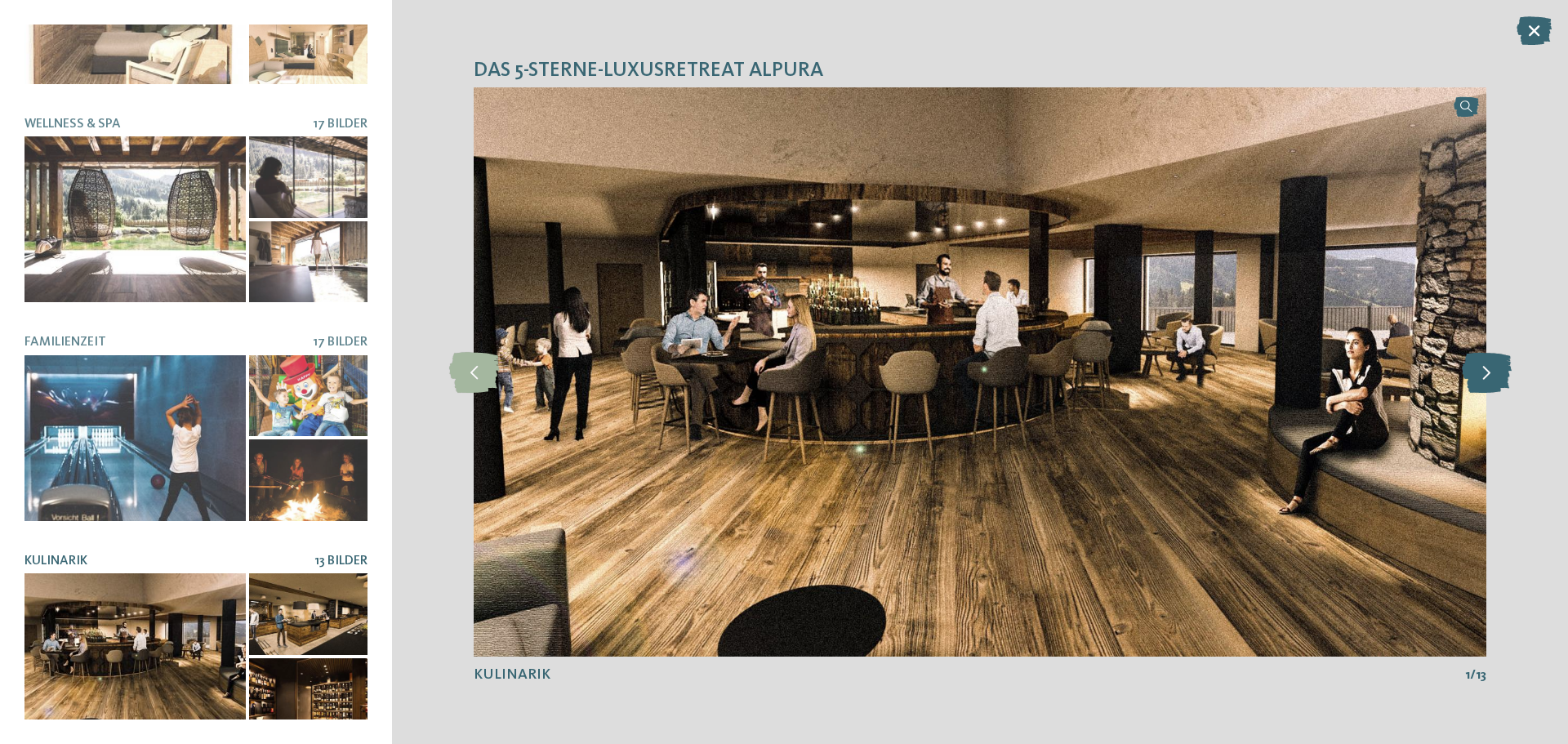
click at [1490, 374] on icon at bounding box center [1486, 372] width 50 height 41
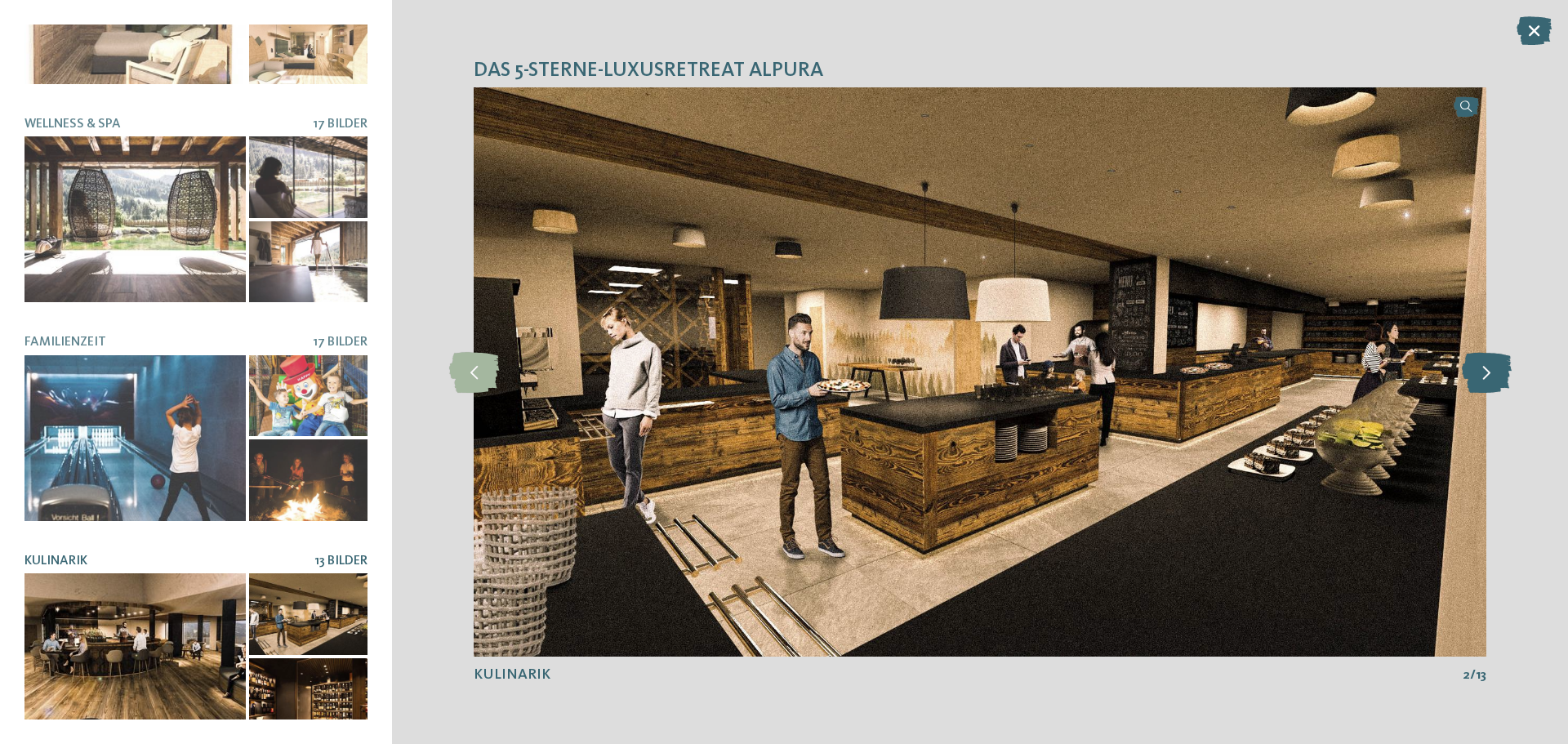
click at [1494, 378] on icon at bounding box center [1486, 372] width 50 height 41
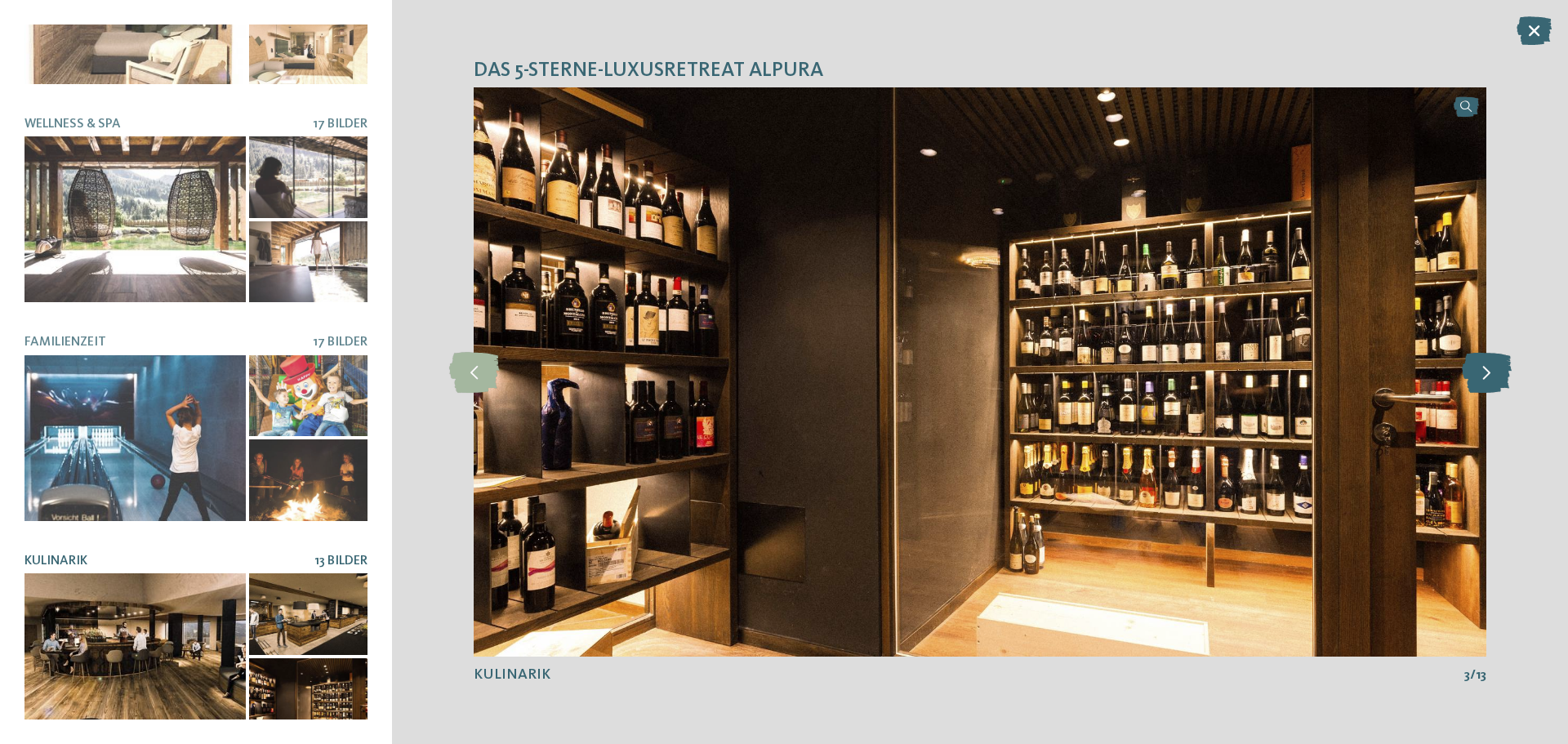
click at [1494, 378] on icon at bounding box center [1486, 372] width 50 height 41
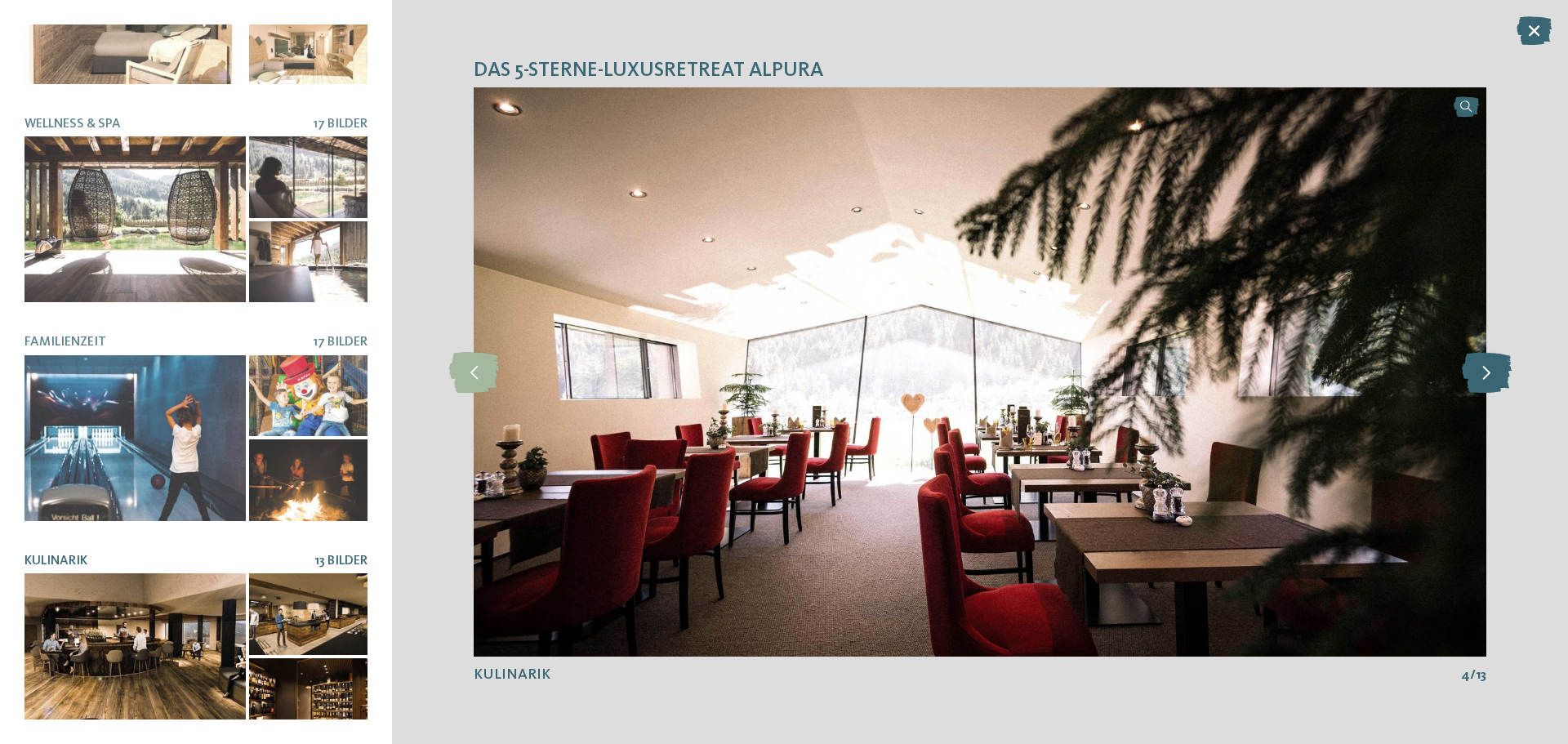
click at [1486, 377] on icon at bounding box center [1486, 372] width 50 height 41
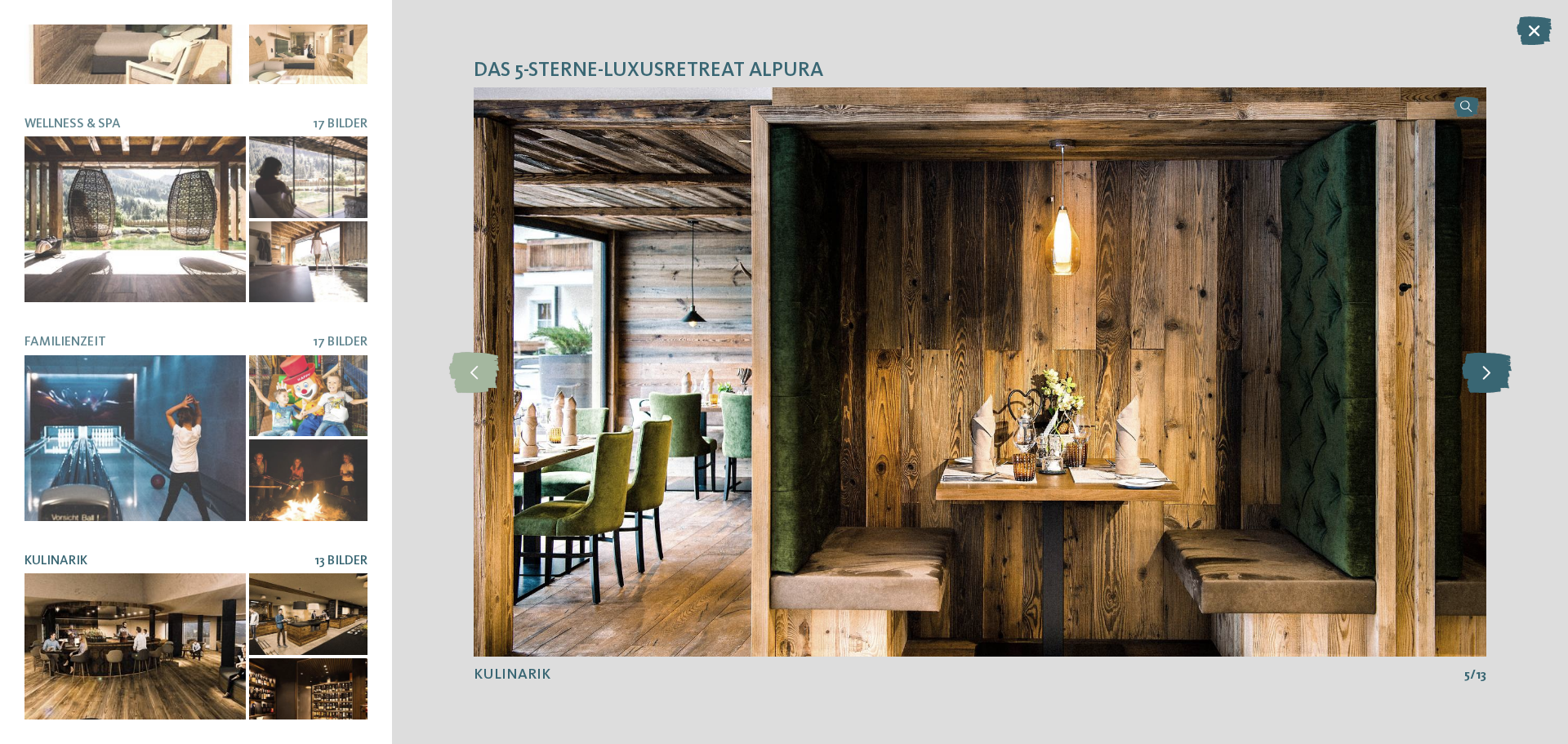
click at [1486, 377] on icon at bounding box center [1486, 372] width 50 height 41
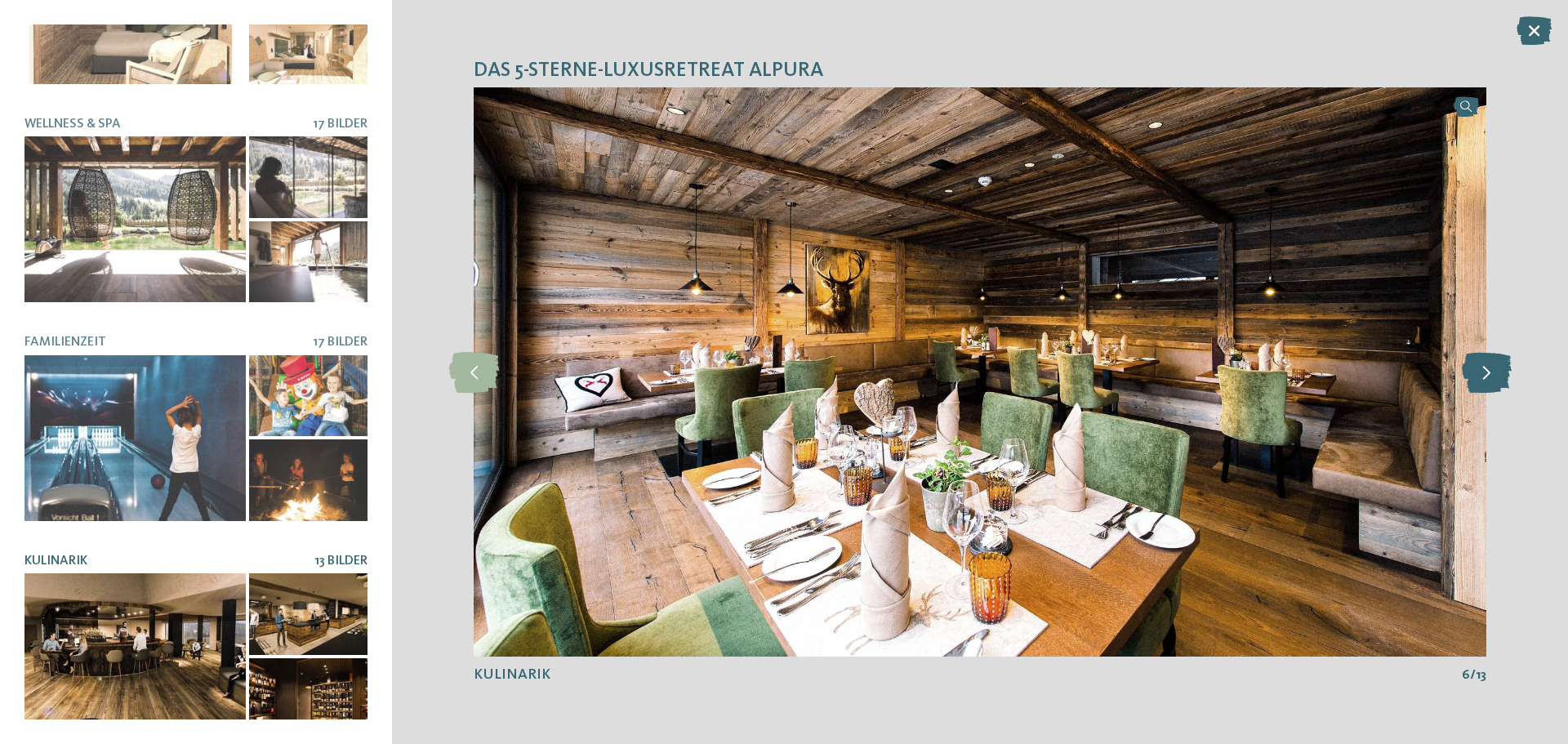
click at [1486, 377] on icon at bounding box center [1486, 372] width 50 height 41
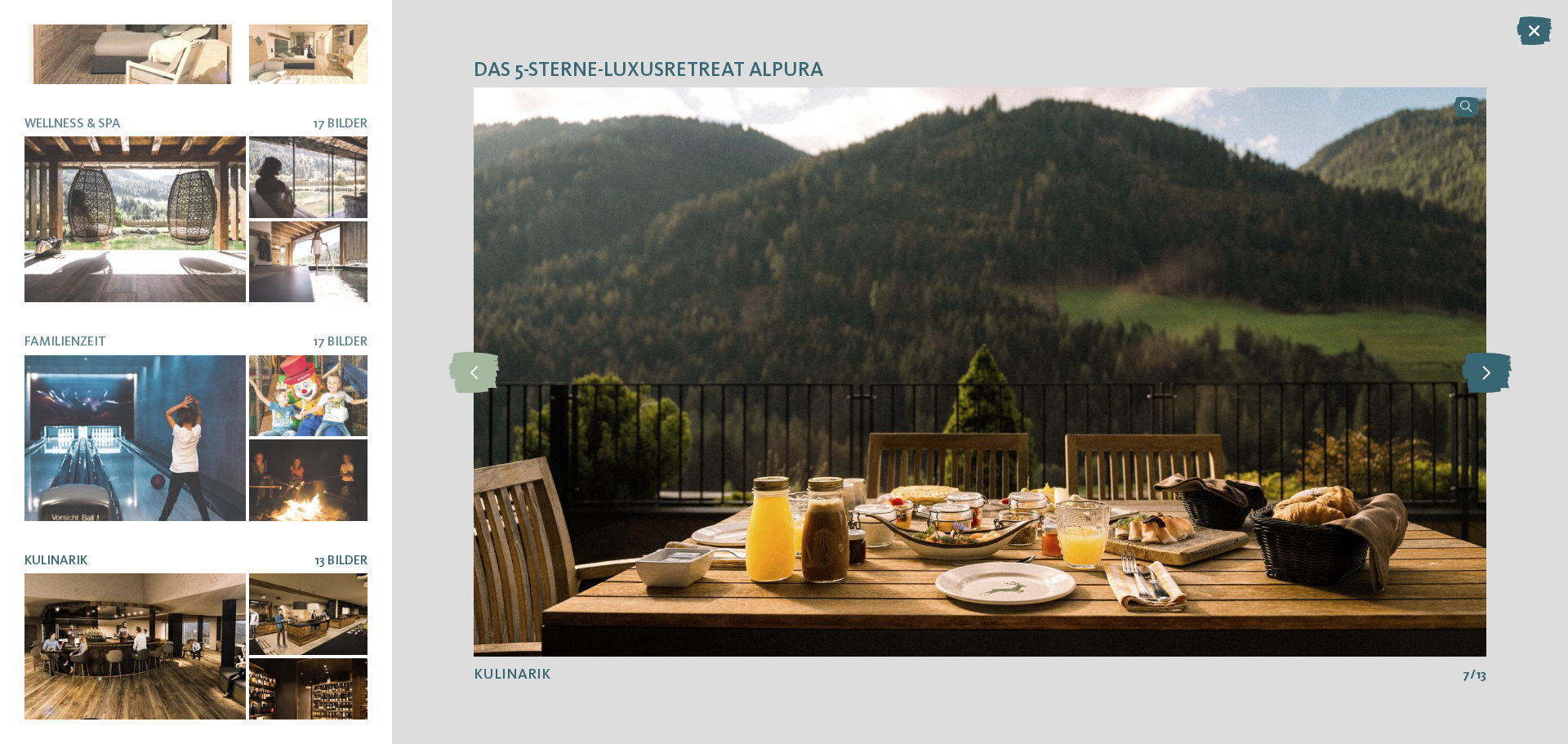
click at [1486, 377] on icon at bounding box center [1486, 372] width 50 height 41
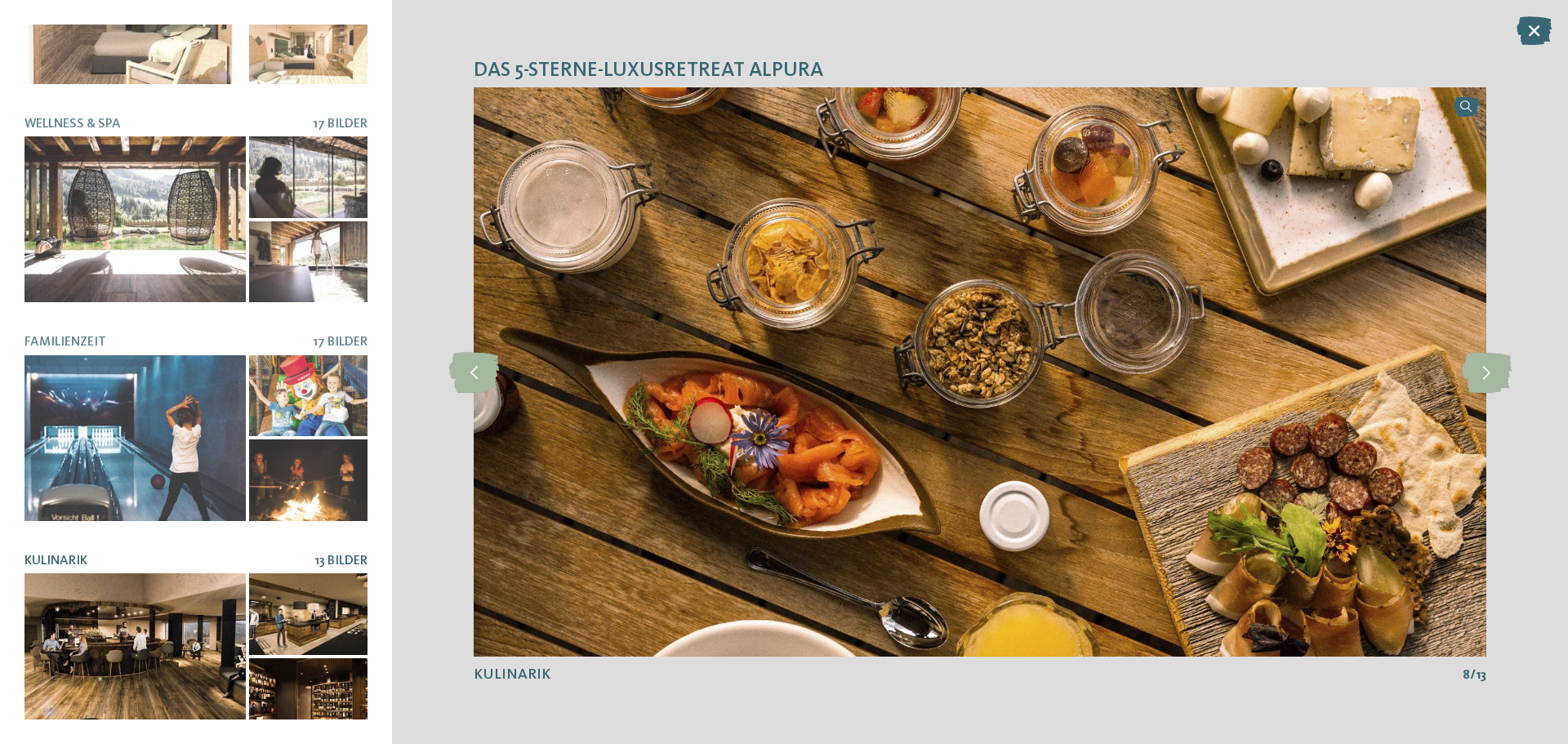
click at [199, 619] on div at bounding box center [135, 656] width 221 height 166
click at [187, 587] on div at bounding box center [135, 656] width 221 height 166
click at [1532, 23] on icon at bounding box center [1534, 31] width 35 height 29
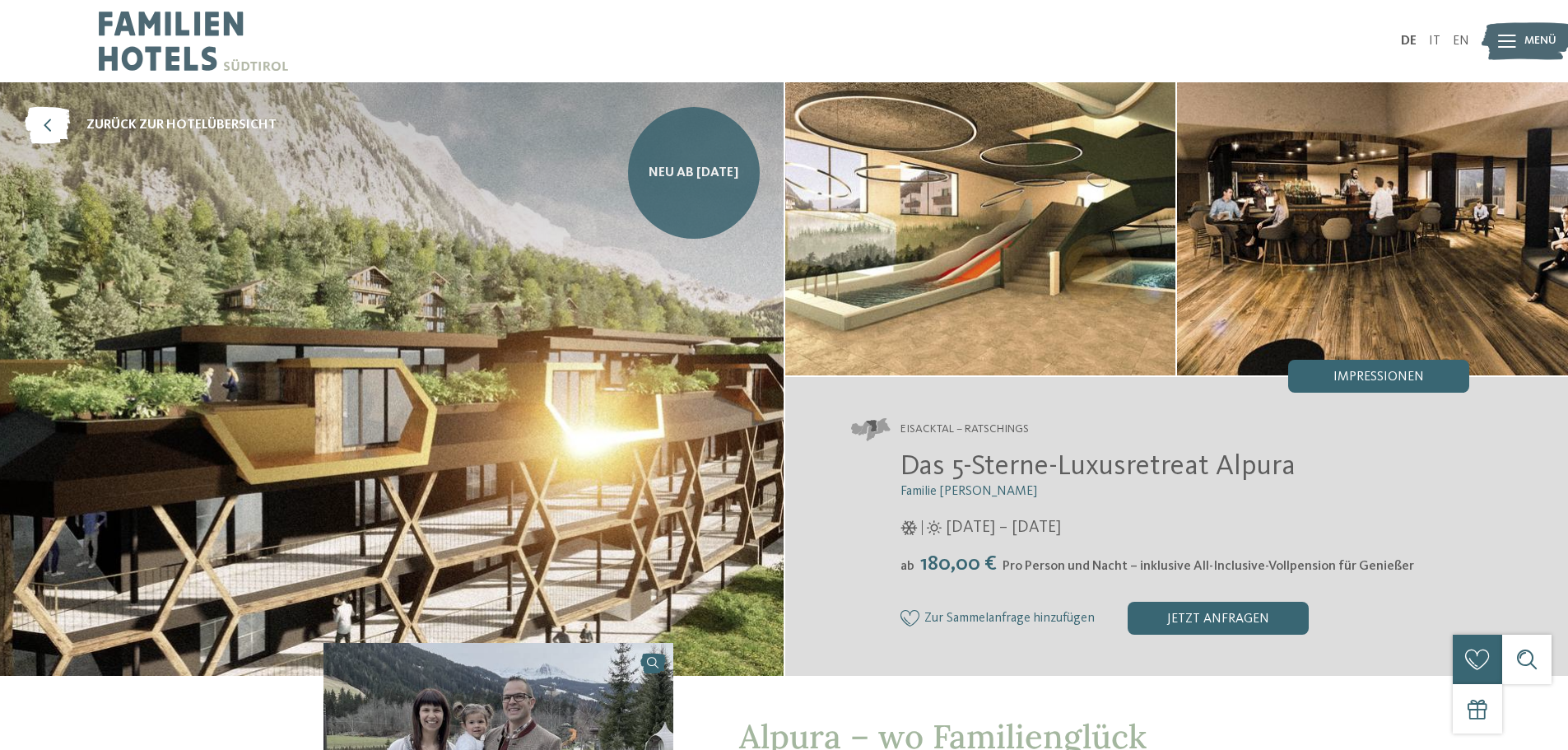
click at [675, 165] on span "Neu ab November 2025" at bounding box center [693, 172] width 89 height 18
click at [695, 173] on span "Neu ab November 2025" at bounding box center [693, 172] width 89 height 18
